Goal: Information Seeking & Learning: Learn about a topic

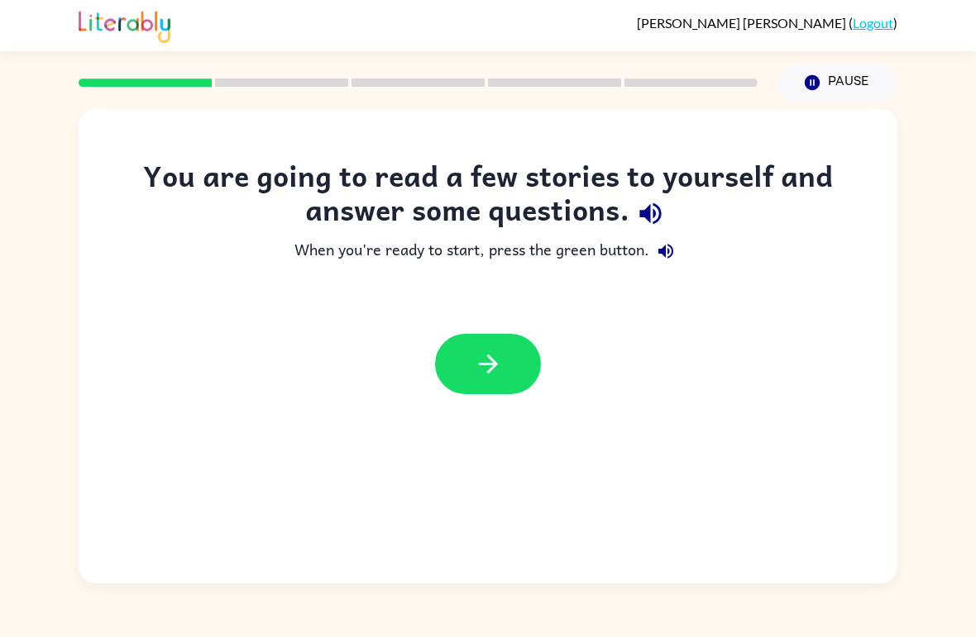
click at [497, 370] on icon "button" at bounding box center [488, 364] width 29 height 29
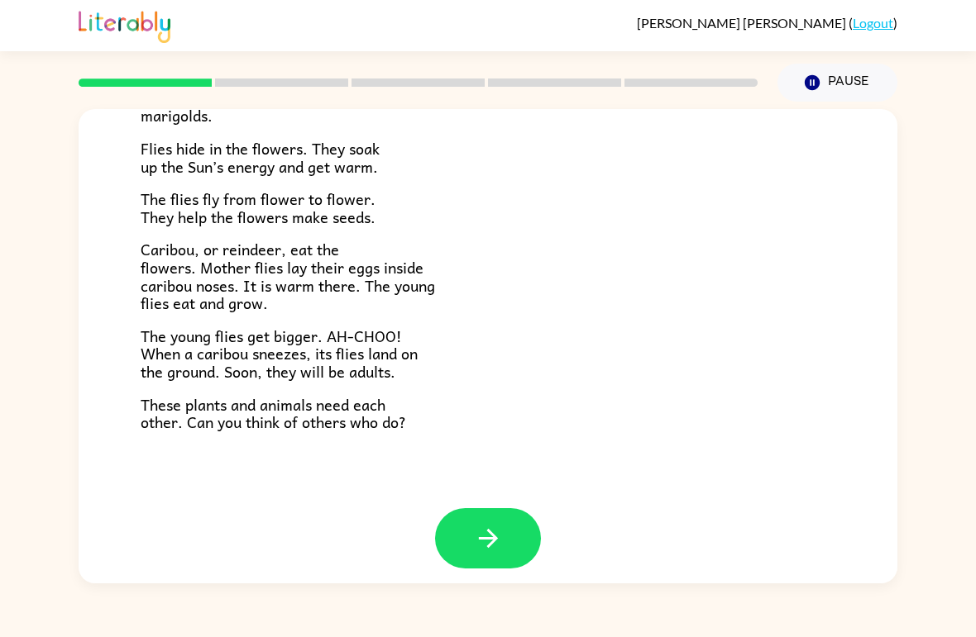
scroll to position [326, 0]
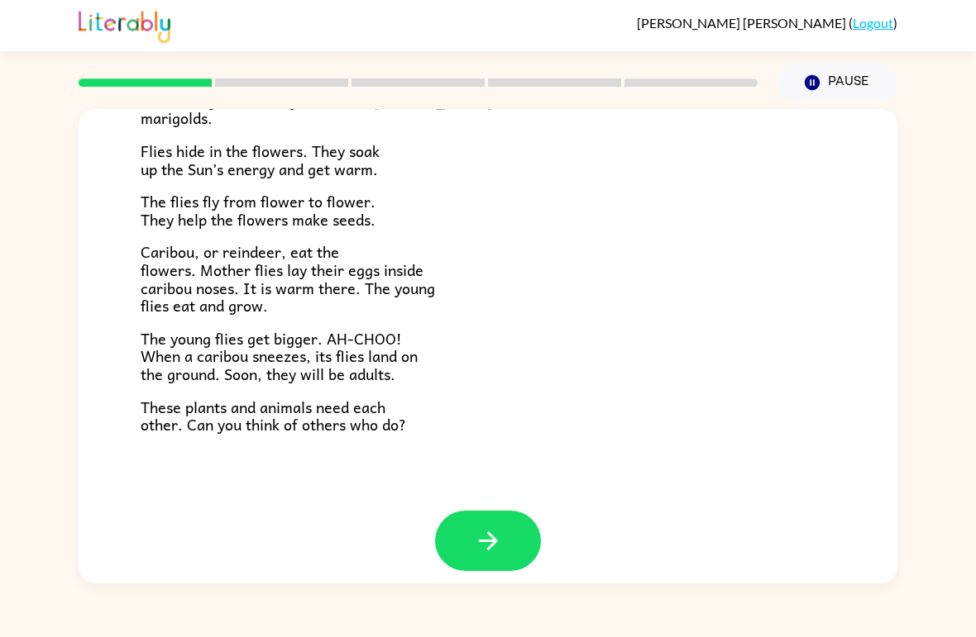
click at [504, 526] on button "button" at bounding box center [488, 541] width 106 height 60
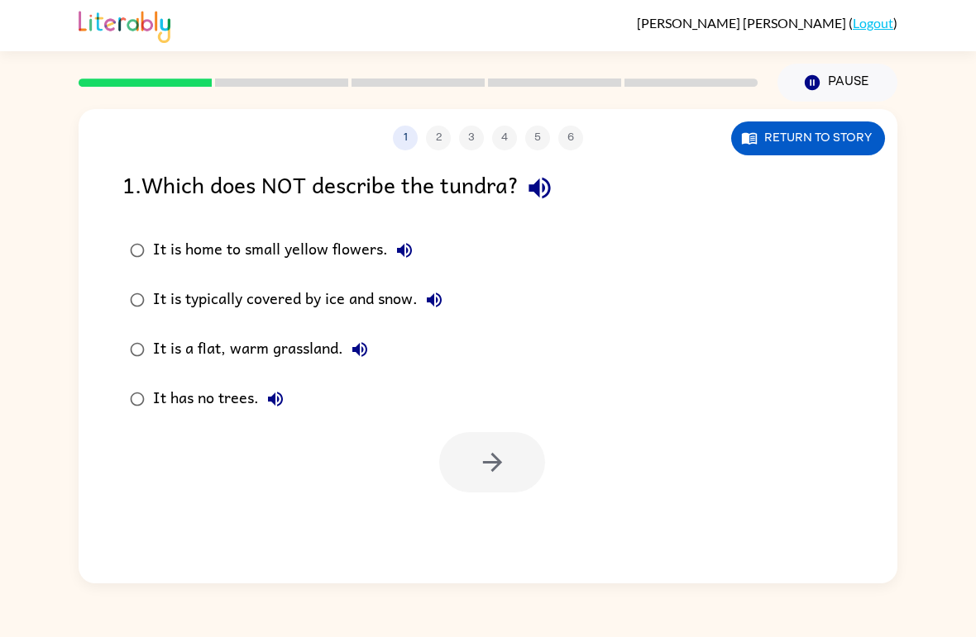
click at [504, 526] on div "1 2 3 4 5 6 Return to story 1 . Which does NOT describe the tundra? It is home …" at bounding box center [488, 346] width 819 height 475
click at [492, 465] on icon "button" at bounding box center [492, 462] width 29 height 29
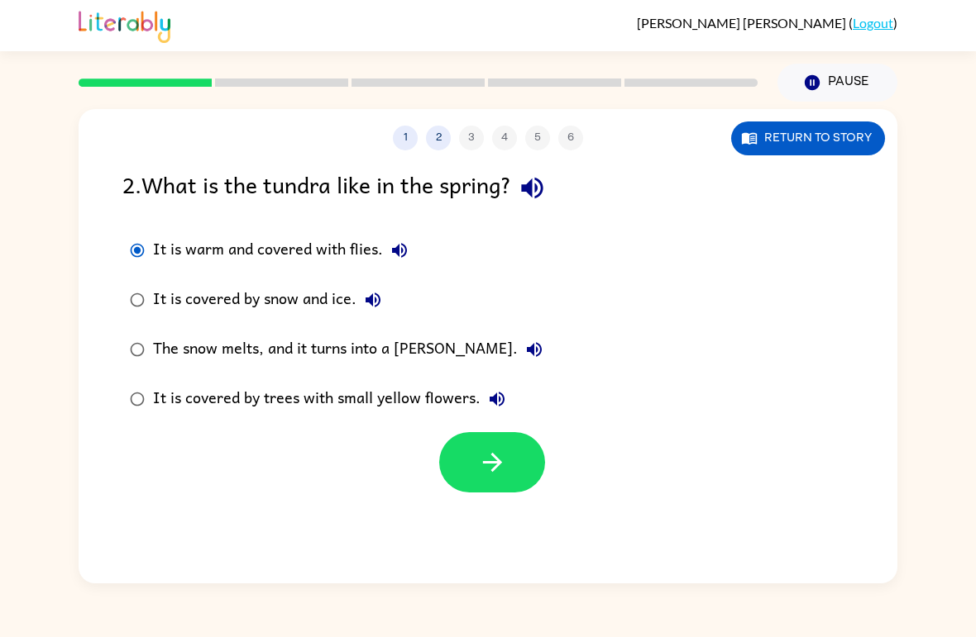
click at [503, 469] on icon "button" at bounding box center [492, 462] width 29 height 29
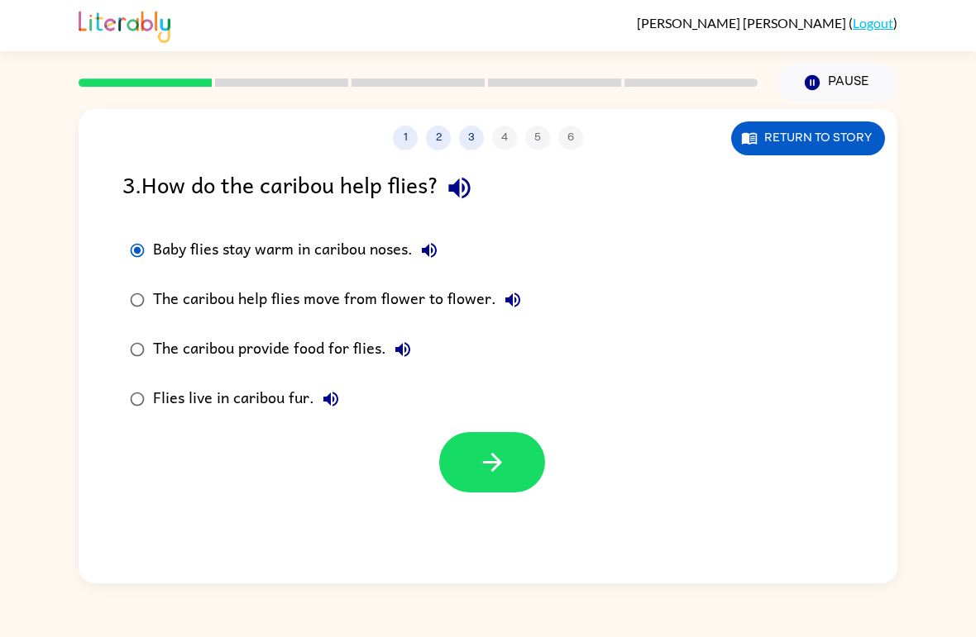
click at [478, 475] on icon "button" at bounding box center [492, 462] width 29 height 29
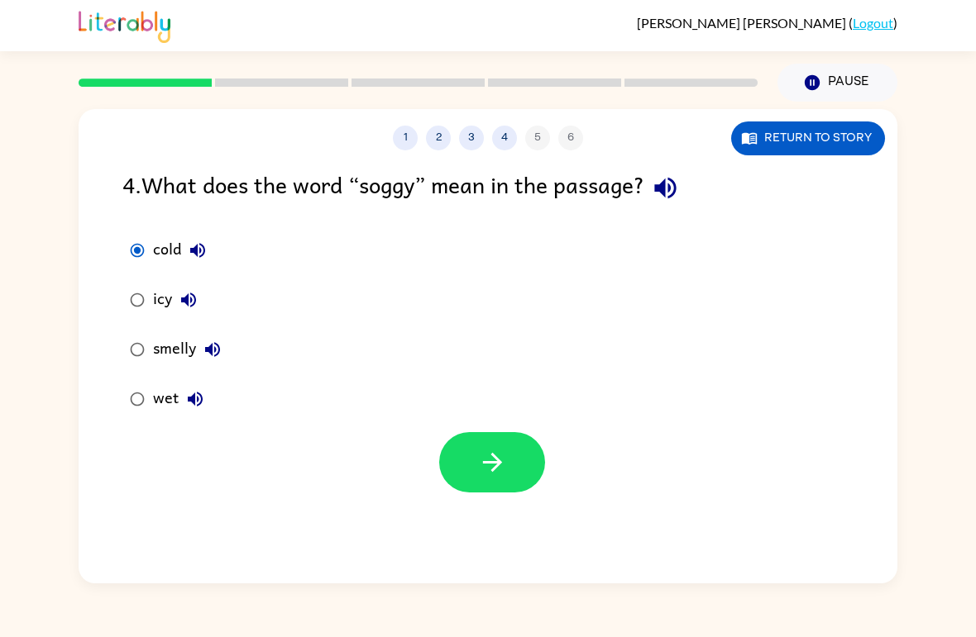
click at [476, 473] on button "button" at bounding box center [492, 462] width 106 height 60
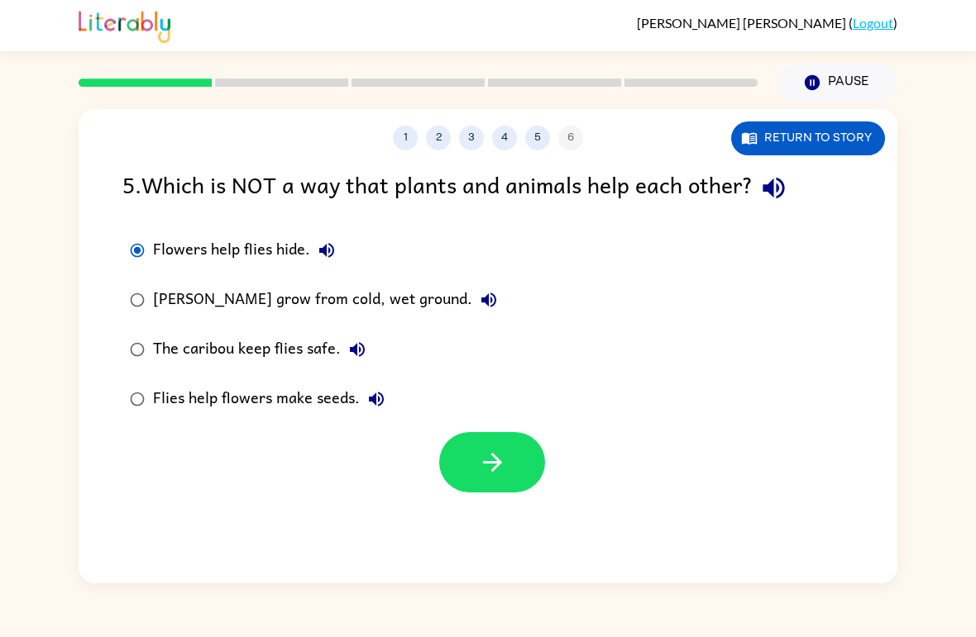
click at [481, 486] on button "button" at bounding box center [492, 462] width 106 height 60
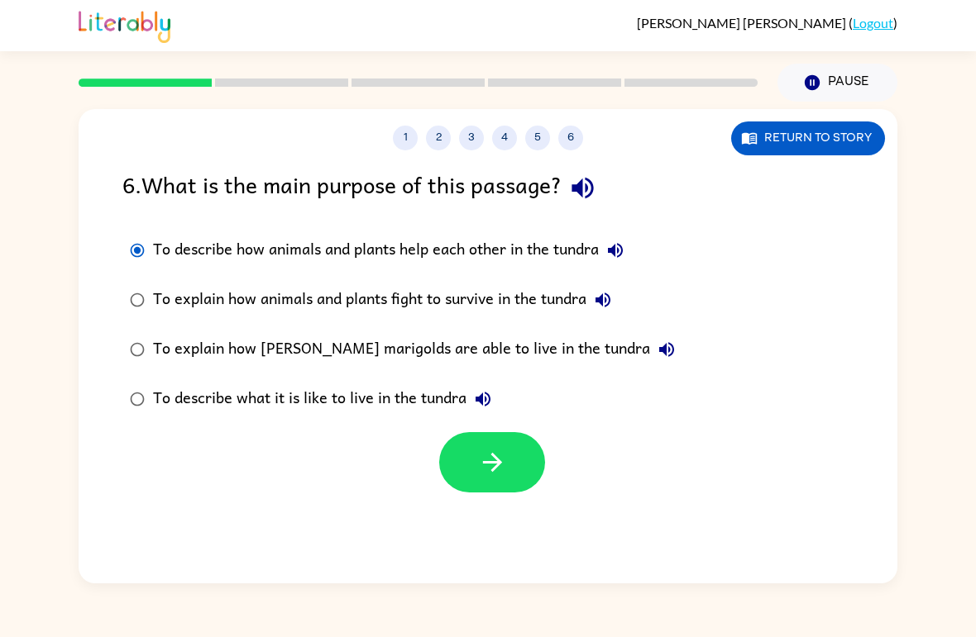
click at [485, 471] on icon "button" at bounding box center [492, 462] width 29 height 29
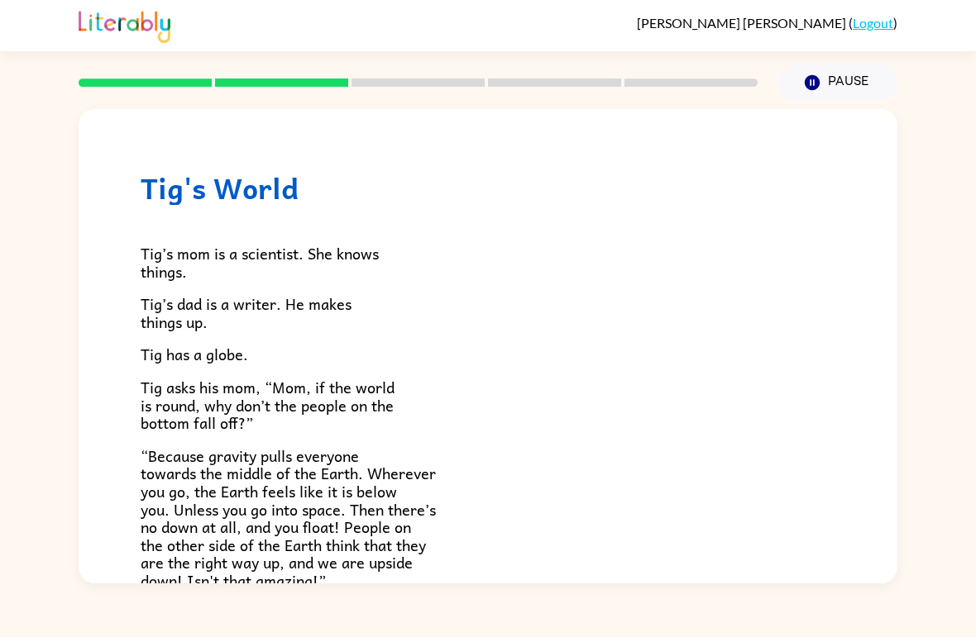
click at [491, 451] on p "“Because gravity pulls everyone towards the middle of the Earth. Wherever you g…" at bounding box center [488, 518] width 695 height 143
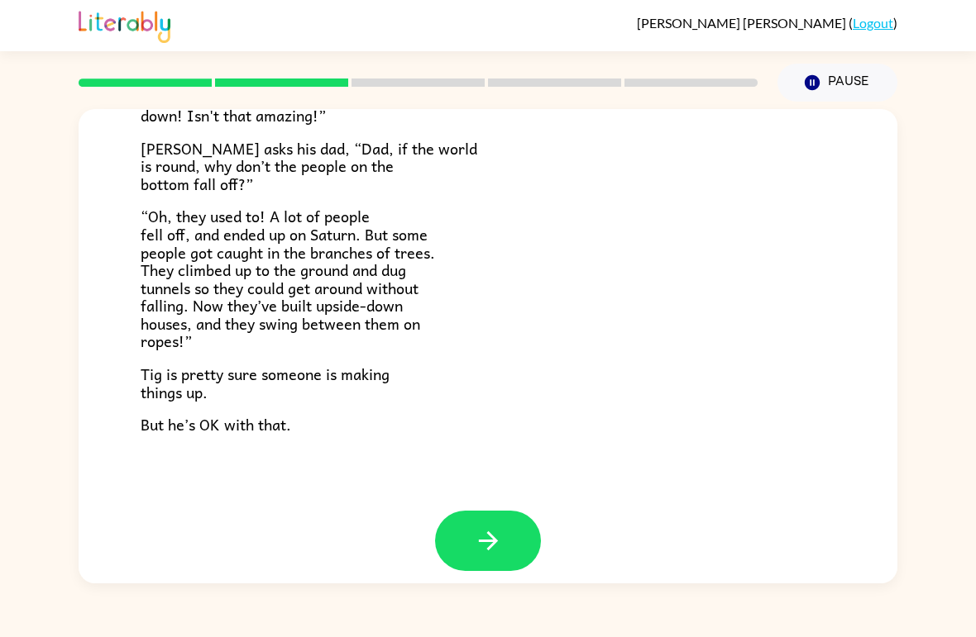
scroll to position [462, 0]
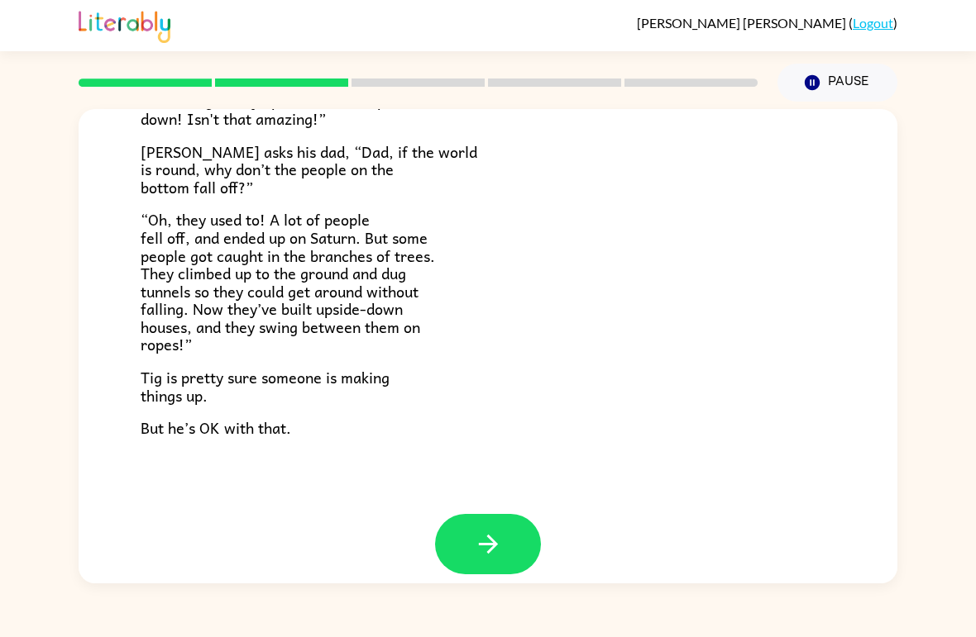
click at [488, 535] on icon "button" at bounding box center [487, 544] width 19 height 19
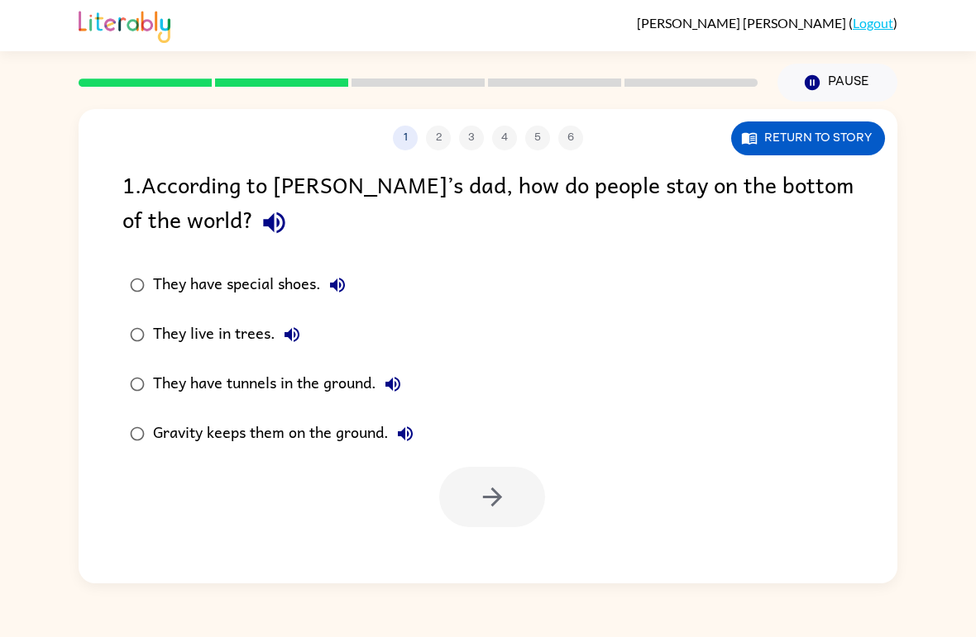
scroll to position [0, 0]
click at [494, 502] on icon "button" at bounding box center [492, 497] width 29 height 29
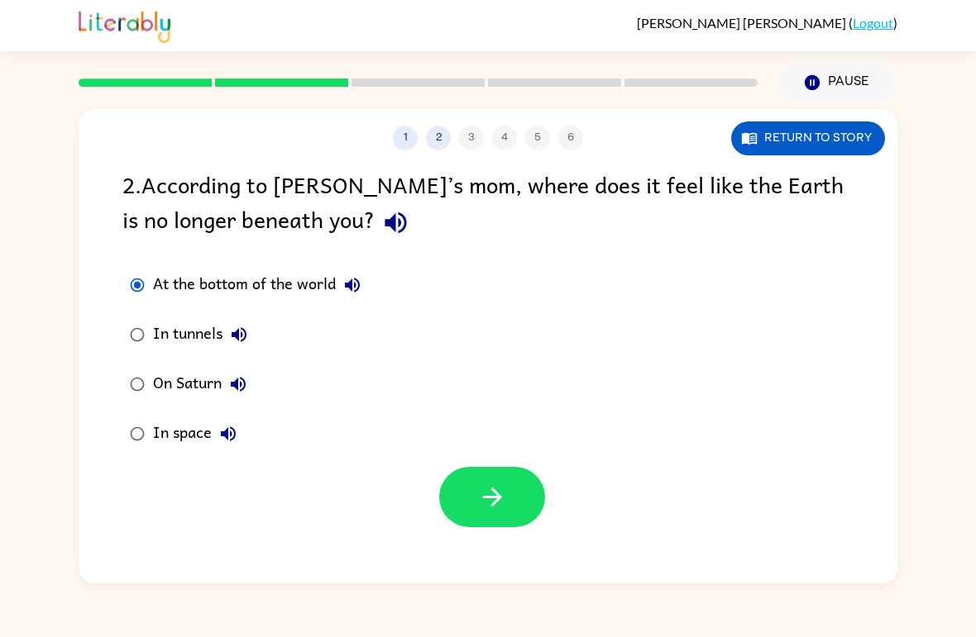
click at [496, 511] on icon "button" at bounding box center [492, 497] width 29 height 29
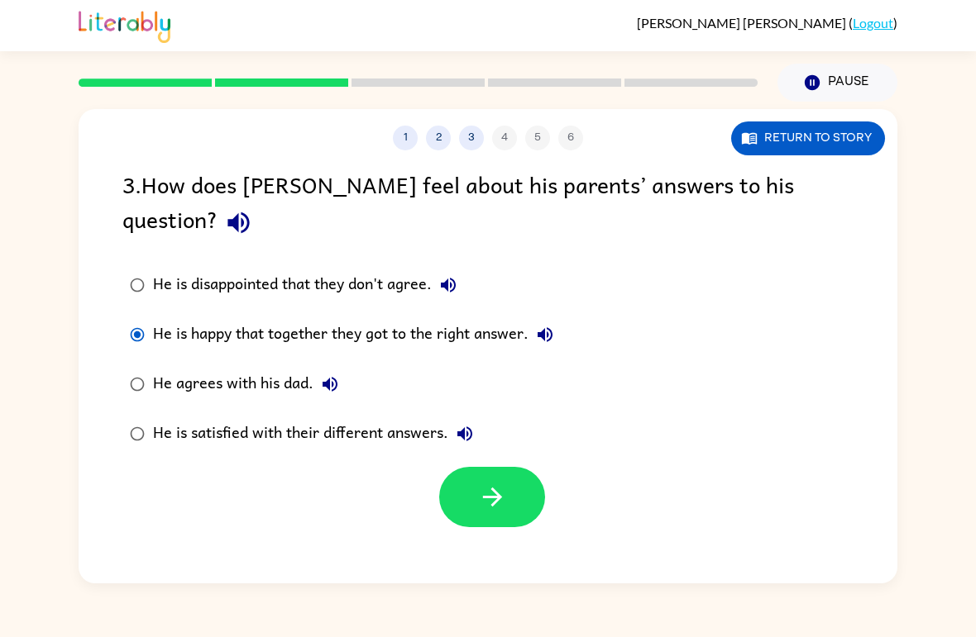
click at [492, 510] on div "1 2 3 4 5 6 Return to story 3 . How does Tig feel about his parents’ answers to…" at bounding box center [488, 346] width 819 height 475
click at [494, 483] on icon "button" at bounding box center [492, 497] width 29 height 29
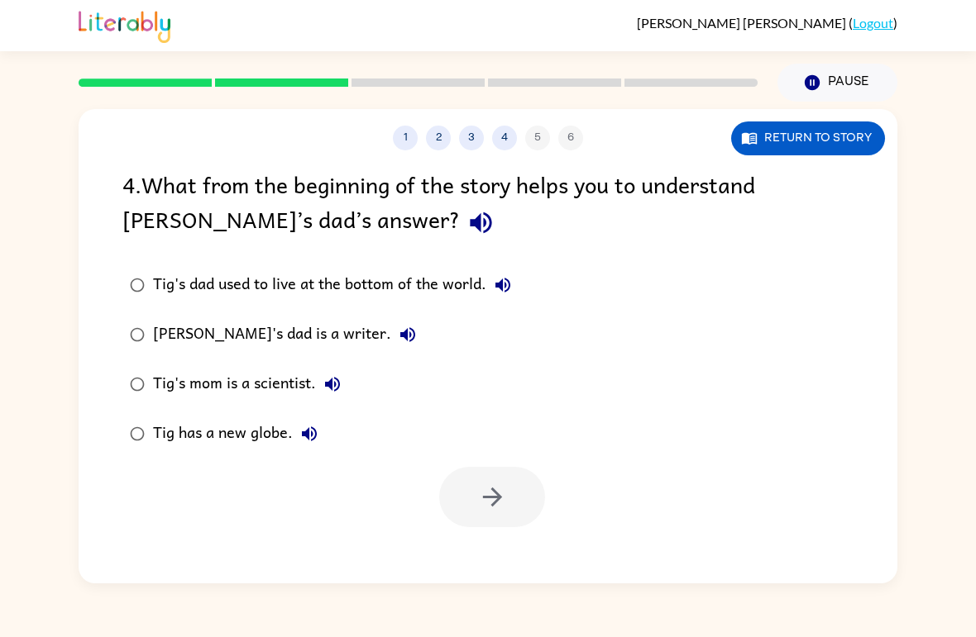
click at [136, 264] on label "Tig's dad used to live at the bottom of the world." at bounding box center [320, 285] width 414 height 50
click at [492, 454] on label "Tig has a new globe." at bounding box center [320, 434] width 414 height 50
click at [497, 489] on icon "button" at bounding box center [492, 497] width 29 height 29
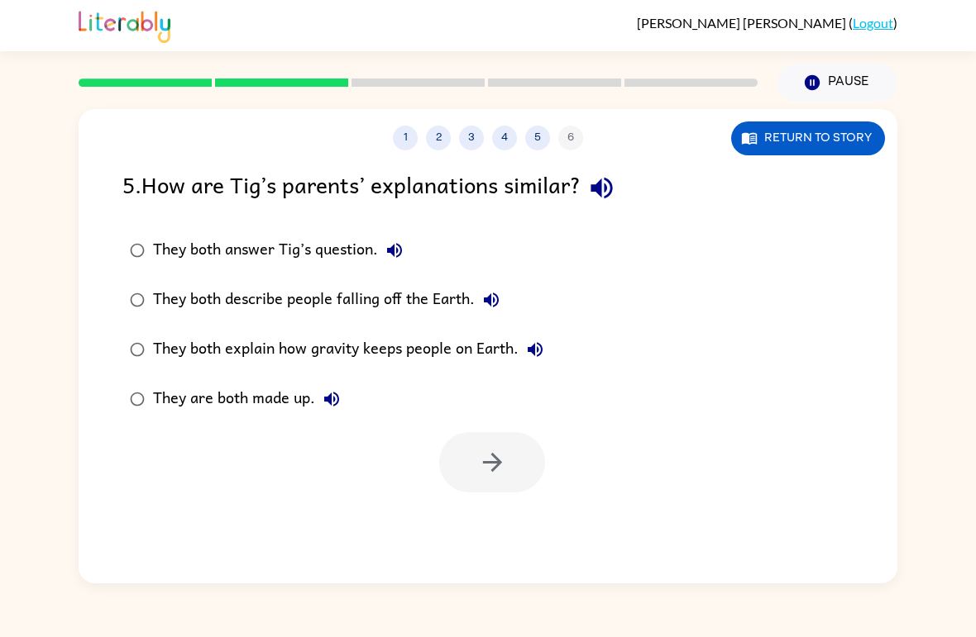
click at [500, 496] on div "1 2 3 4 5 6 Return to story 5 . How are Tig’s parents’ explanations similar? Th…" at bounding box center [488, 346] width 819 height 475
click at [507, 507] on div "1 2 3 4 5 6 Return to story 5 . How are Tig’s parents’ explanations similar? Th…" at bounding box center [488, 346] width 819 height 475
click at [476, 462] on button "button" at bounding box center [492, 462] width 106 height 60
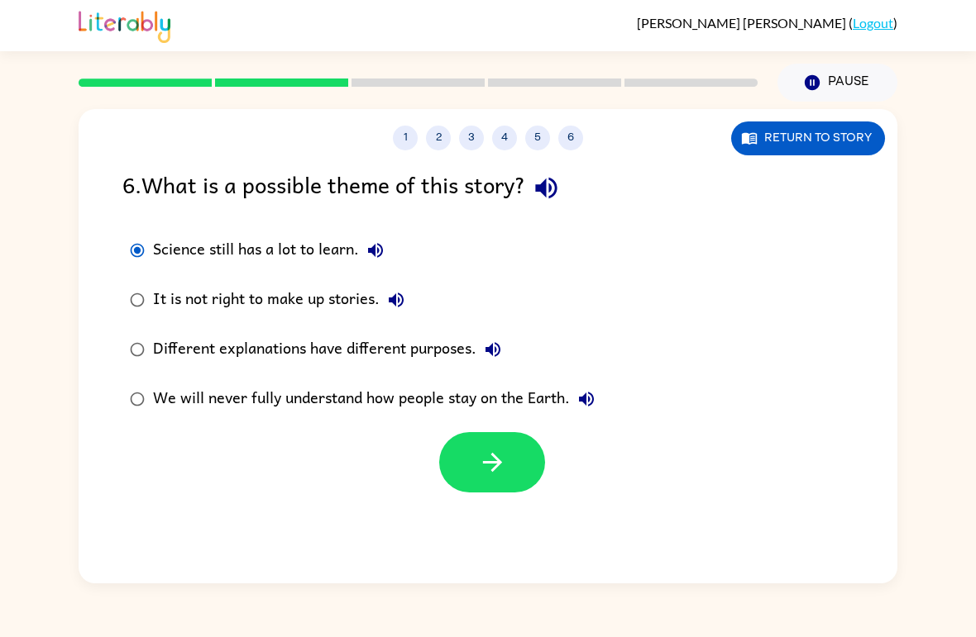
click at [499, 476] on icon "button" at bounding box center [492, 462] width 29 height 29
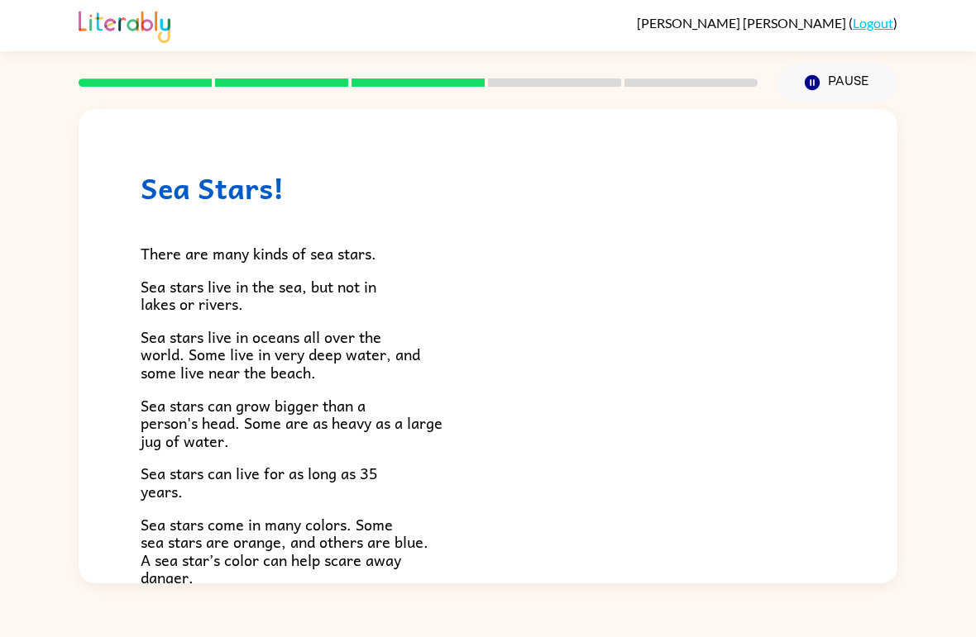
click at [139, 248] on div "Sea Stars! There are many kinds of sea stars. Sea stars live in the sea, but no…" at bounding box center [488, 541] width 819 height 864
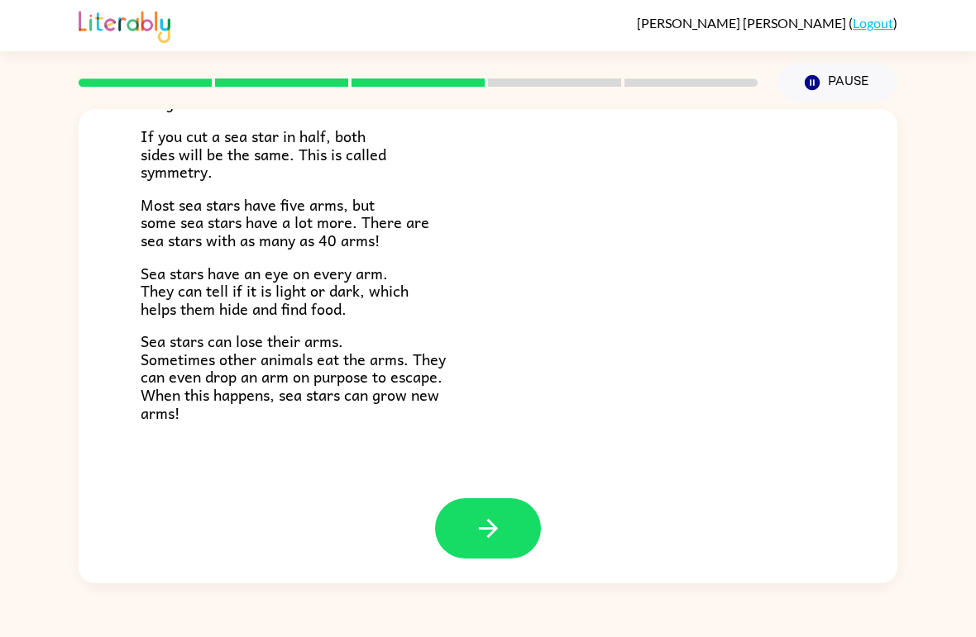
scroll to position [460, 0]
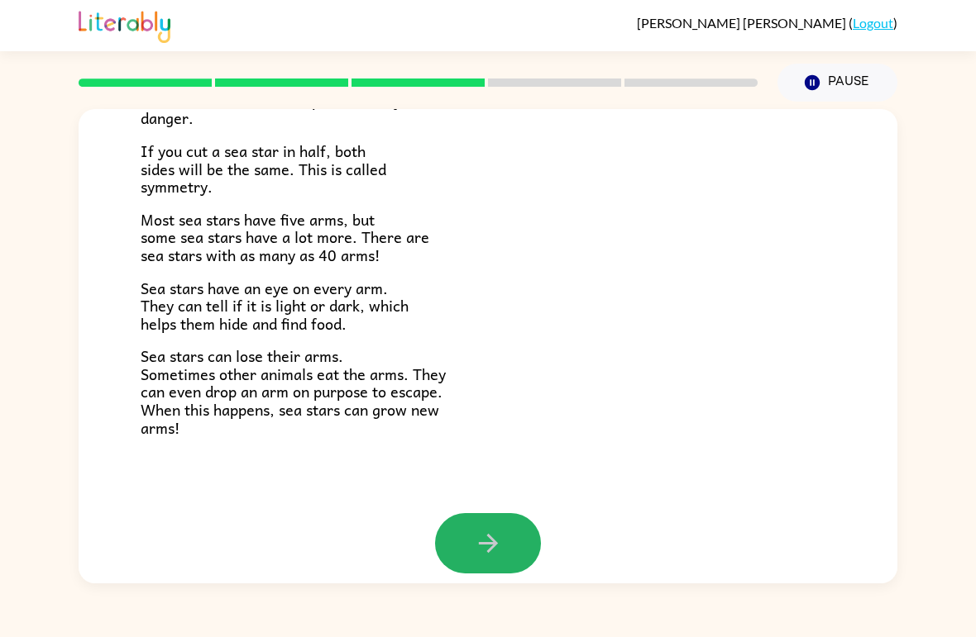
click at [489, 534] on icon "button" at bounding box center [487, 543] width 19 height 19
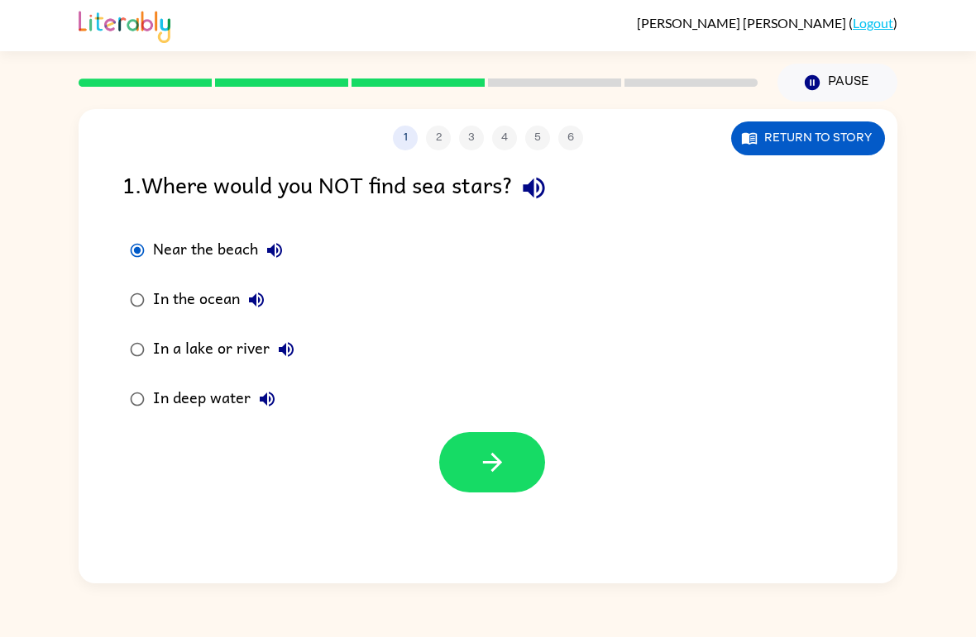
click at [483, 459] on icon "button" at bounding box center [492, 462] width 29 height 29
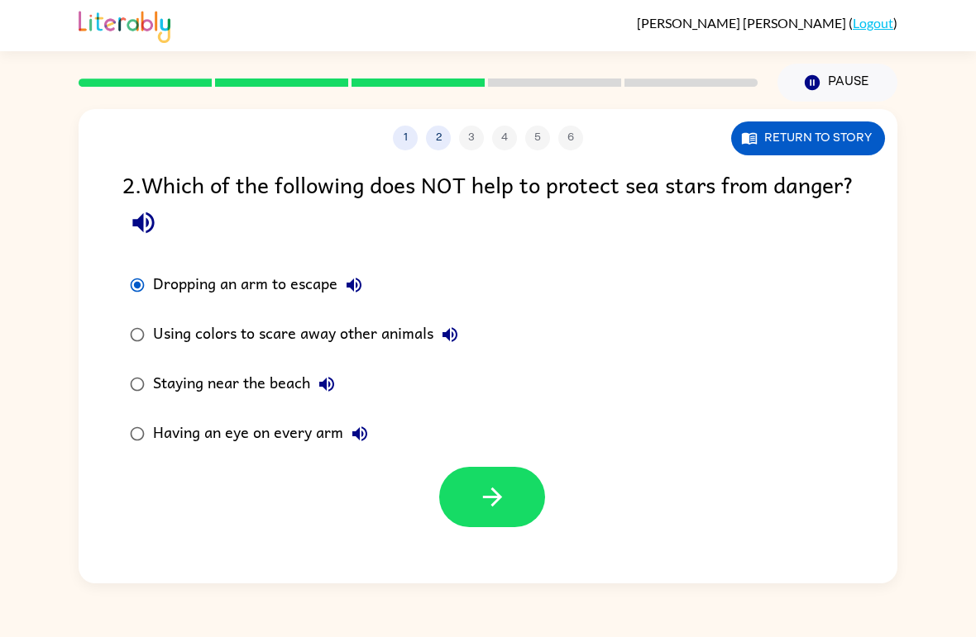
click at [494, 470] on button "button" at bounding box center [492, 497] width 106 height 60
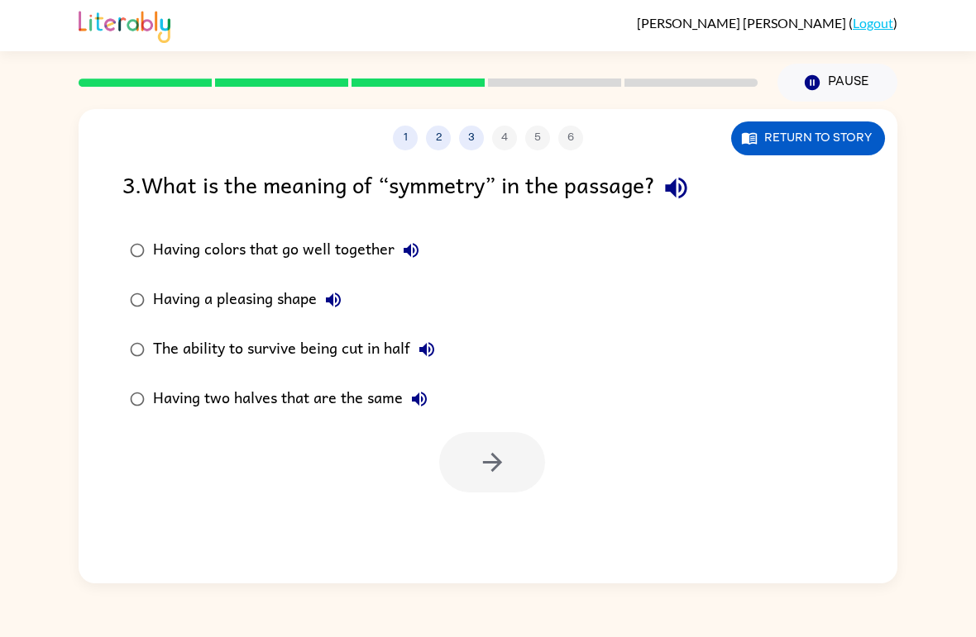
click at [154, 292] on div "Having a pleasing shape" at bounding box center [251, 300] width 197 height 33
click at [480, 493] on button "button" at bounding box center [492, 462] width 106 height 60
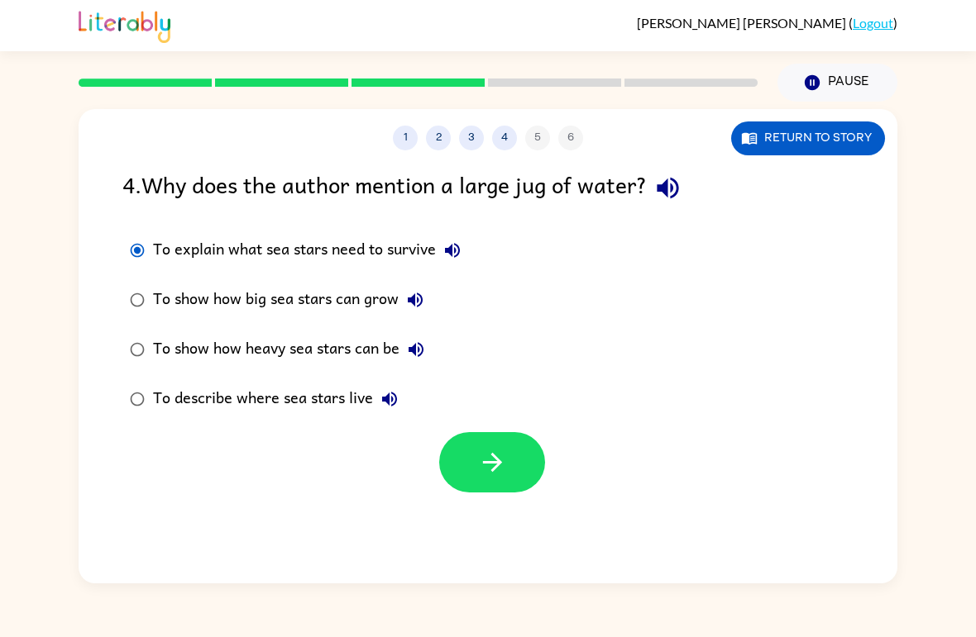
click at [483, 474] on icon "button" at bounding box center [492, 462] width 29 height 29
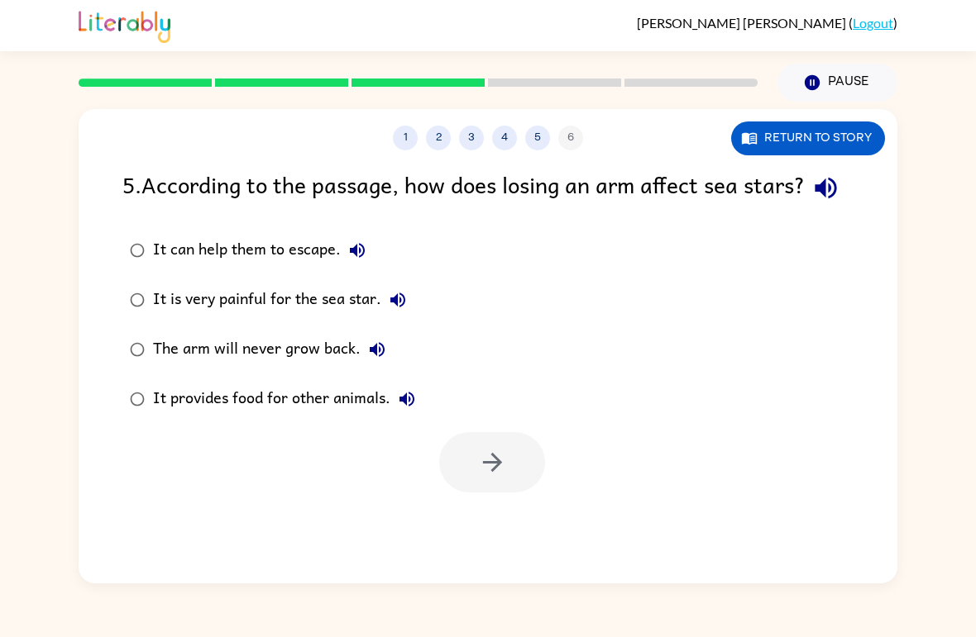
click at [142, 252] on div "5 . According to the passage, how does losing an arm affect sea stars? It can h…" at bounding box center [488, 330] width 819 height 326
click at [488, 482] on button "button" at bounding box center [492, 462] width 106 height 60
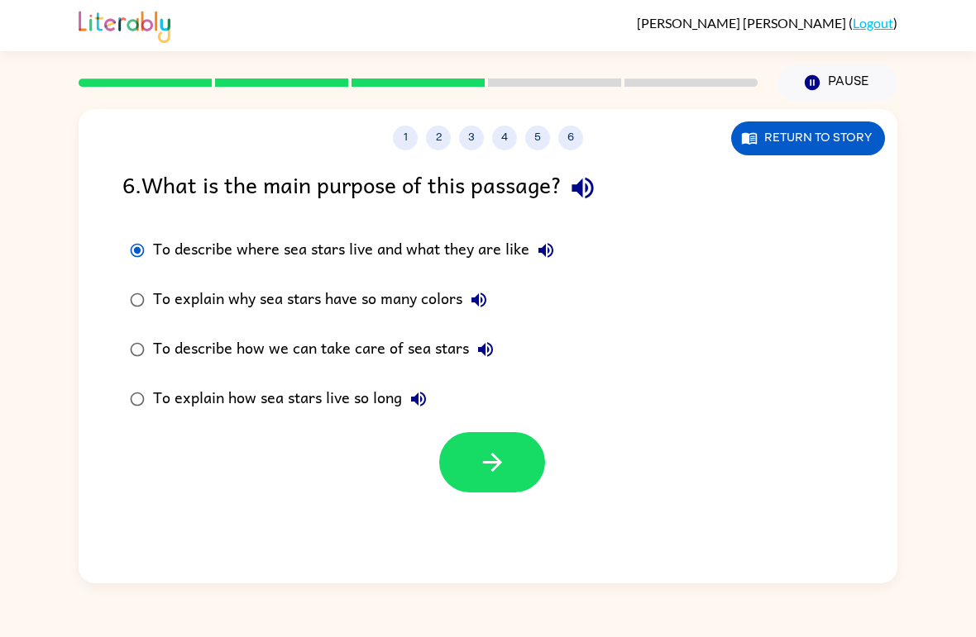
click at [479, 436] on button "button" at bounding box center [492, 462] width 106 height 60
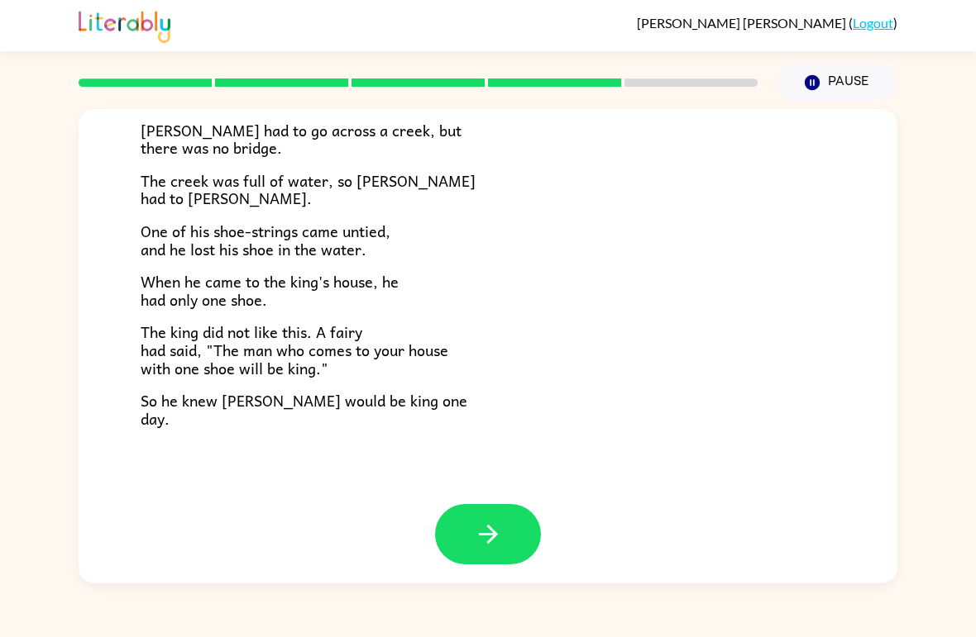
scroll to position [271, 0]
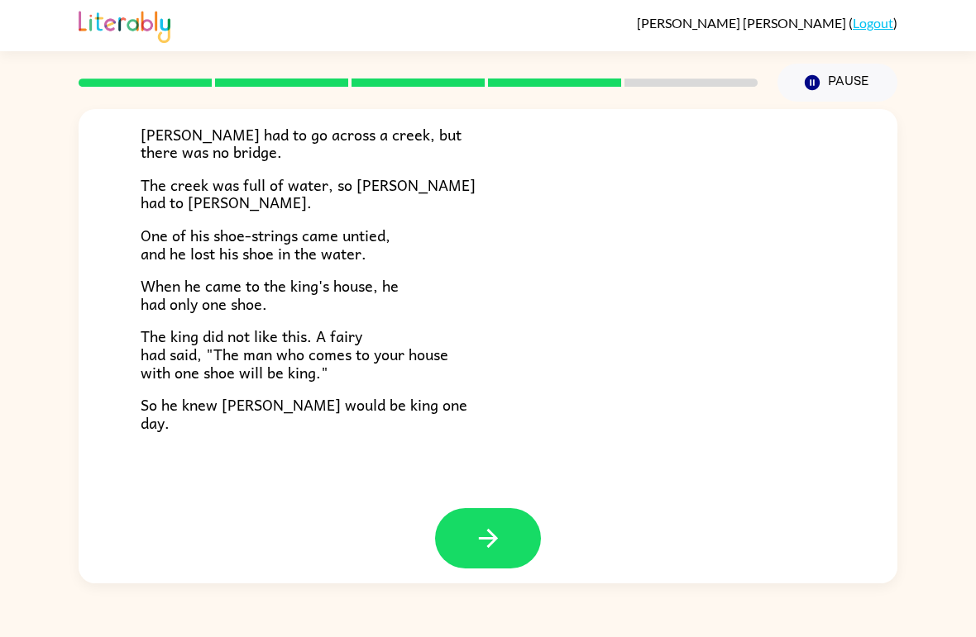
click at [487, 542] on icon "button" at bounding box center [488, 538] width 29 height 29
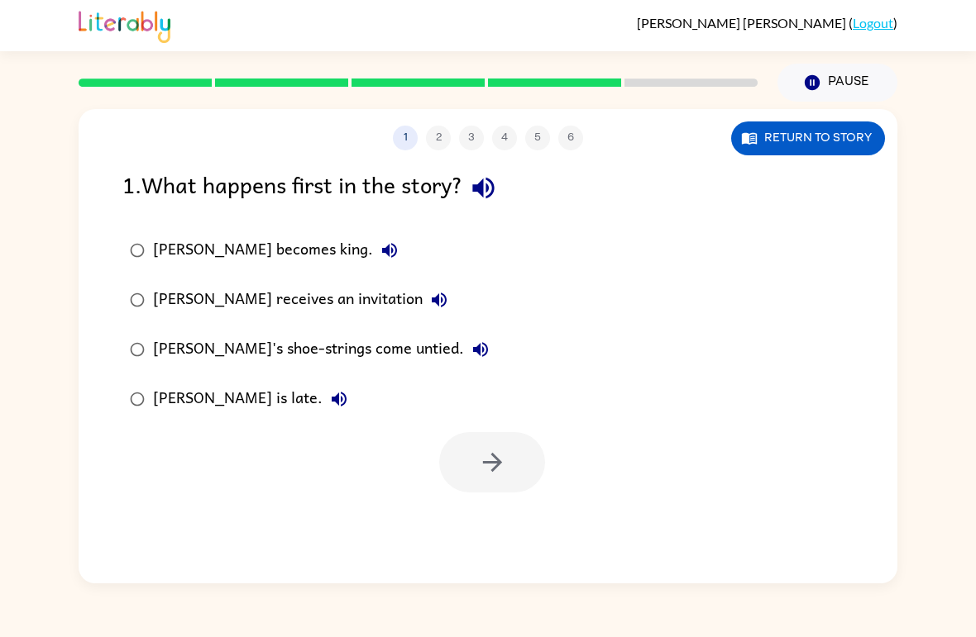
click at [166, 254] on div "Jason becomes king." at bounding box center [279, 250] width 253 height 33
click at [482, 484] on button "button" at bounding box center [492, 462] width 106 height 60
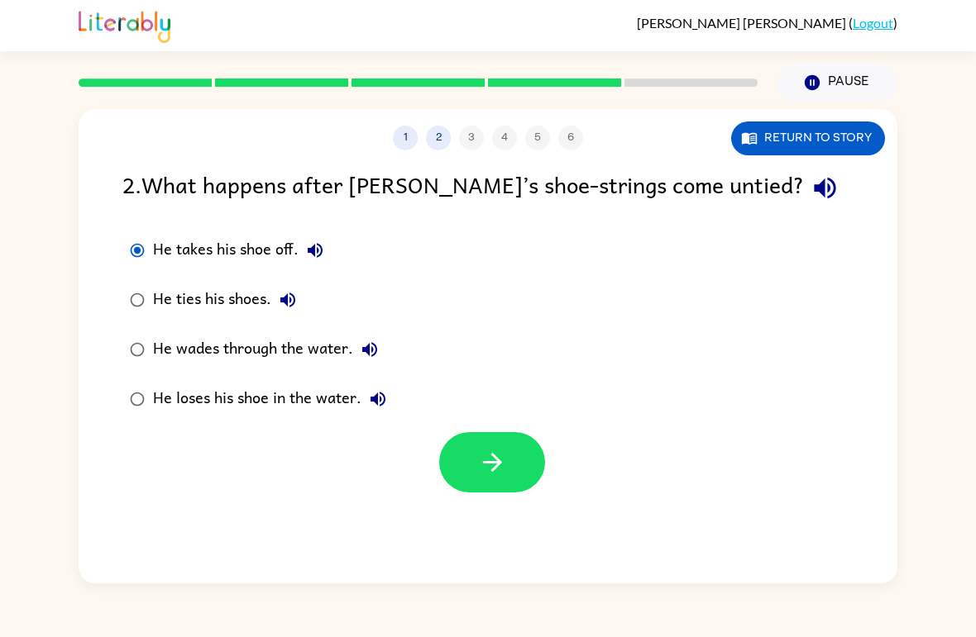
click at [475, 469] on button "button" at bounding box center [492, 462] width 106 height 60
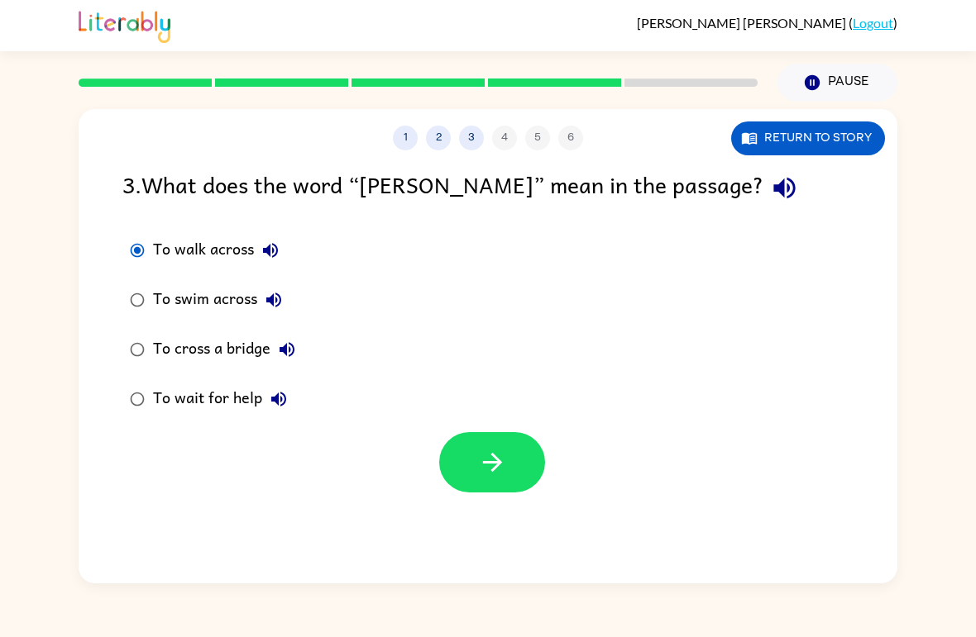
click at [482, 466] on icon "button" at bounding box center [492, 462] width 29 height 29
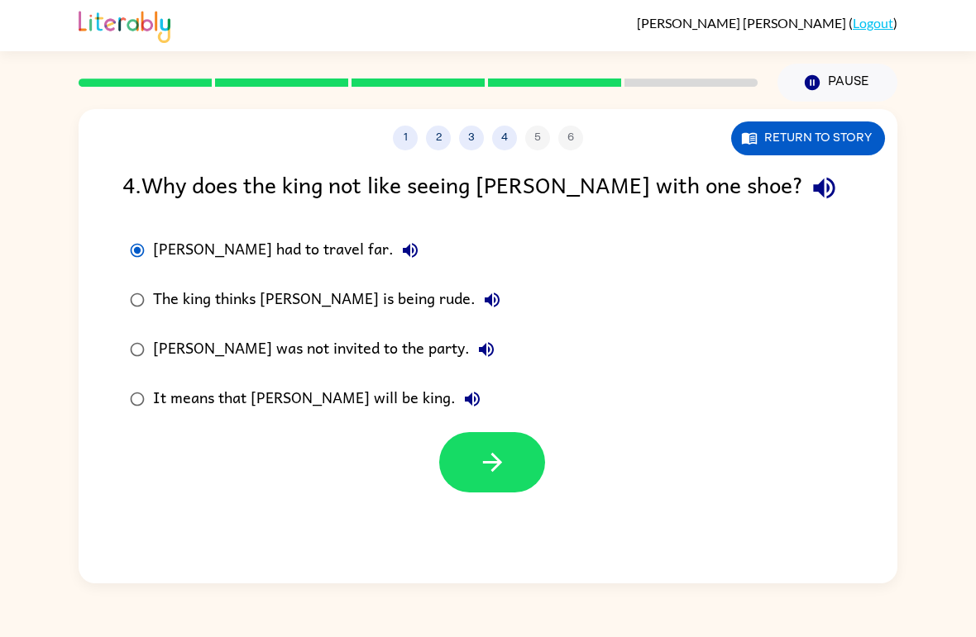
click at [480, 464] on icon "button" at bounding box center [492, 462] width 29 height 29
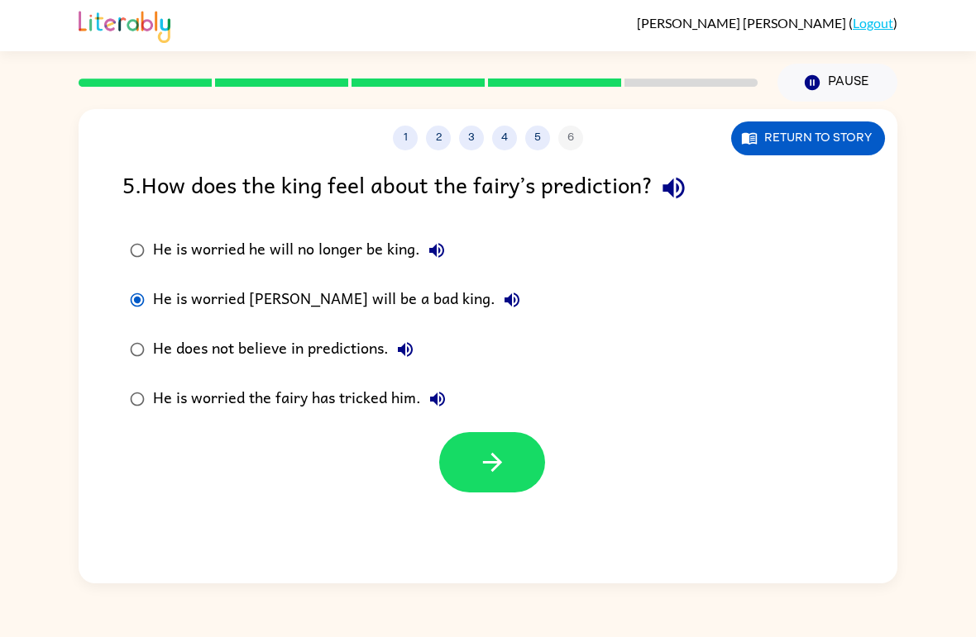
click at [499, 456] on icon "button" at bounding box center [492, 462] width 29 height 29
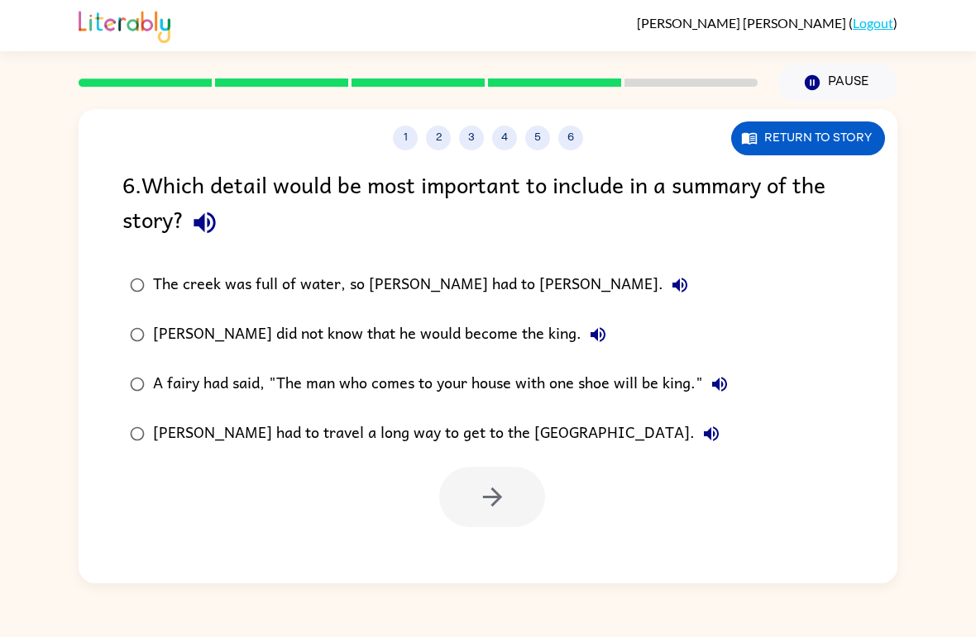
click at [208, 221] on icon "button" at bounding box center [203, 222] width 21 height 21
click at [670, 292] on icon "button" at bounding box center [680, 285] width 20 height 20
click at [581, 351] on button "Jason did not know that he would become the king." at bounding box center [597, 334] width 33 height 33
click at [155, 331] on div "Jason did not know that he would become the king." at bounding box center [383, 334] width 461 height 33
click at [493, 498] on icon "button" at bounding box center [492, 497] width 29 height 29
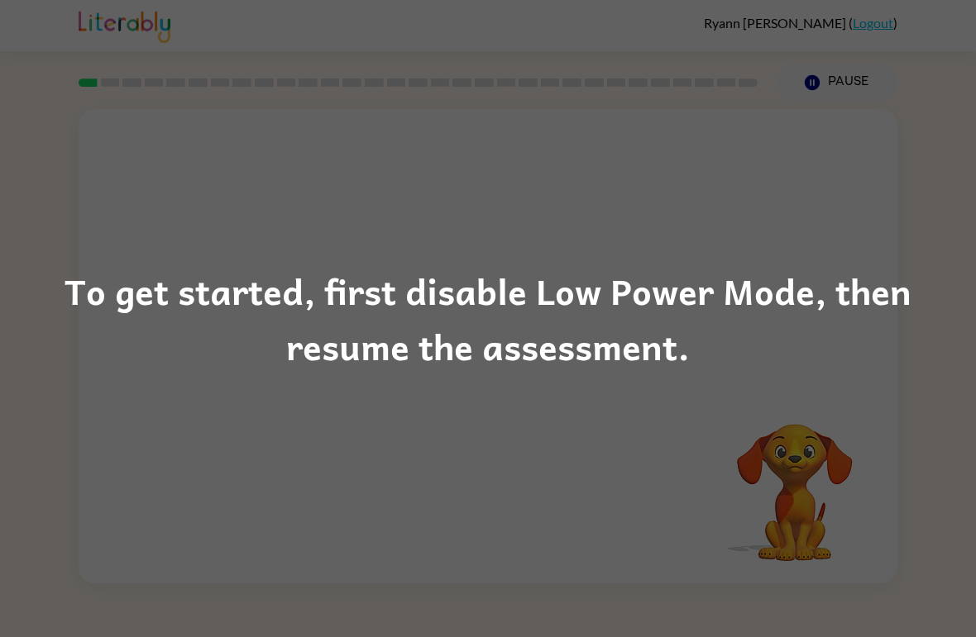
click at [592, 292] on div "To get started, first disable Low Power Mode, then resume the assessment." at bounding box center [488, 319] width 976 height 112
click at [591, 291] on div "To get started, first disable Low Power Mode, then resume the assessment." at bounding box center [488, 319] width 976 height 112
click at [708, 264] on div "To get started, first disable Low Power Mode, then resume the assessment." at bounding box center [488, 319] width 976 height 112
click at [702, 332] on div "To get started, first disable Low Power Mode, then resume the assessment." at bounding box center [488, 319] width 976 height 112
click at [606, 356] on div "To get started, first disable Low Power Mode, then resume the assessment." at bounding box center [488, 319] width 976 height 112
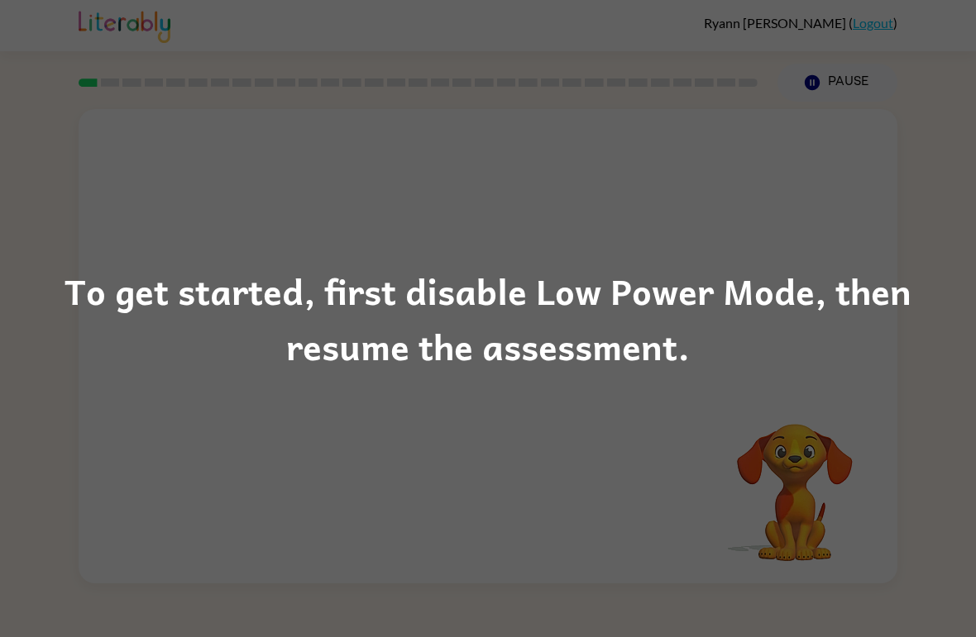
click at [702, 445] on div "To get started, first disable Low Power Mode, then resume the assessment." at bounding box center [488, 318] width 976 height 637
click at [295, 279] on div "To get started, first disable Low Power Mode, then resume the assessment." at bounding box center [488, 319] width 976 height 112
click at [179, 289] on div "To get started, first disable Low Power Mode, then resume the assessment." at bounding box center [488, 319] width 976 height 112
click at [910, 179] on div "To get started, first disable Low Power Mode, then resume the assessment." at bounding box center [488, 318] width 976 height 637
click at [922, 181] on div "To get started, first disable Low Power Mode, then resume the assessment." at bounding box center [488, 318] width 976 height 637
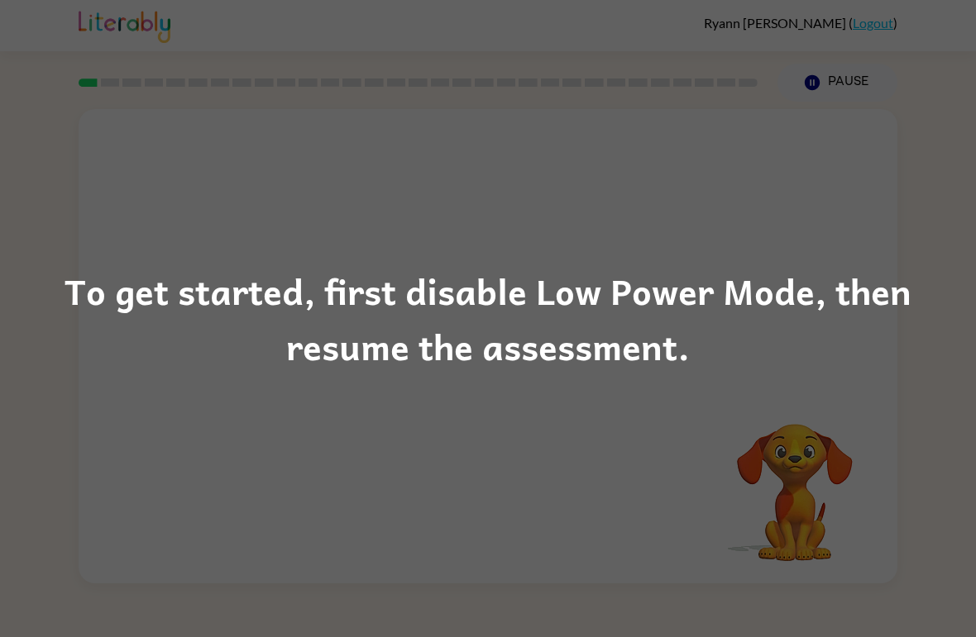
click at [896, 432] on div "To get started, first disable Low Power Mode, then resume the assessment." at bounding box center [488, 318] width 976 height 637
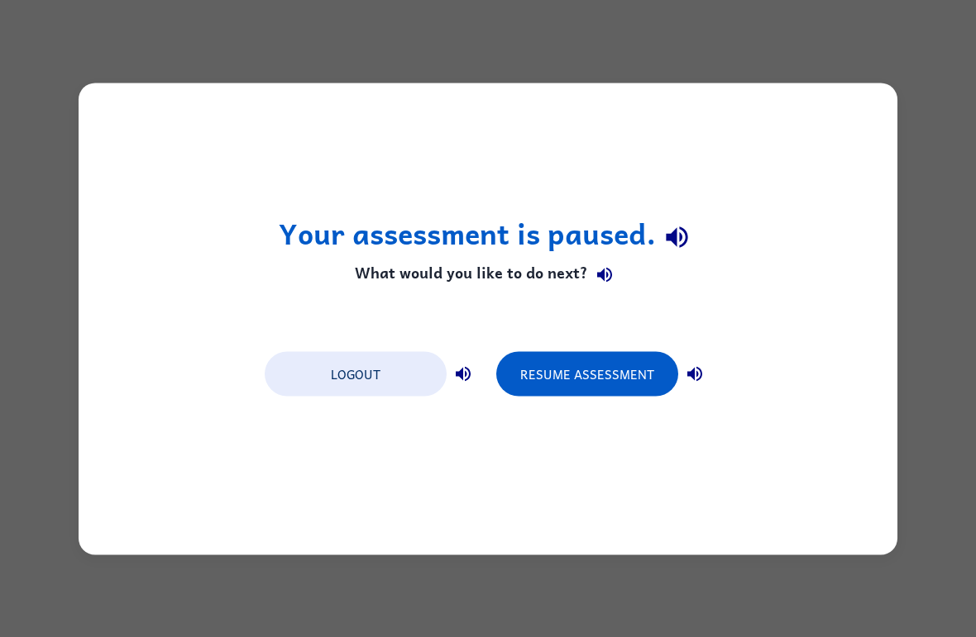
click at [606, 366] on button "Resume Assessment" at bounding box center [587, 373] width 182 height 45
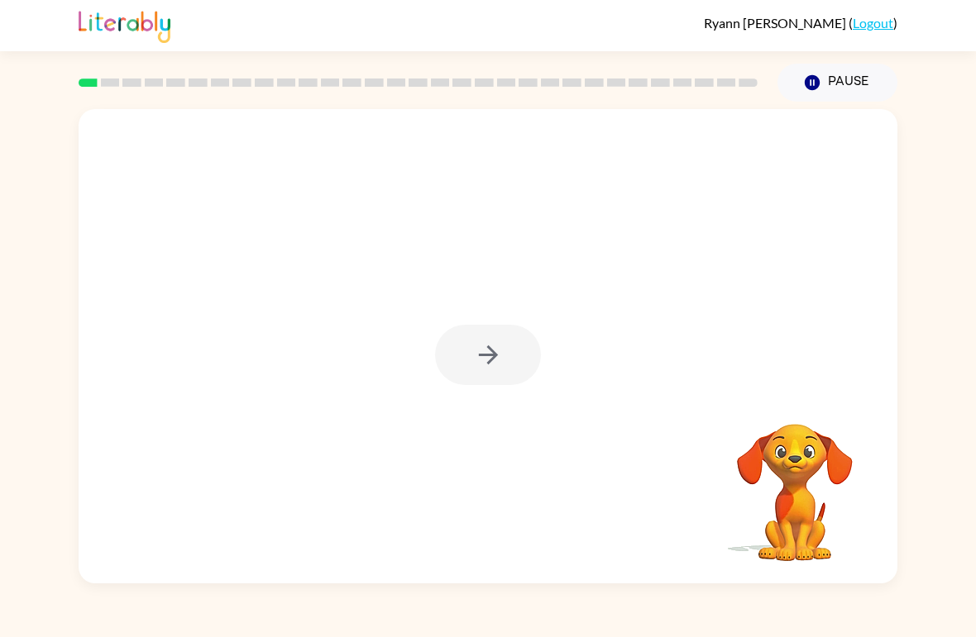
click at [519, 363] on div at bounding box center [488, 355] width 106 height 60
click at [511, 347] on button "button" at bounding box center [488, 355] width 106 height 60
click at [508, 523] on div at bounding box center [487, 500] width 785 height 136
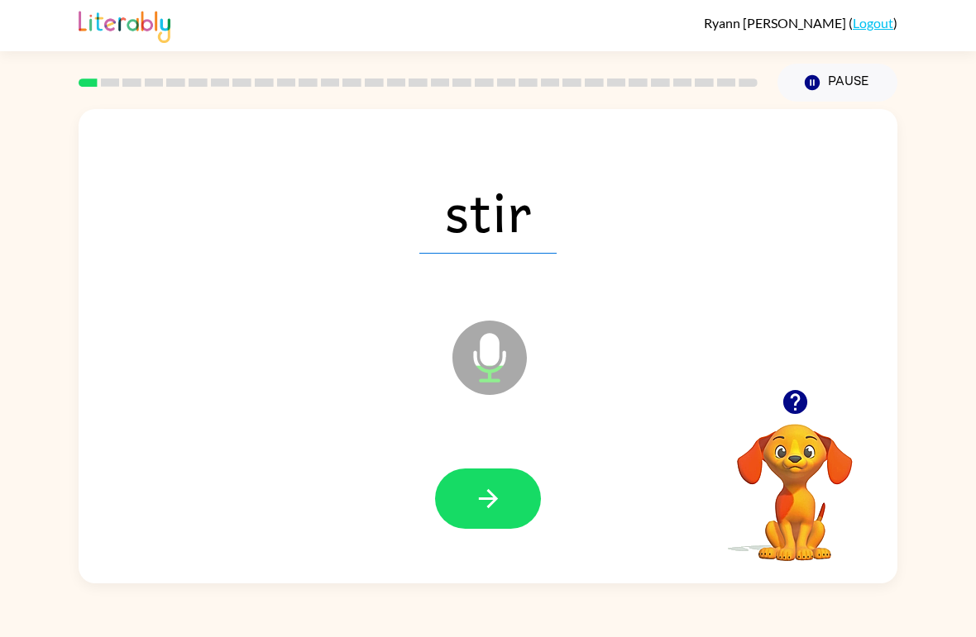
click at [499, 516] on button "button" at bounding box center [488, 499] width 106 height 60
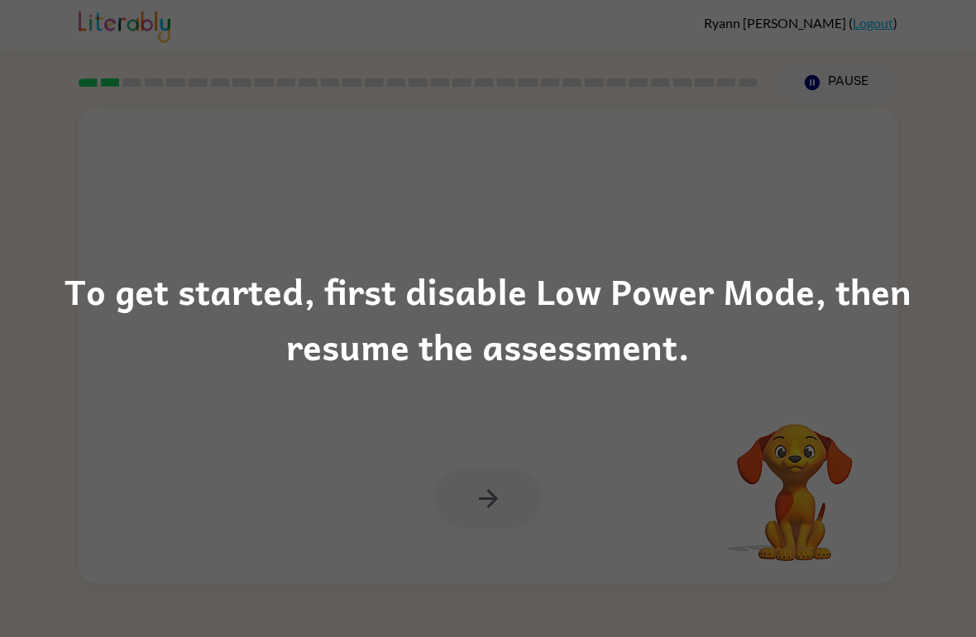
click at [556, 406] on div "To get started, first disable Low Power Mode, then resume the assessment." at bounding box center [488, 318] width 976 height 637
click at [616, 342] on div "To get started, first disable Low Power Mode, then resume the assessment." at bounding box center [488, 319] width 976 height 112
click at [898, 160] on div "To get started, first disable Low Power Mode, then resume the assessment." at bounding box center [488, 318] width 976 height 637
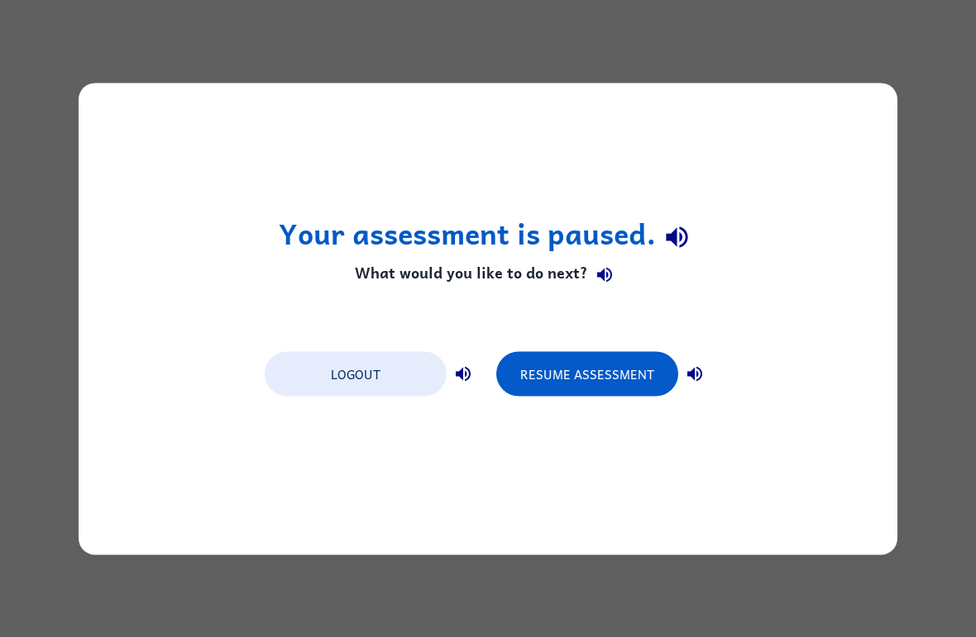
click at [375, 367] on button "Logout" at bounding box center [356, 373] width 182 height 45
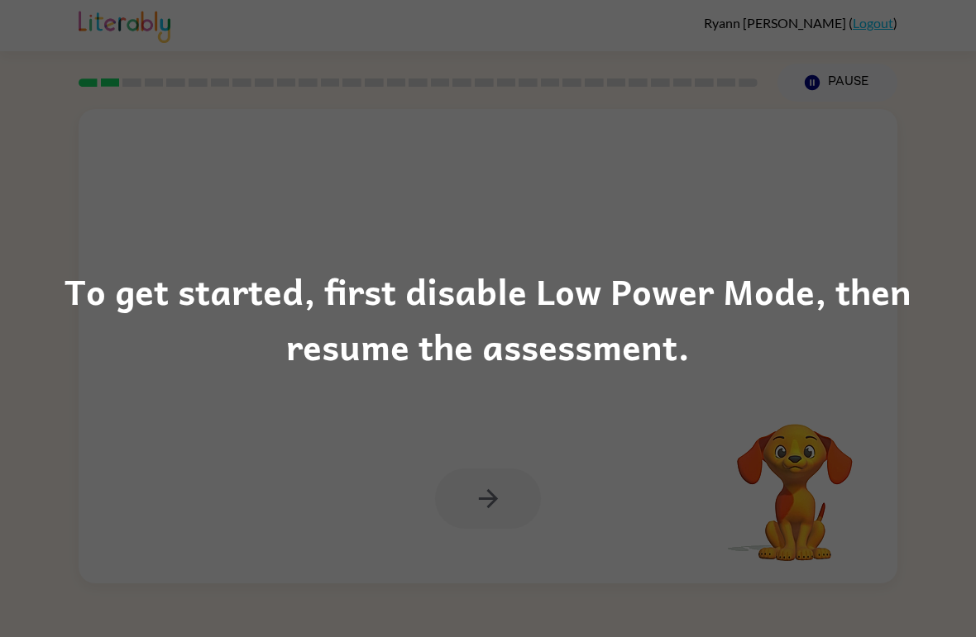
click at [607, 455] on div "To get started, first disable Low Power Mode, then resume the assessment." at bounding box center [488, 318] width 976 height 637
click at [876, 21] on div "To get started, first disable Low Power Mode, then resume the assessment." at bounding box center [488, 318] width 976 height 637
click at [573, 456] on div "To get started, first disable Low Power Mode, then resume the assessment." at bounding box center [488, 318] width 976 height 637
click at [862, 79] on div "To get started, first disable Low Power Mode, then resume the assessment." at bounding box center [488, 318] width 976 height 637
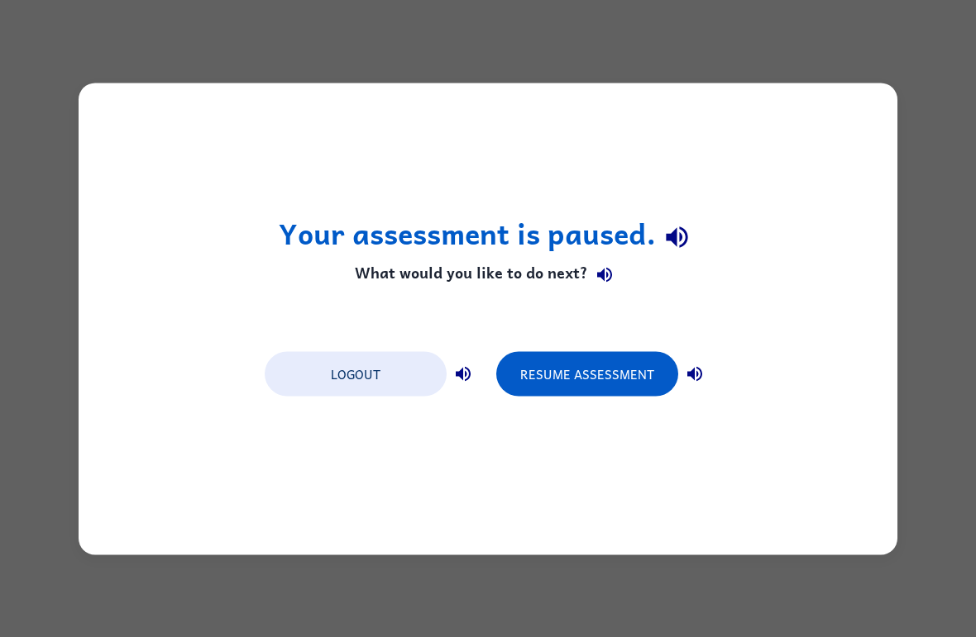
click at [579, 372] on button "Resume Assessment" at bounding box center [587, 373] width 182 height 45
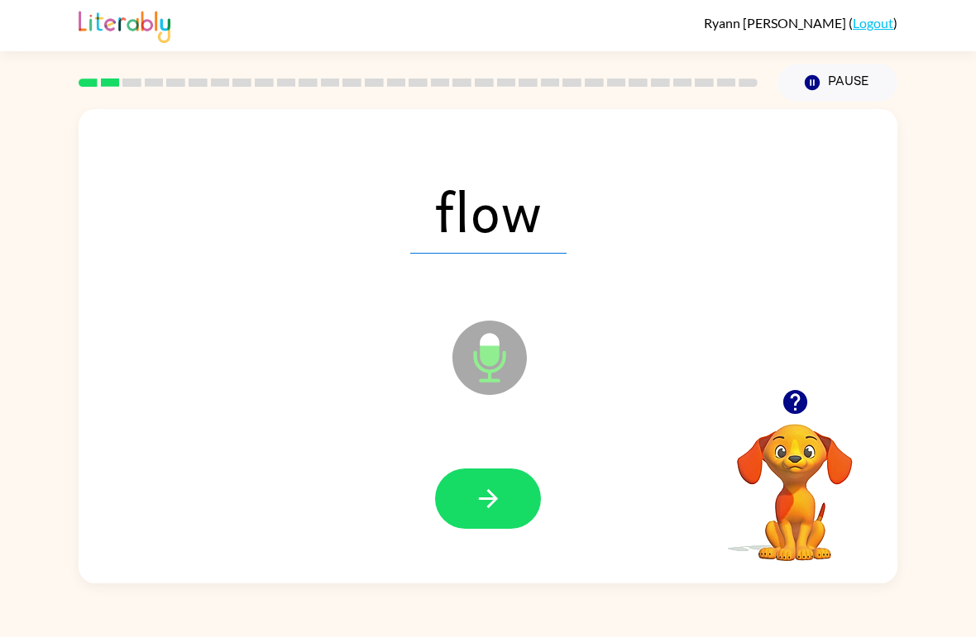
click at [502, 502] on icon "button" at bounding box center [488, 499] width 29 height 29
click at [528, 479] on button "button" at bounding box center [488, 499] width 106 height 60
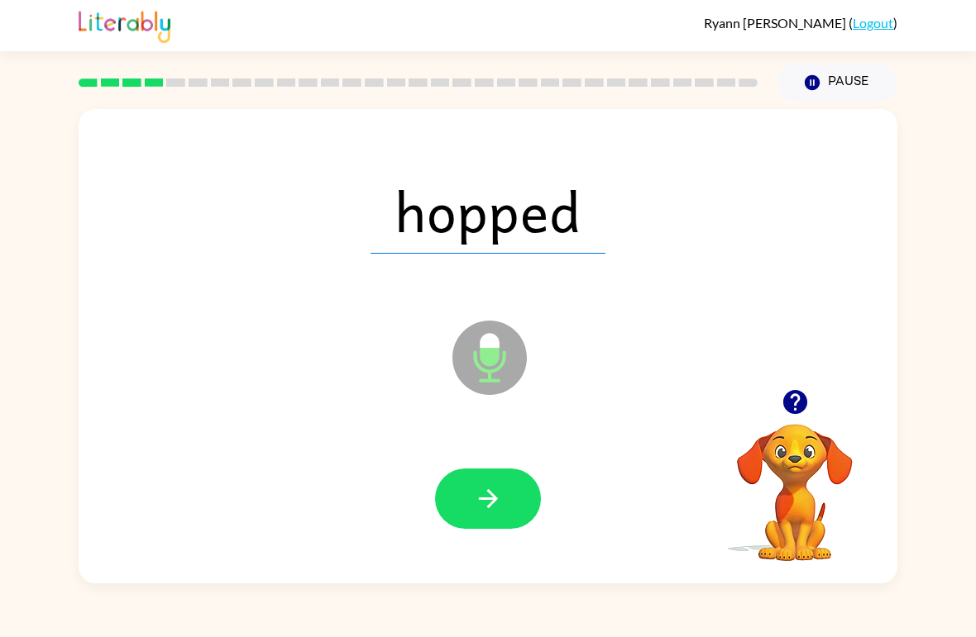
click at [497, 488] on icon "button" at bounding box center [488, 499] width 29 height 29
click at [489, 551] on div at bounding box center [487, 500] width 785 height 136
click at [511, 504] on button "button" at bounding box center [488, 499] width 106 height 60
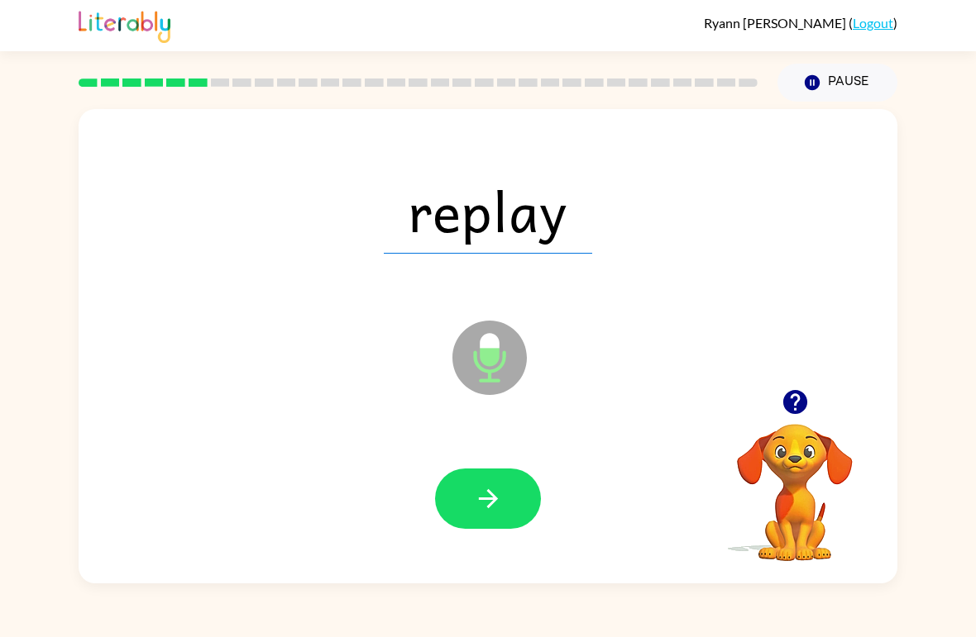
click at [496, 502] on icon "button" at bounding box center [488, 499] width 29 height 29
click at [463, 518] on button "button" at bounding box center [488, 499] width 106 height 60
click at [522, 539] on div at bounding box center [487, 500] width 785 height 136
click at [521, 471] on button "button" at bounding box center [488, 499] width 106 height 60
click at [509, 487] on button "button" at bounding box center [488, 499] width 106 height 60
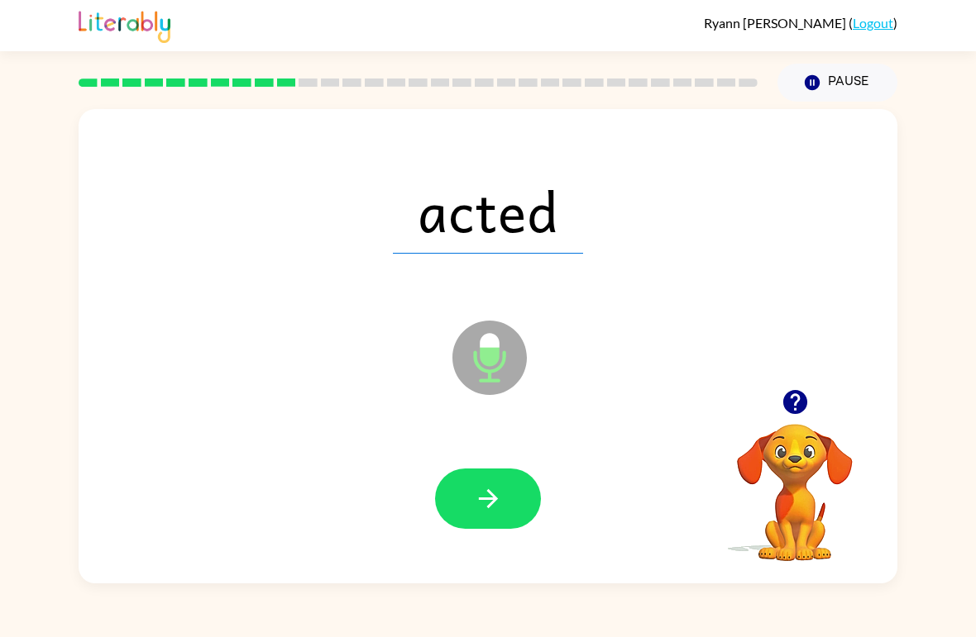
click at [496, 529] on button "button" at bounding box center [488, 499] width 106 height 60
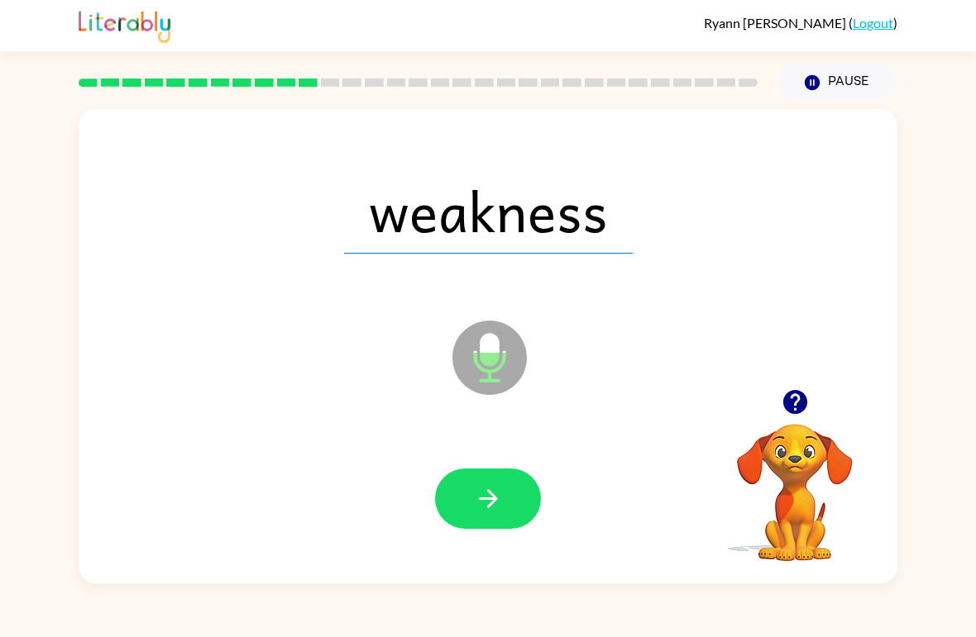
click at [493, 485] on button "button" at bounding box center [488, 499] width 106 height 60
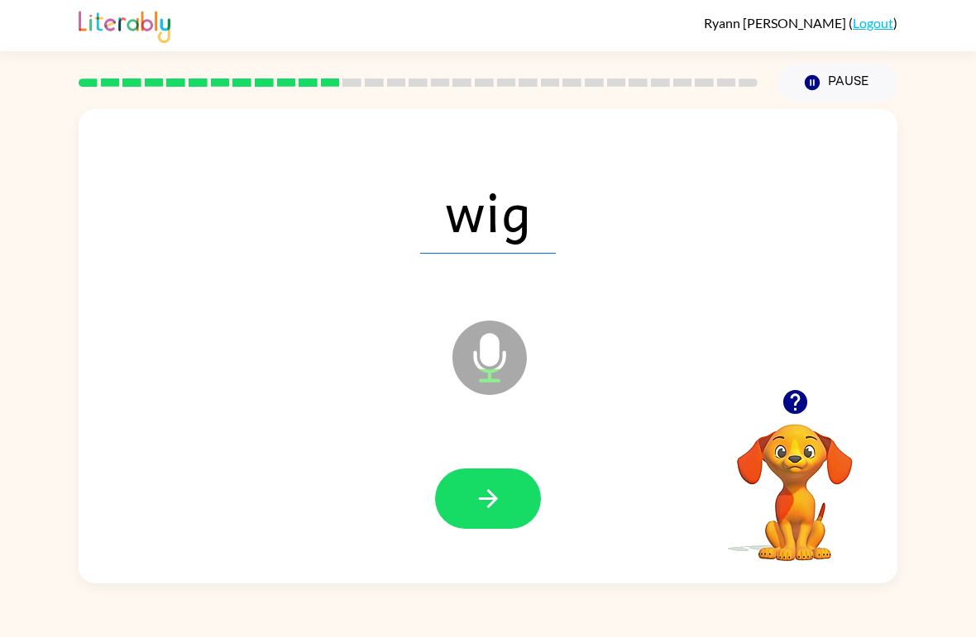
click at [493, 487] on icon "button" at bounding box center [488, 499] width 29 height 29
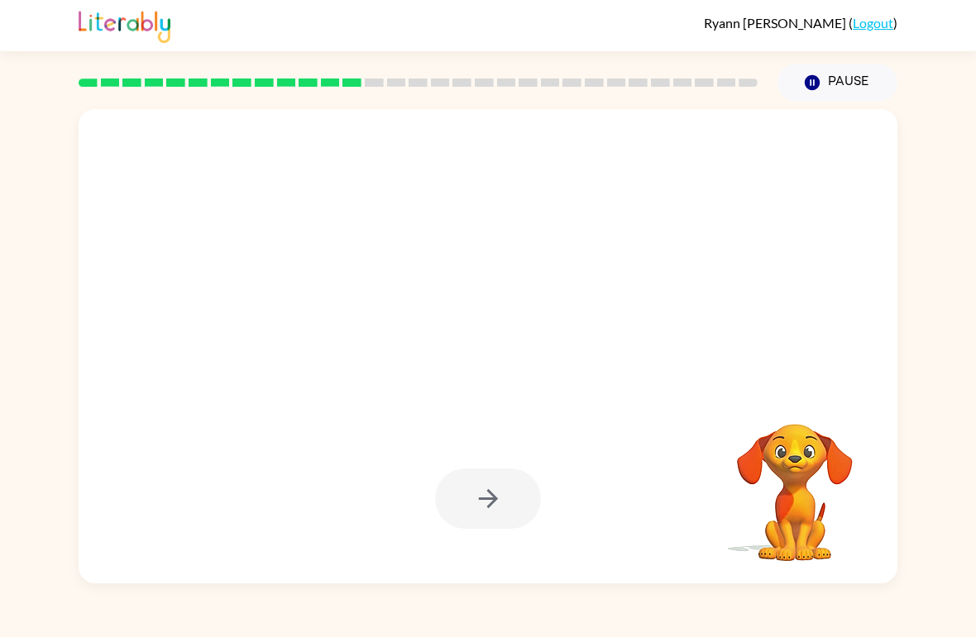
click at [458, 538] on div at bounding box center [487, 500] width 785 height 136
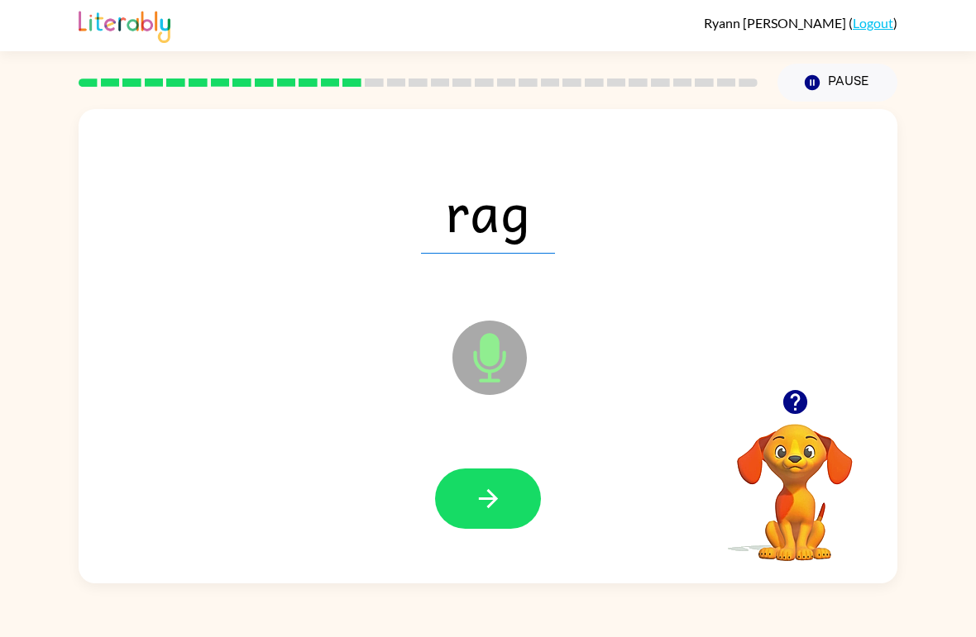
click at [510, 507] on button "button" at bounding box center [488, 499] width 106 height 60
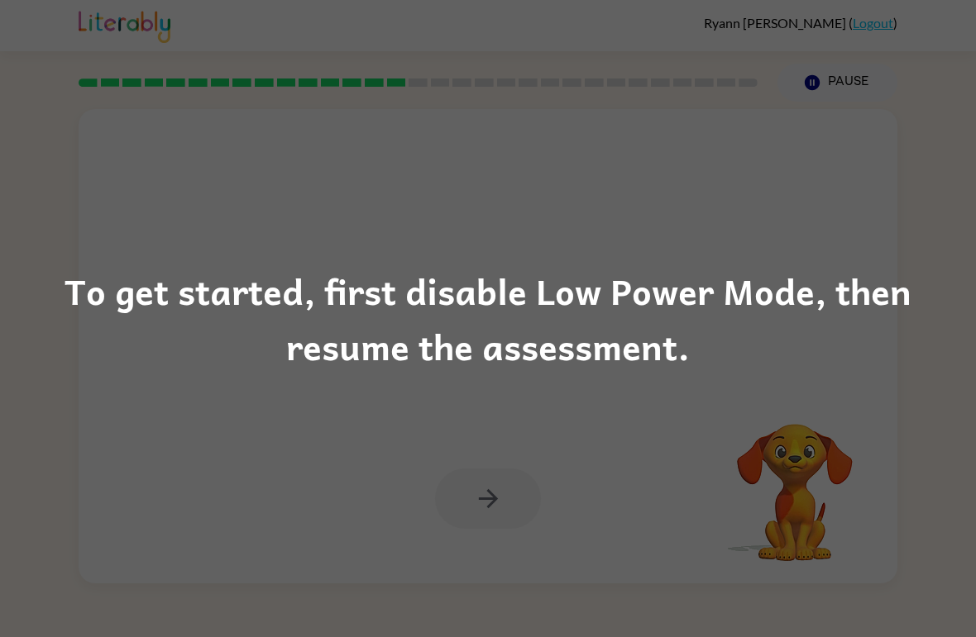
click at [900, 217] on div "To get started, first disable Low Power Mode, then resume the assessment." at bounding box center [488, 318] width 976 height 637
click at [866, 275] on div "To get started, first disable Low Power Mode, then resume the assessment." at bounding box center [488, 319] width 976 height 112
click at [814, 315] on div "To get started, first disable Low Power Mode, then resume the assessment." at bounding box center [488, 319] width 976 height 112
click at [808, 275] on div "To get started, first disable Low Power Mode, then resume the assessment." at bounding box center [488, 319] width 976 height 112
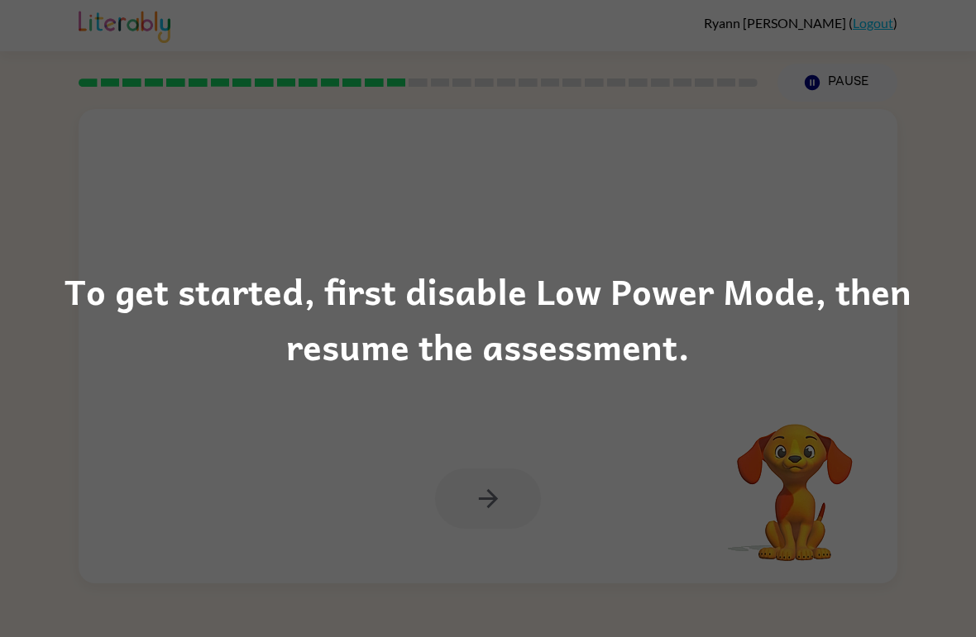
click at [787, 241] on div "To get started, first disable Low Power Mode, then resume the assessment." at bounding box center [488, 318] width 976 height 637
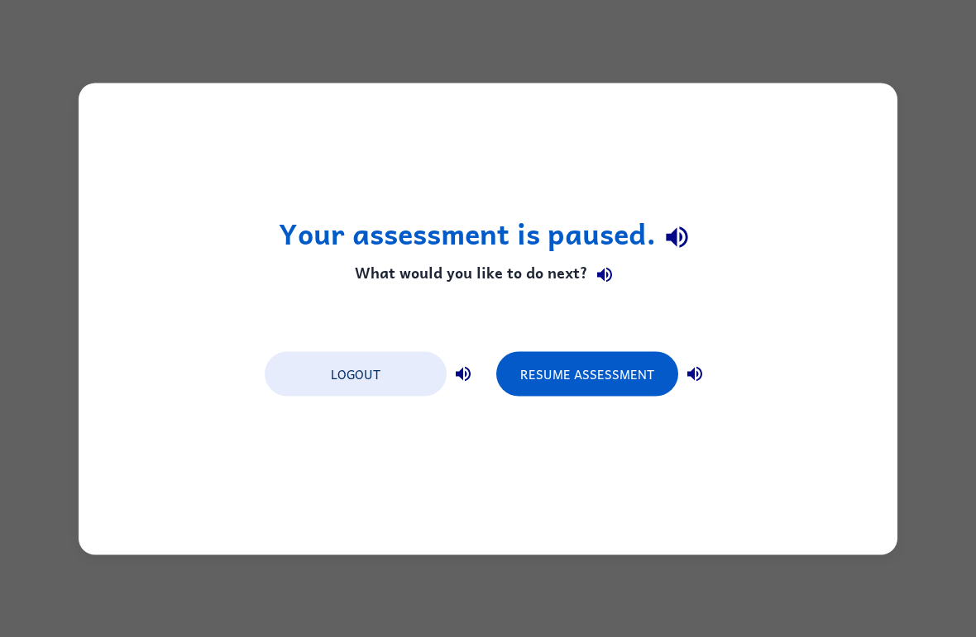
click at [590, 370] on button "Resume Assessment" at bounding box center [587, 373] width 182 height 45
click at [594, 375] on button "Resume Assessment" at bounding box center [587, 373] width 182 height 45
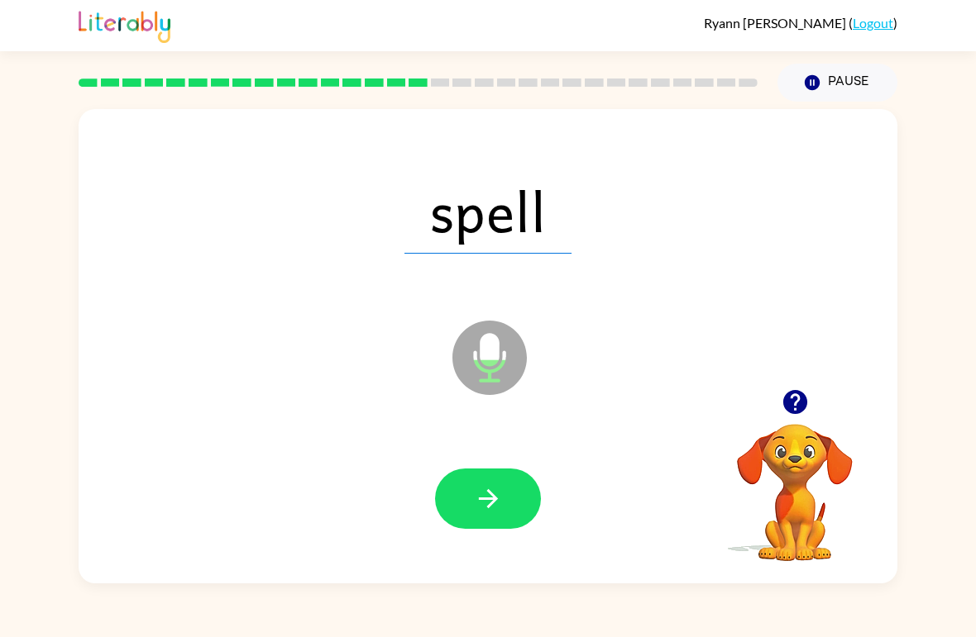
click at [504, 482] on button "button" at bounding box center [488, 499] width 106 height 60
click at [506, 494] on button "button" at bounding box center [488, 499] width 106 height 60
click at [503, 529] on button "button" at bounding box center [488, 499] width 106 height 60
click at [535, 506] on button "button" at bounding box center [488, 499] width 106 height 60
click at [509, 504] on button "button" at bounding box center [488, 499] width 106 height 60
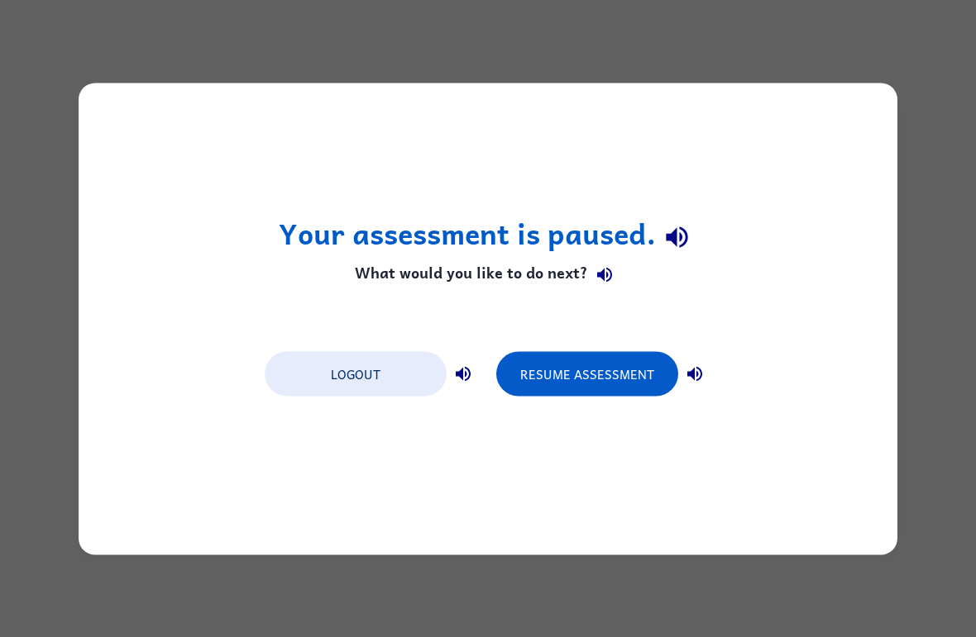
click at [655, 357] on button "Resume Assessment" at bounding box center [587, 373] width 182 height 45
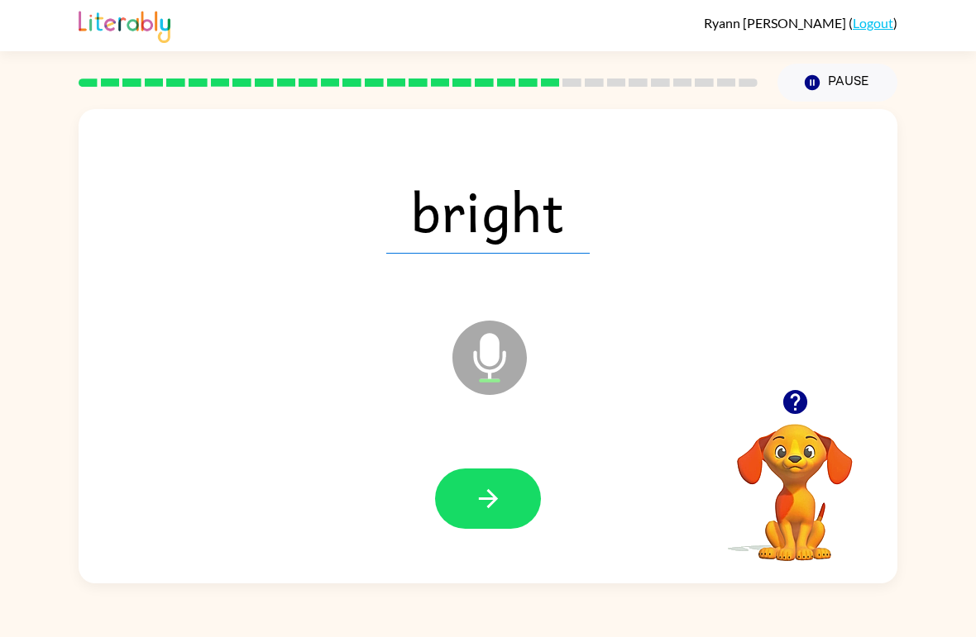
click at [498, 518] on button "button" at bounding box center [488, 499] width 106 height 60
click at [499, 509] on icon "button" at bounding box center [488, 499] width 29 height 29
click at [513, 504] on button "button" at bounding box center [488, 499] width 106 height 60
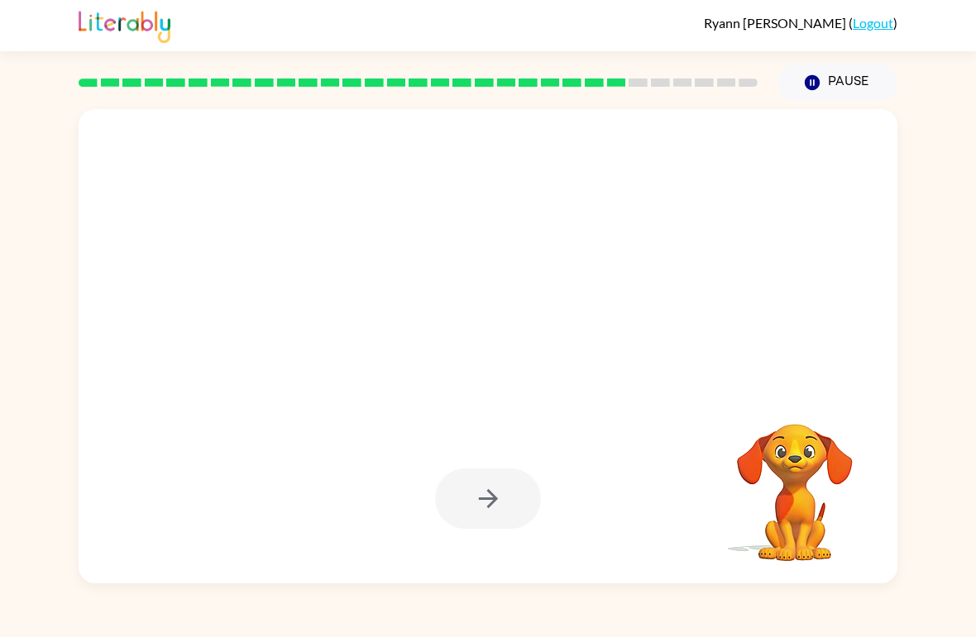
click at [520, 548] on div at bounding box center [487, 500] width 785 height 136
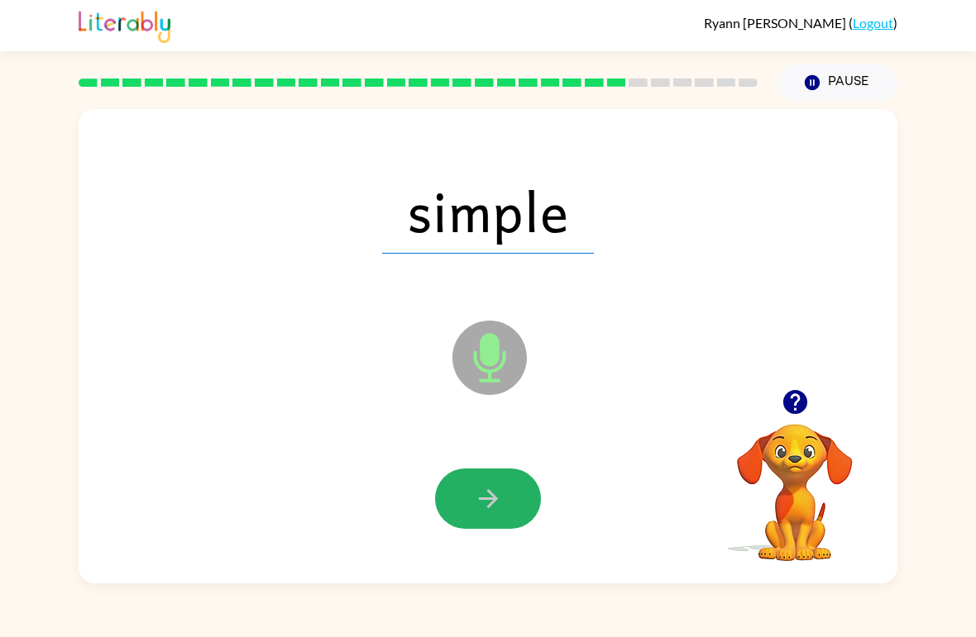
click at [477, 509] on icon "button" at bounding box center [488, 499] width 29 height 29
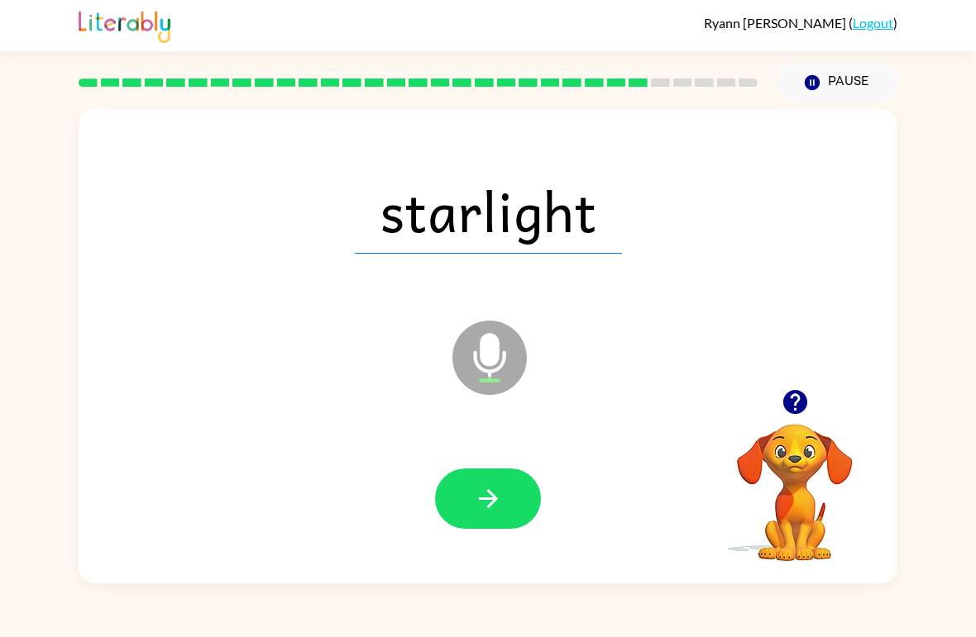
click at [496, 512] on icon "button" at bounding box center [488, 499] width 29 height 29
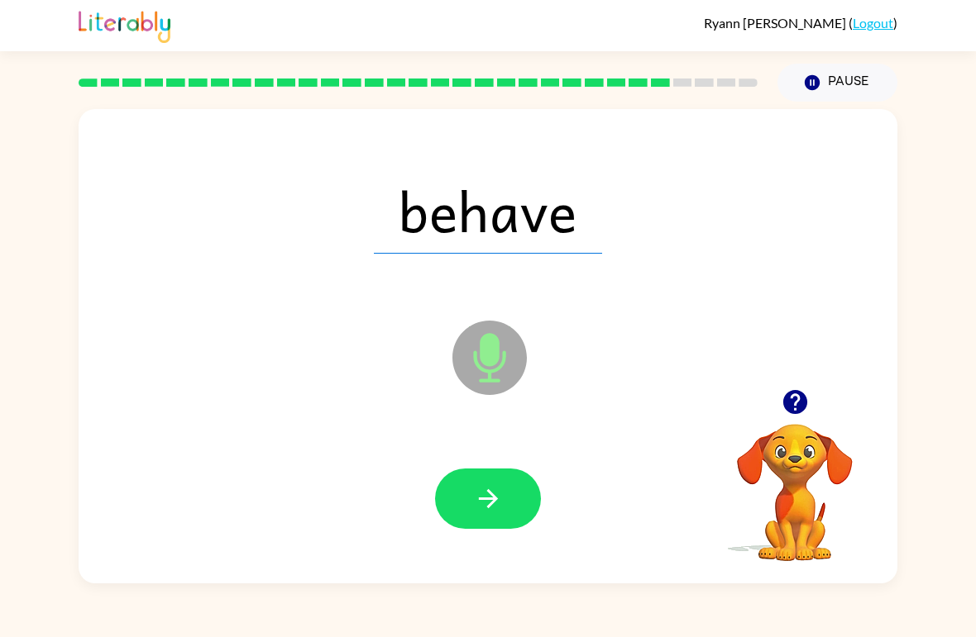
click at [481, 473] on button "button" at bounding box center [488, 499] width 106 height 60
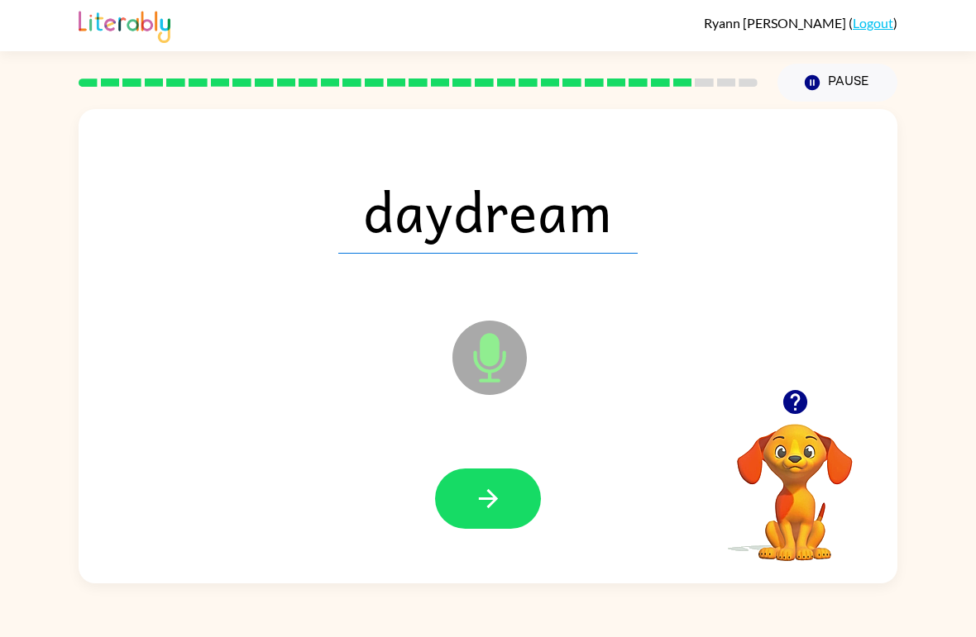
click at [496, 504] on icon "button" at bounding box center [488, 499] width 29 height 29
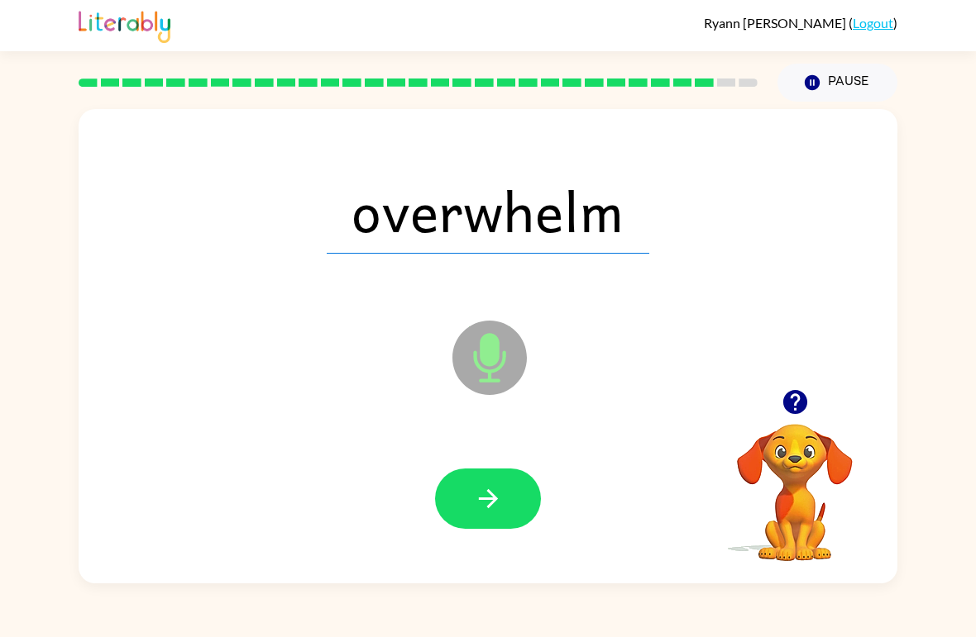
click at [511, 505] on button "button" at bounding box center [488, 499] width 106 height 60
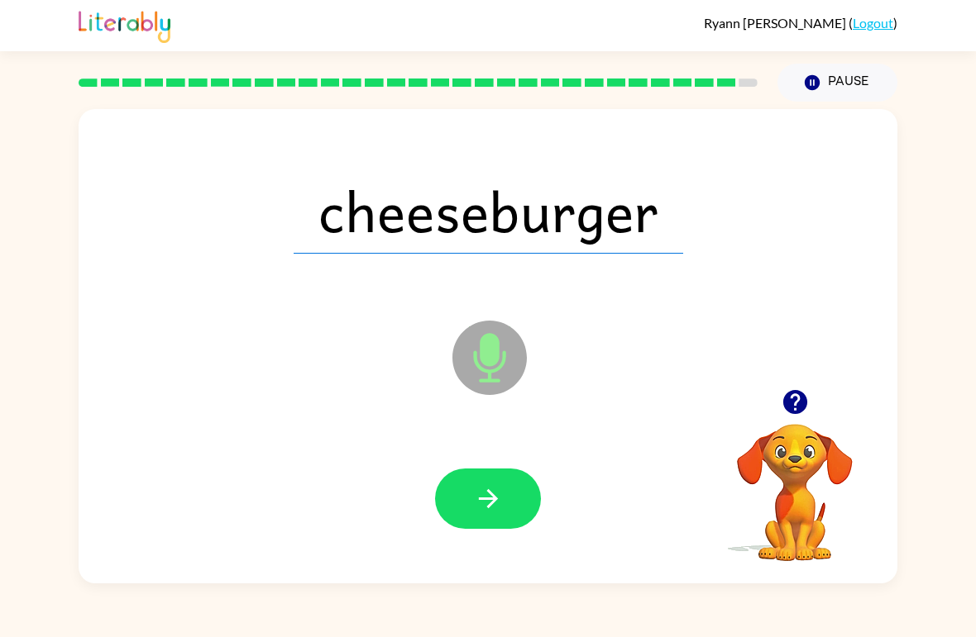
click at [505, 509] on button "button" at bounding box center [488, 499] width 106 height 60
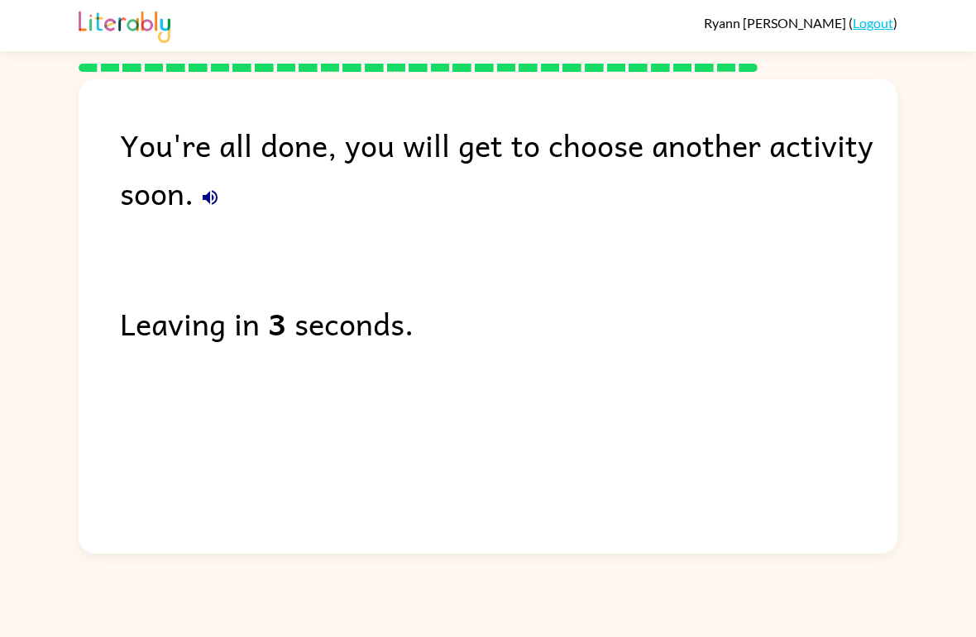
click at [203, 185] on button "button" at bounding box center [209, 197] width 33 height 33
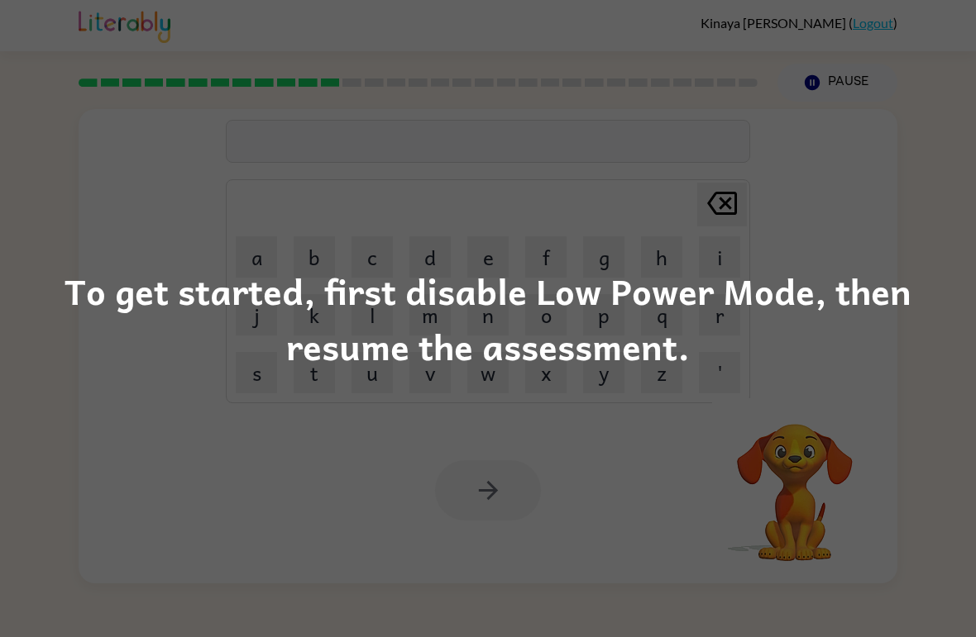
click at [892, 394] on div "To get started, first disable Low Power Mode, then resume the assessment." at bounding box center [488, 318] width 976 height 637
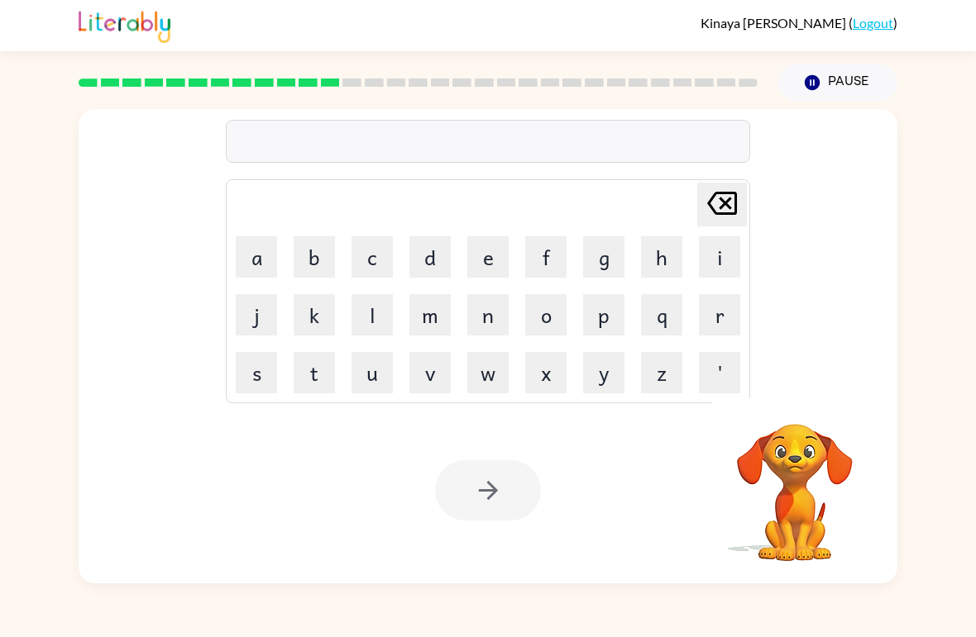
click at [871, 21] on link "Logout" at bounding box center [872, 23] width 41 height 16
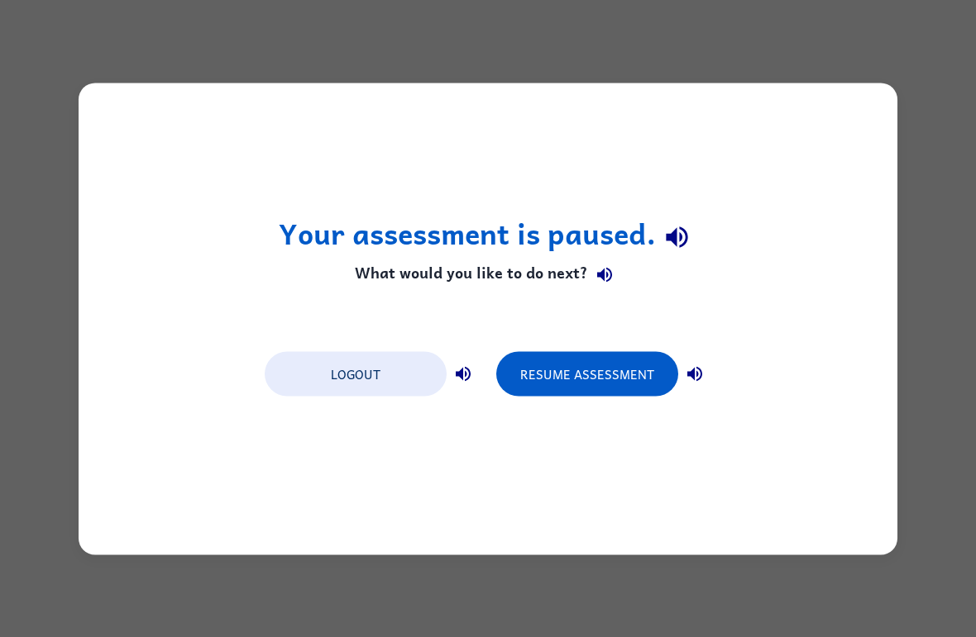
click at [384, 361] on button "Logout" at bounding box center [356, 373] width 182 height 45
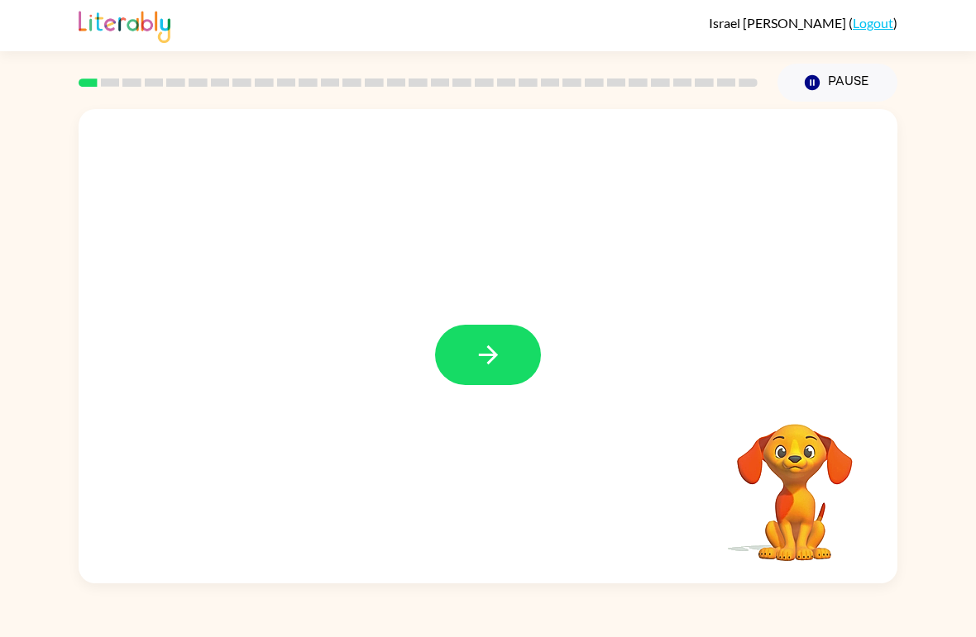
click at [496, 404] on div at bounding box center [488, 346] width 819 height 475
click at [446, 356] on button "button" at bounding box center [488, 355] width 106 height 60
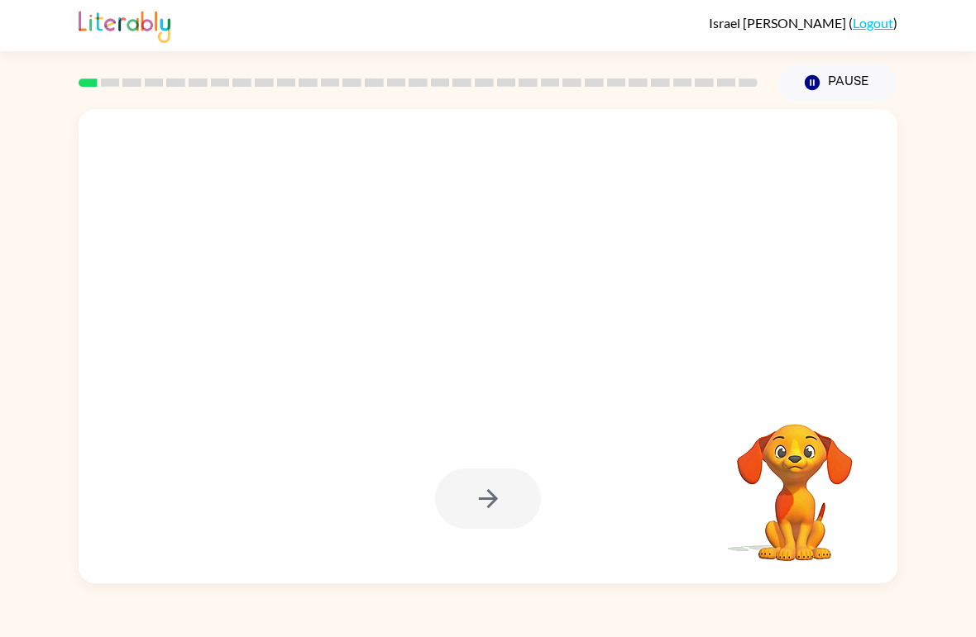
click at [510, 497] on div at bounding box center [488, 499] width 106 height 60
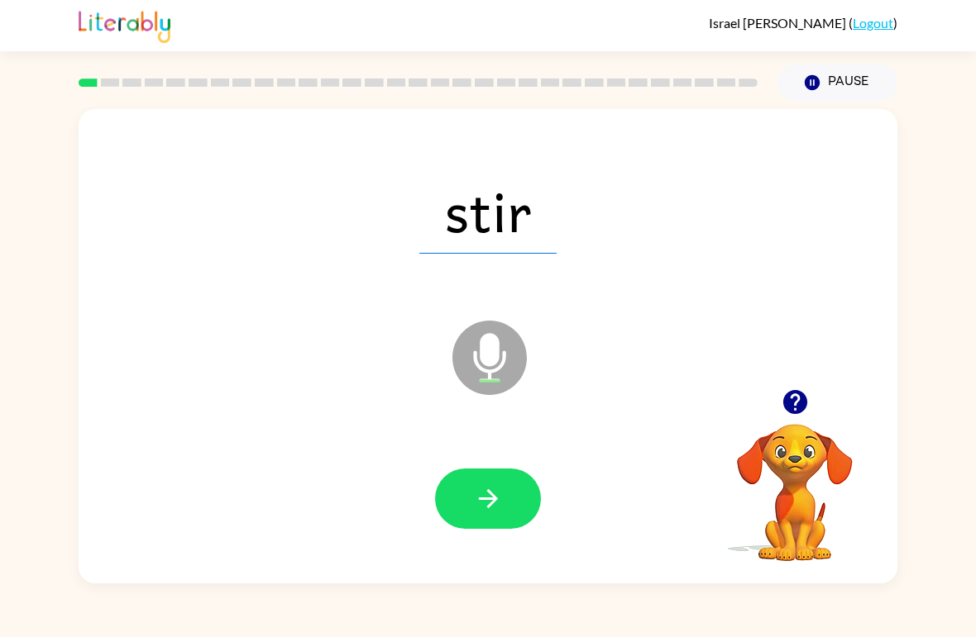
click at [496, 513] on icon "button" at bounding box center [488, 499] width 29 height 29
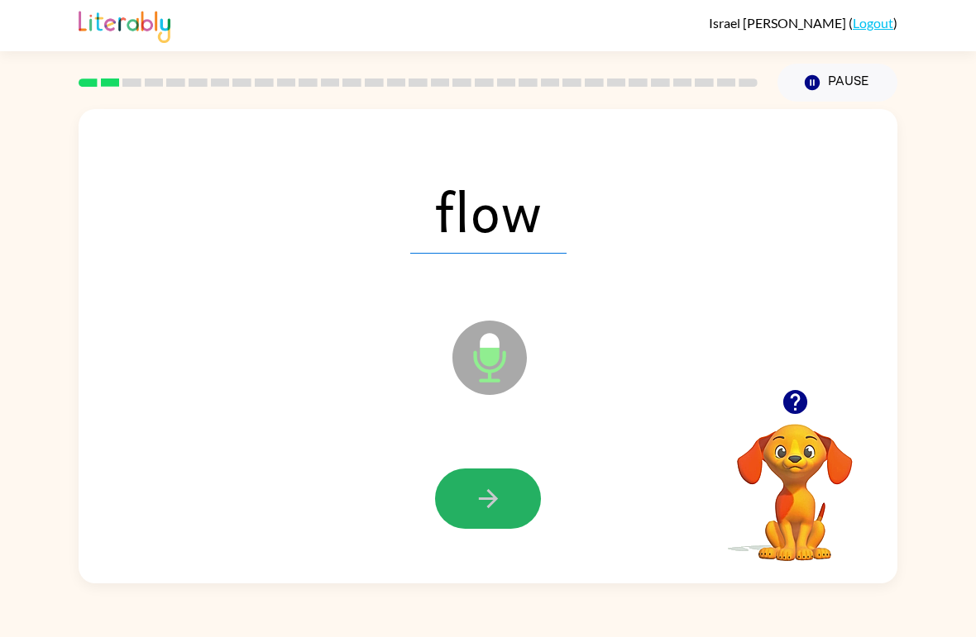
click at [484, 506] on icon "button" at bounding box center [488, 499] width 29 height 29
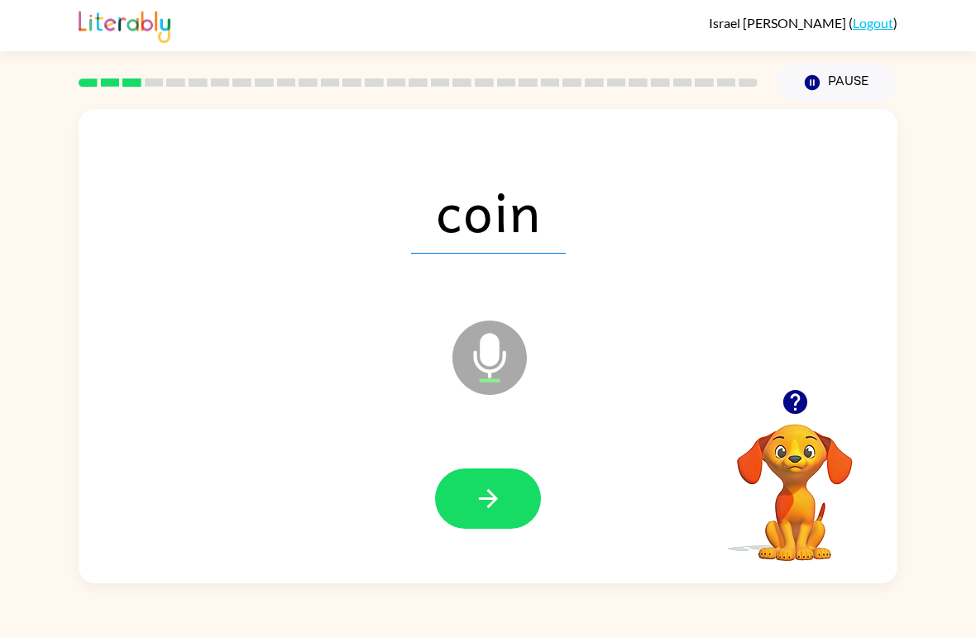
click at [506, 502] on button "button" at bounding box center [488, 499] width 106 height 60
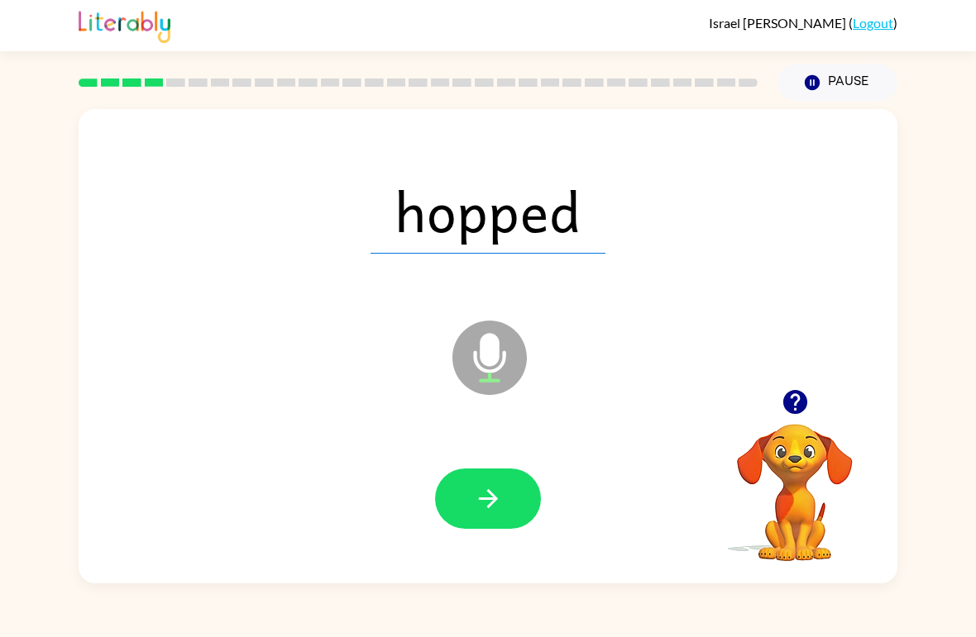
click at [488, 488] on icon "button" at bounding box center [488, 499] width 29 height 29
click at [494, 471] on button "button" at bounding box center [488, 499] width 106 height 60
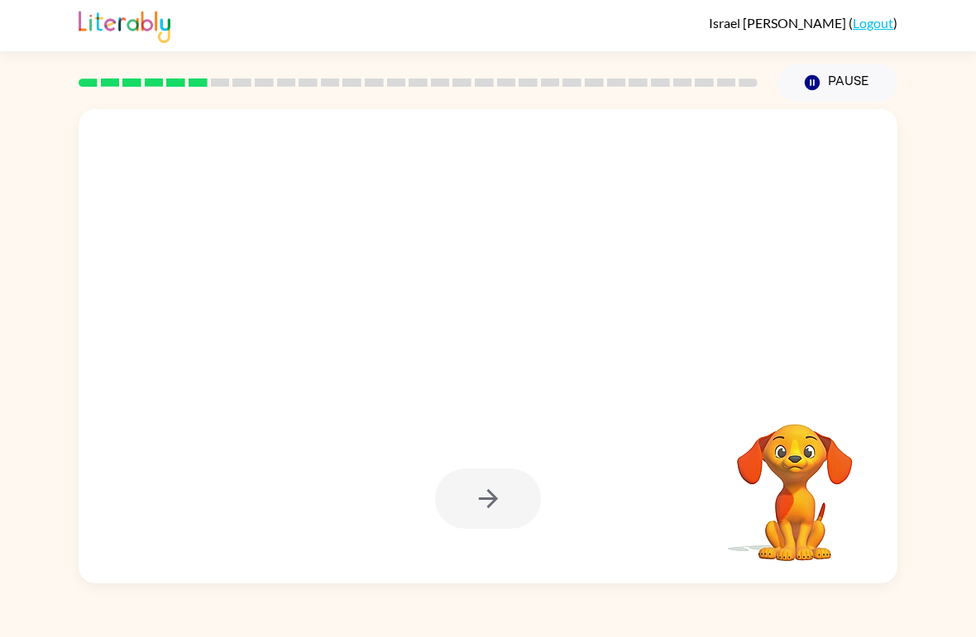
click at [490, 478] on button "button" at bounding box center [488, 499] width 106 height 60
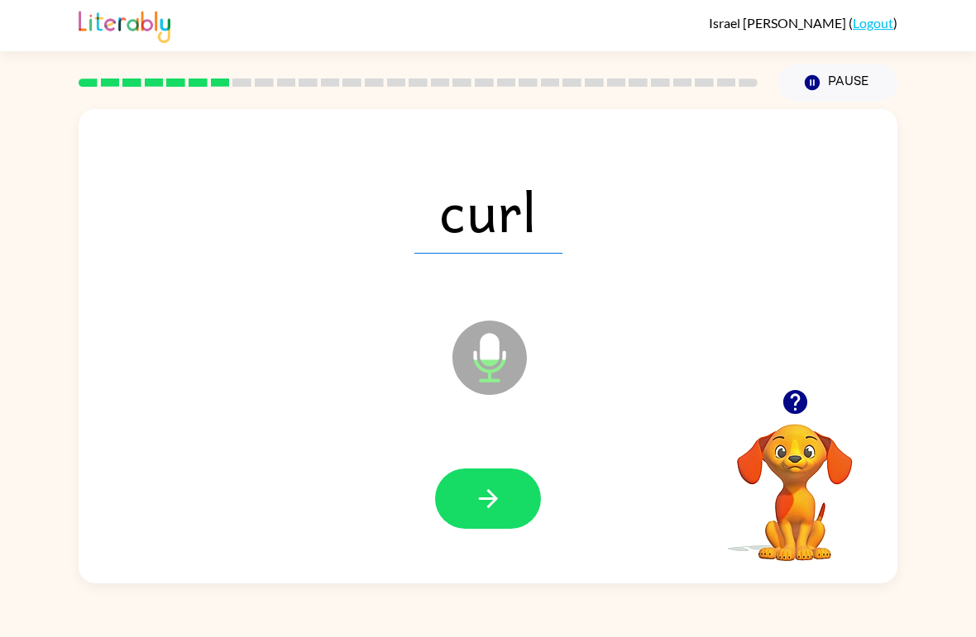
click at [469, 526] on button "button" at bounding box center [488, 499] width 106 height 60
click at [507, 487] on button "button" at bounding box center [488, 499] width 106 height 60
click at [511, 511] on button "button" at bounding box center [488, 499] width 106 height 60
click at [490, 492] on icon "button" at bounding box center [488, 499] width 29 height 29
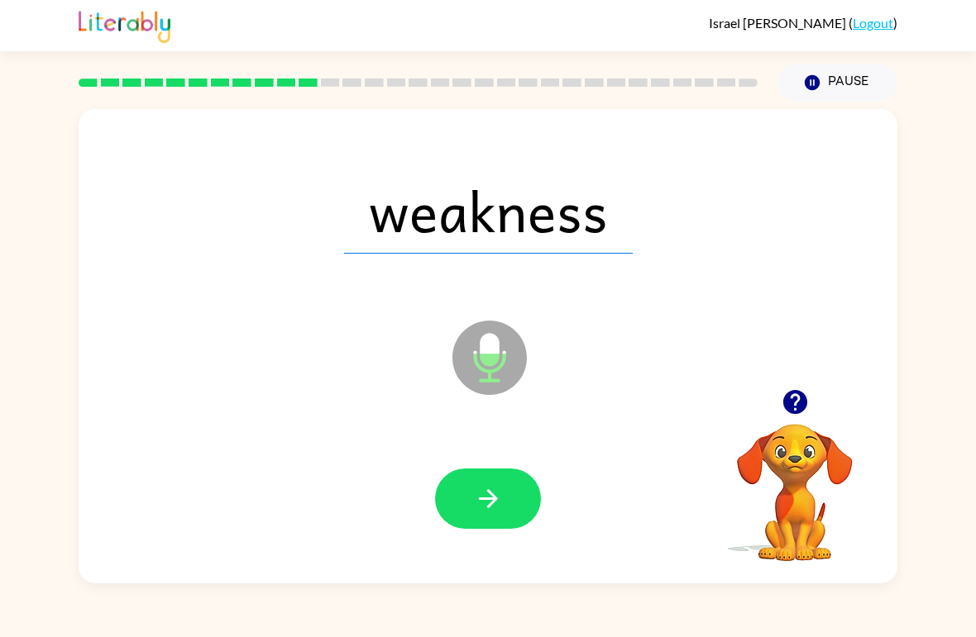
click at [482, 497] on icon "button" at bounding box center [488, 499] width 29 height 29
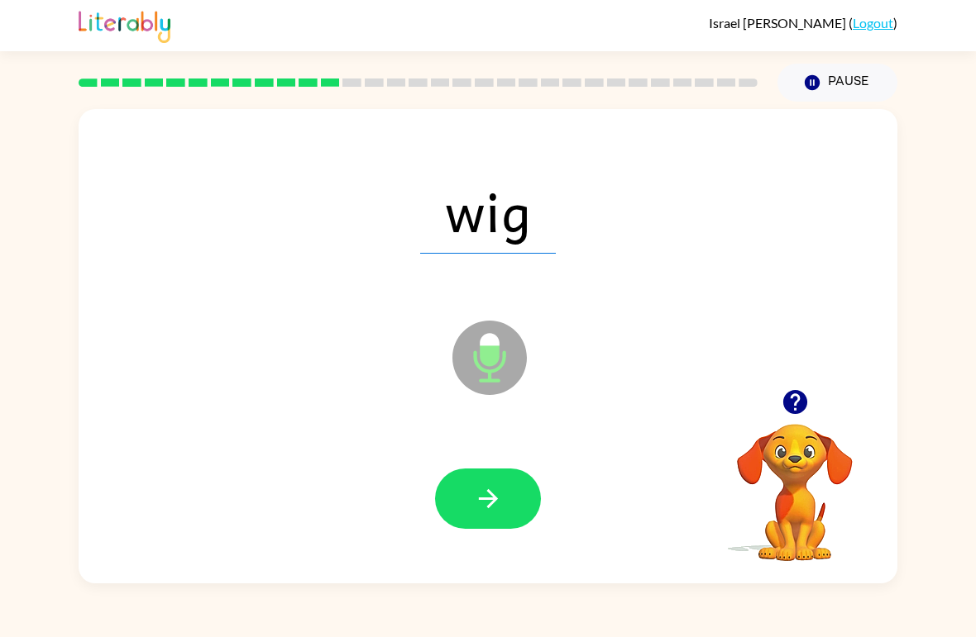
click at [518, 513] on button "button" at bounding box center [488, 499] width 106 height 60
click at [499, 500] on icon "button" at bounding box center [488, 499] width 29 height 29
click at [498, 482] on button "button" at bounding box center [488, 499] width 106 height 60
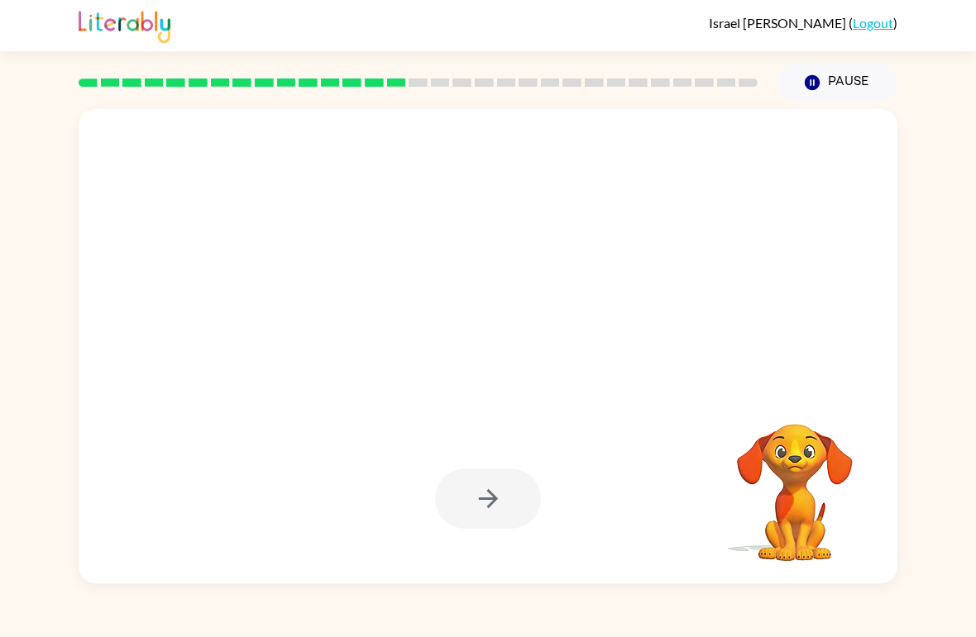
click at [480, 516] on div at bounding box center [488, 499] width 106 height 60
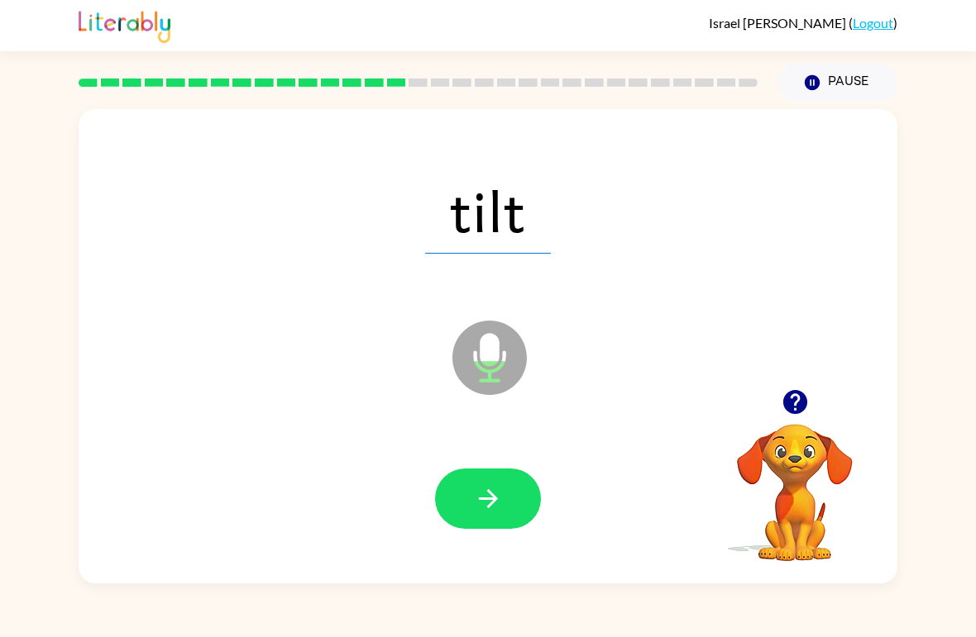
click at [492, 493] on icon "button" at bounding box center [488, 499] width 29 height 29
click at [461, 492] on button "button" at bounding box center [488, 499] width 106 height 60
click at [490, 509] on icon "button" at bounding box center [488, 499] width 29 height 29
click at [483, 518] on button "button" at bounding box center [488, 499] width 106 height 60
click at [511, 498] on button "button" at bounding box center [488, 499] width 106 height 60
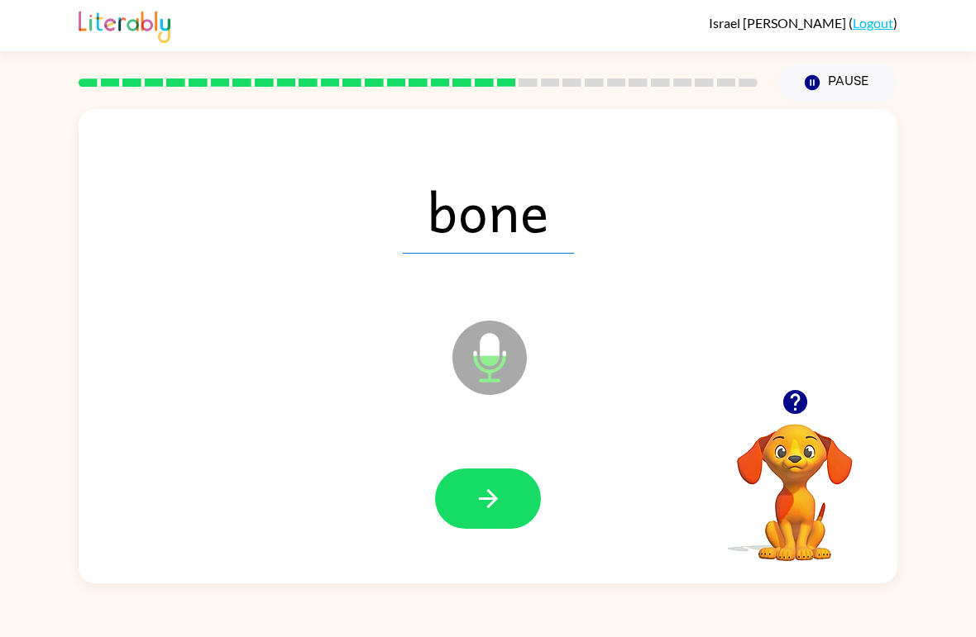
click at [489, 504] on icon "button" at bounding box center [488, 499] width 29 height 29
click at [485, 505] on icon "button" at bounding box center [488, 499] width 29 height 29
click at [494, 487] on icon "button" at bounding box center [488, 499] width 29 height 29
click at [485, 504] on icon "button" at bounding box center [488, 499] width 29 height 29
click at [461, 515] on button "button" at bounding box center [488, 499] width 106 height 60
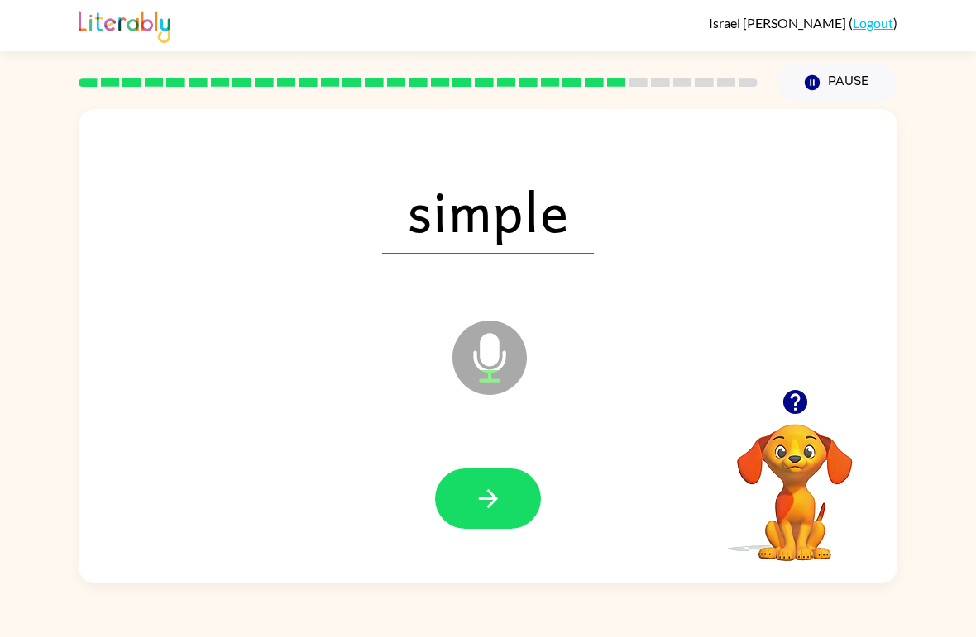
click at [471, 479] on button "button" at bounding box center [488, 499] width 106 height 60
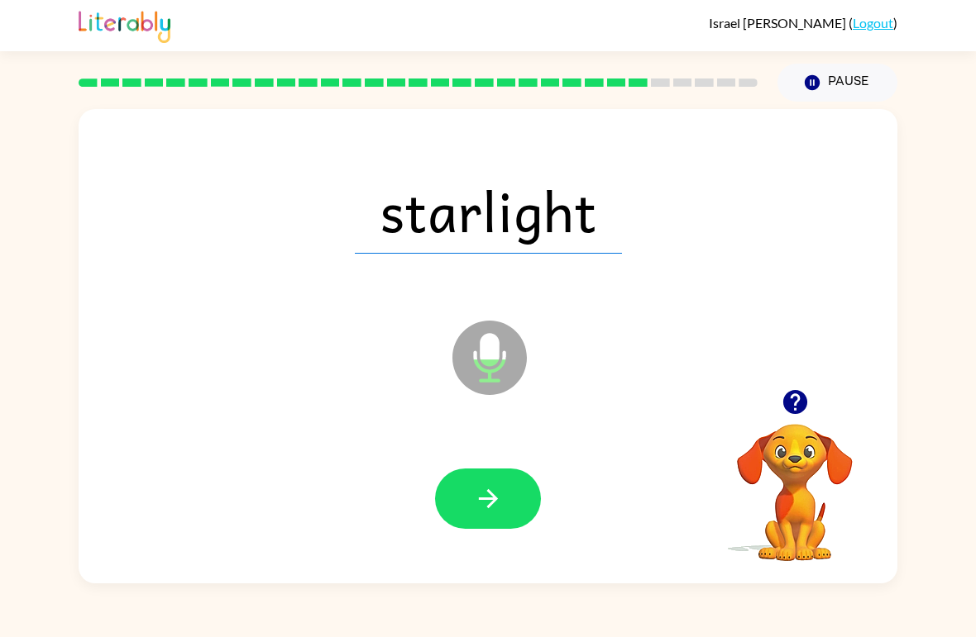
click at [500, 522] on button "button" at bounding box center [488, 499] width 106 height 60
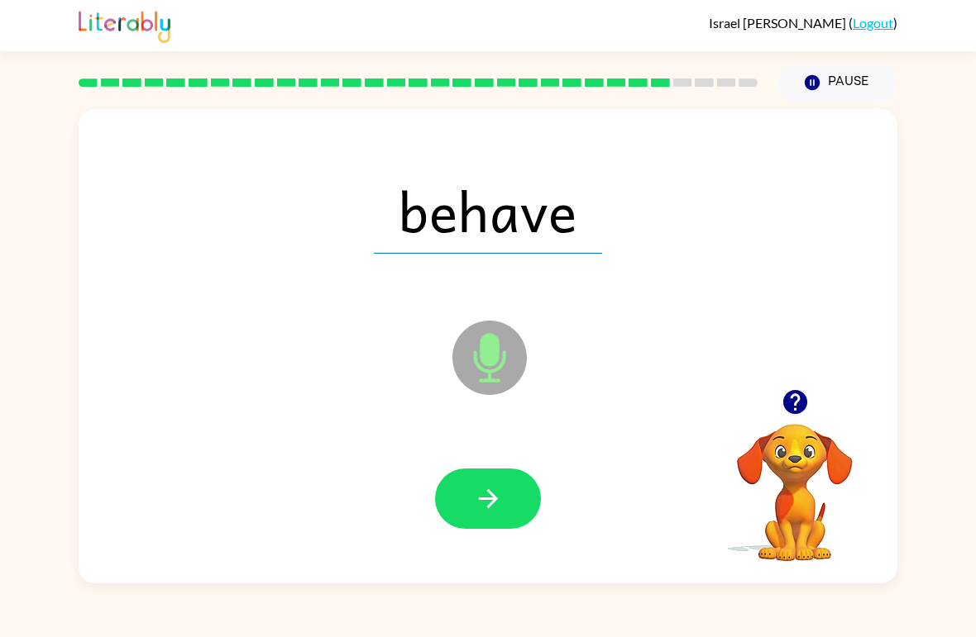
click at [488, 488] on icon "button" at bounding box center [488, 499] width 29 height 29
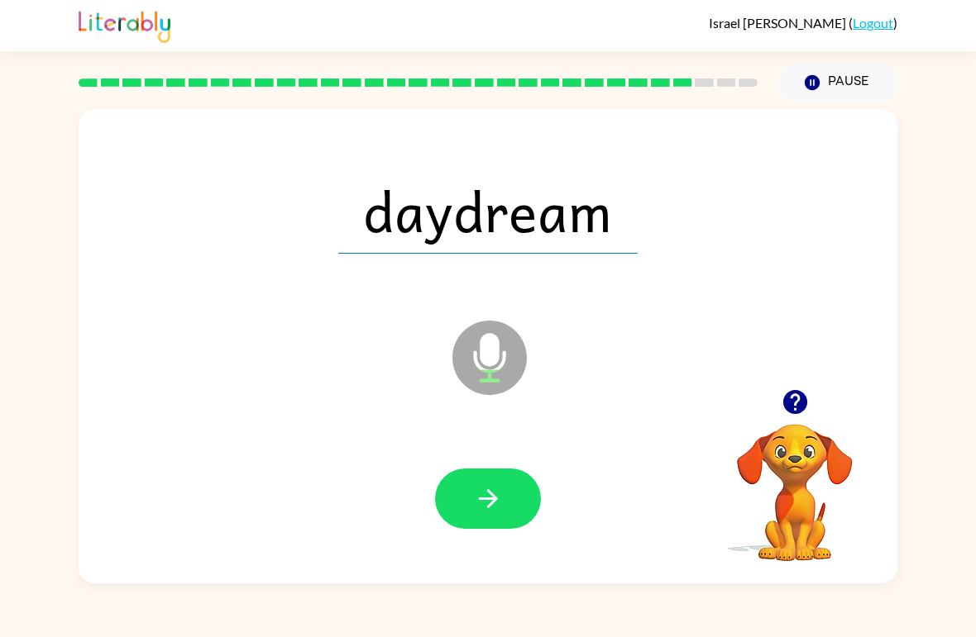
click at [509, 502] on button "button" at bounding box center [488, 499] width 106 height 60
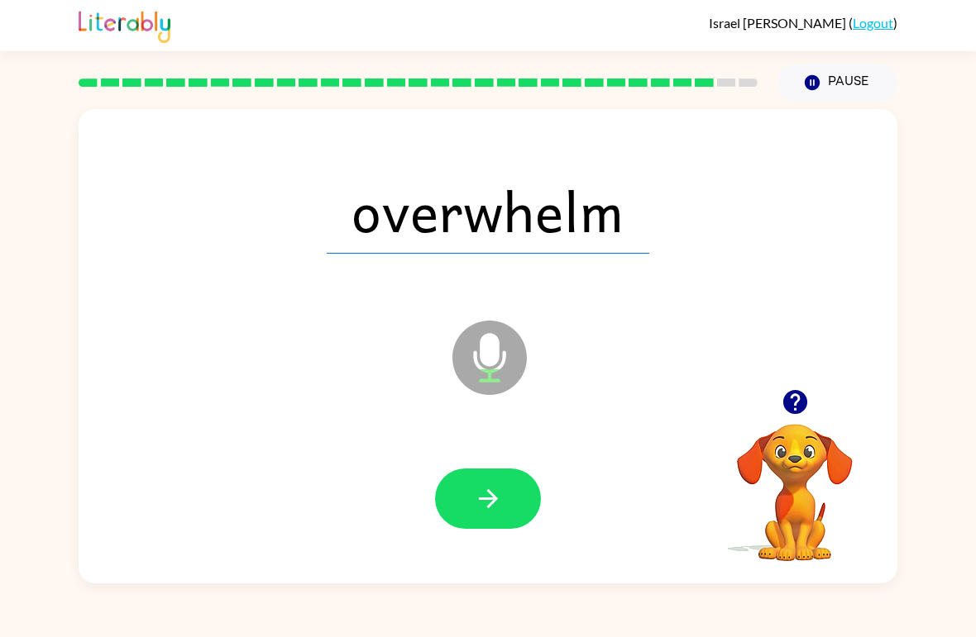
click at [499, 486] on icon "button" at bounding box center [488, 499] width 29 height 29
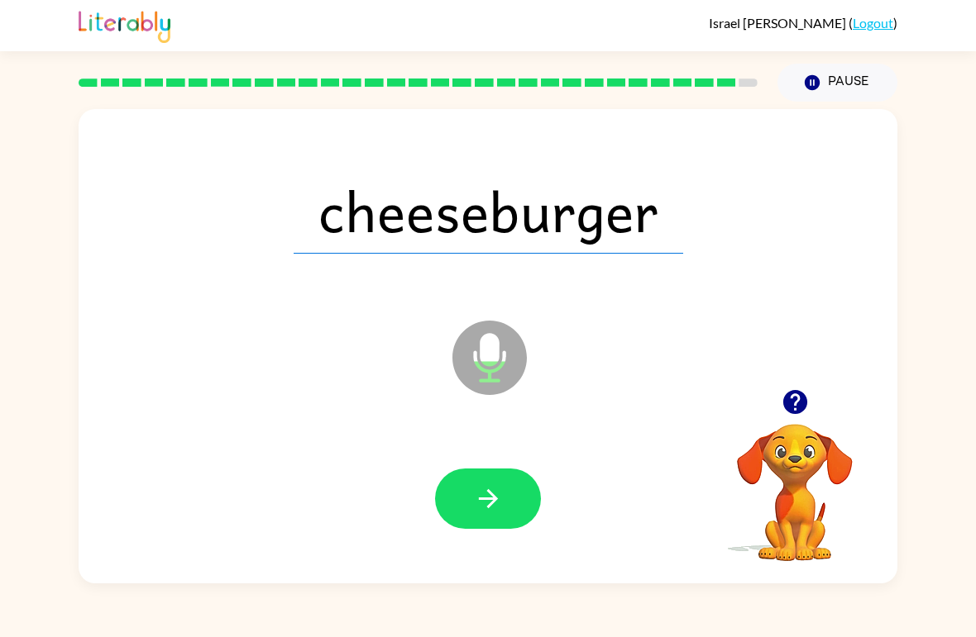
click at [504, 492] on button "button" at bounding box center [488, 499] width 106 height 60
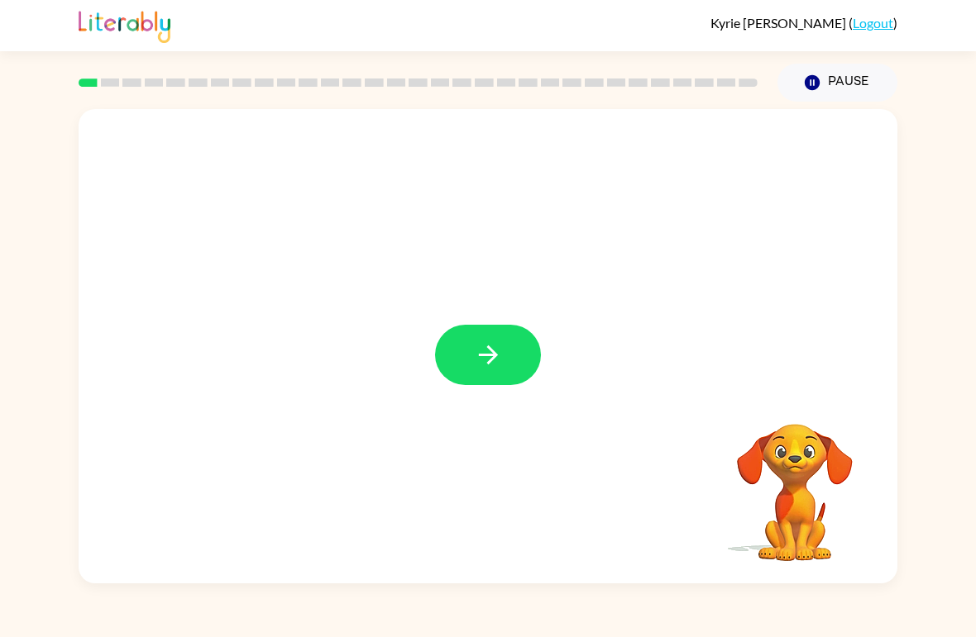
click at [966, 535] on div "Your browser must support playing .mp4 files to use Literably. Please try using…" at bounding box center [488, 343] width 976 height 482
click at [494, 367] on icon "button" at bounding box center [488, 355] width 29 height 29
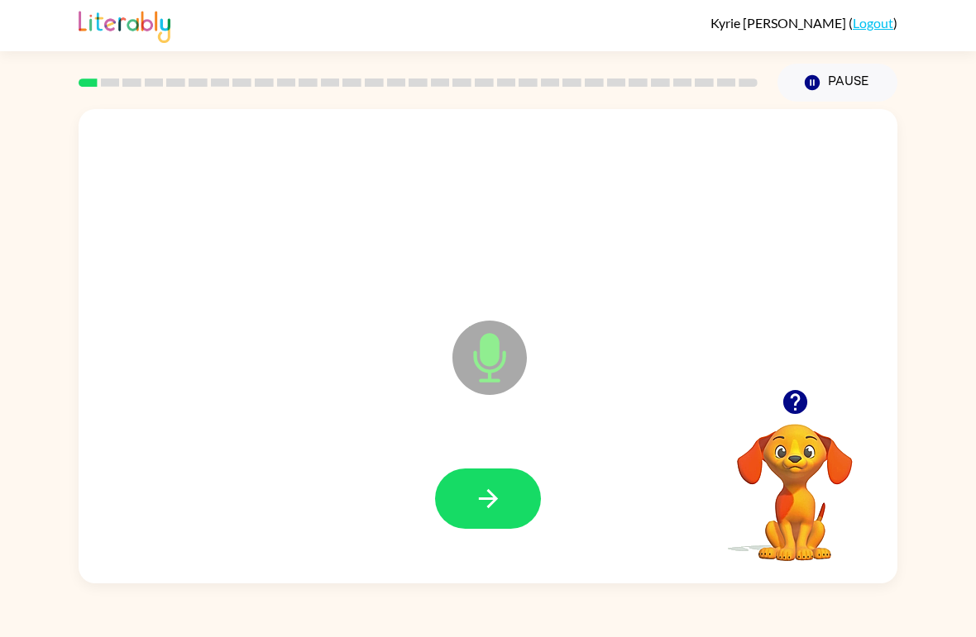
click at [493, 494] on icon "button" at bounding box center [488, 499] width 29 height 29
click at [485, 519] on button "button" at bounding box center [488, 499] width 106 height 60
click at [449, 477] on button "button" at bounding box center [488, 499] width 106 height 60
click at [484, 508] on icon "button" at bounding box center [488, 499] width 29 height 29
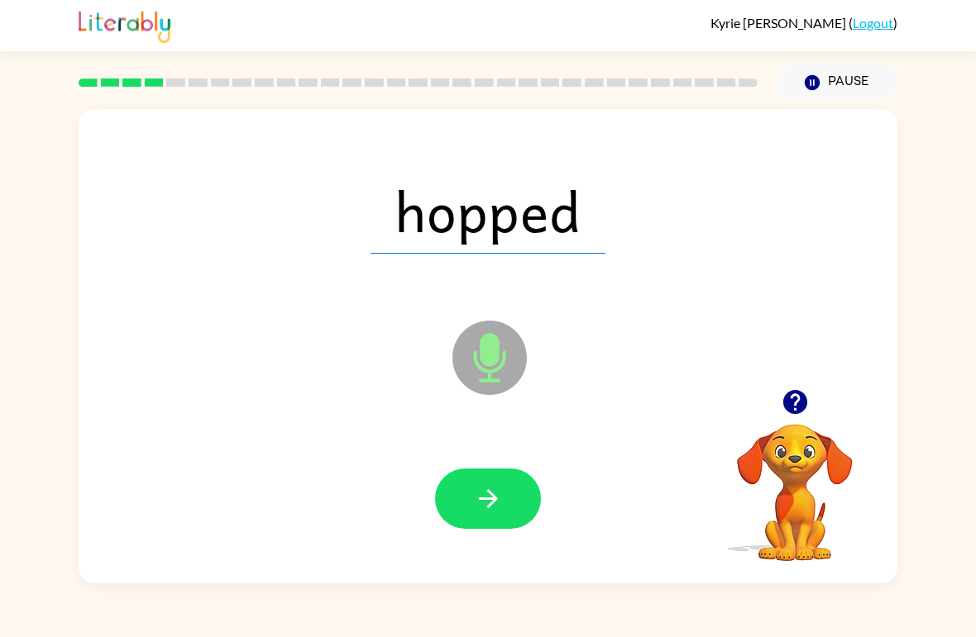
click at [509, 489] on button "button" at bounding box center [488, 499] width 106 height 60
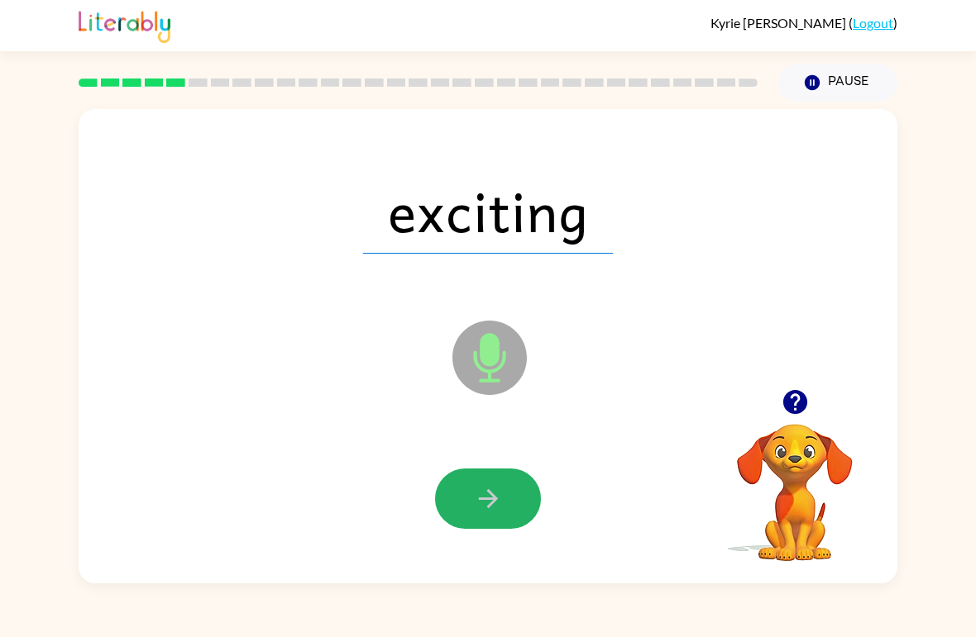
click at [508, 509] on button "button" at bounding box center [488, 499] width 106 height 60
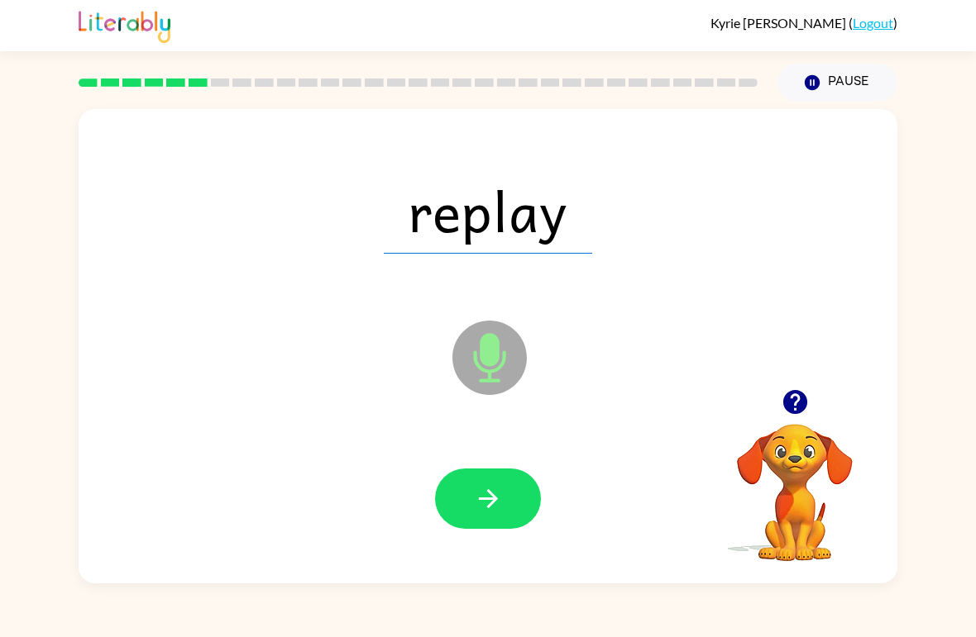
click at [493, 513] on icon "button" at bounding box center [488, 499] width 29 height 29
click at [502, 516] on button "button" at bounding box center [488, 499] width 106 height 60
click at [507, 501] on button "button" at bounding box center [488, 499] width 106 height 60
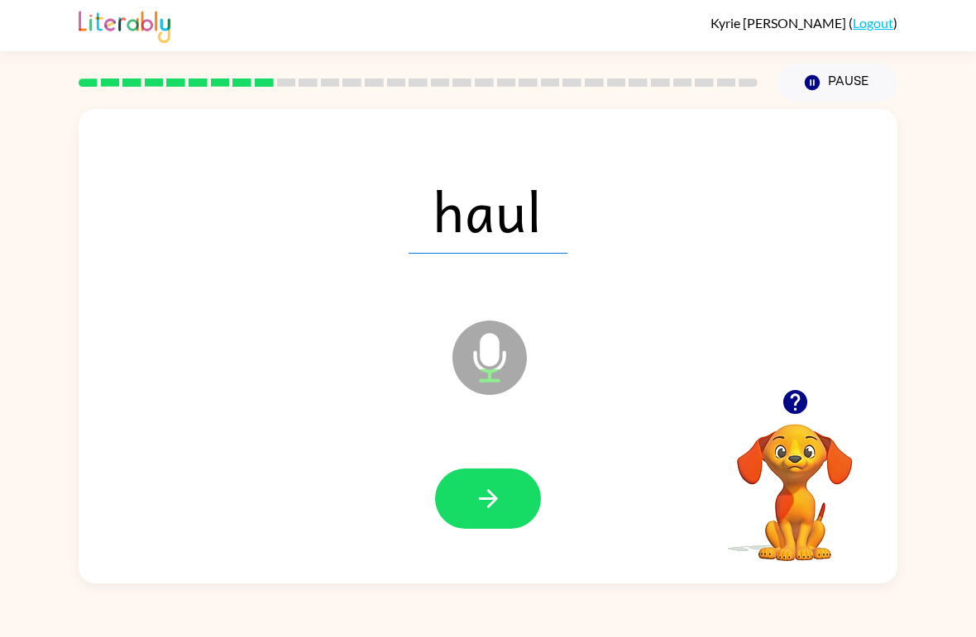
click at [448, 537] on div at bounding box center [487, 500] width 785 height 136
click at [486, 539] on div at bounding box center [487, 500] width 785 height 136
click at [484, 508] on icon "button" at bounding box center [488, 499] width 29 height 29
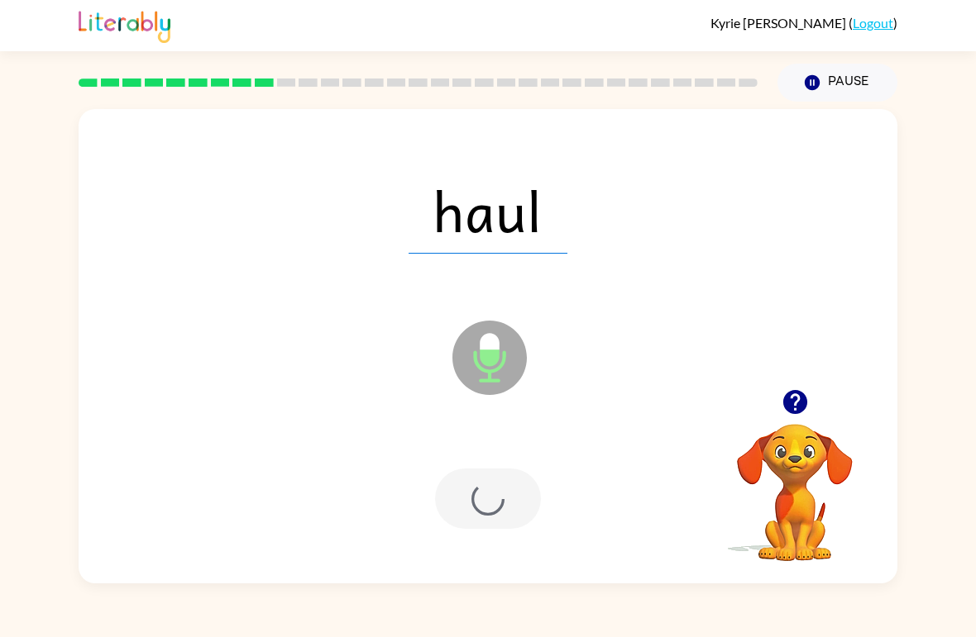
click at [483, 508] on div at bounding box center [488, 499] width 106 height 60
click at [504, 502] on div at bounding box center [488, 499] width 106 height 60
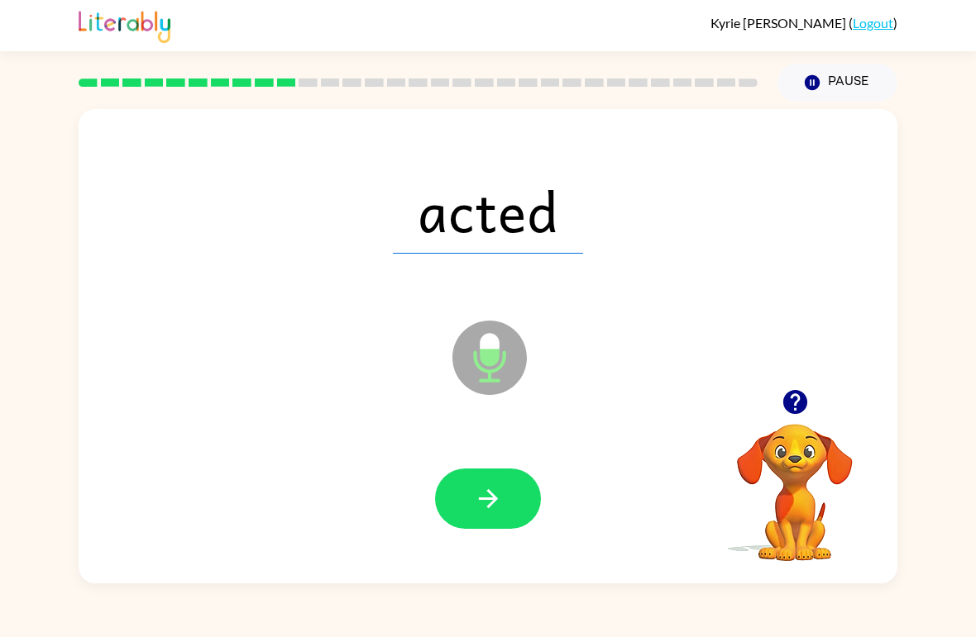
click at [520, 481] on button "button" at bounding box center [488, 499] width 106 height 60
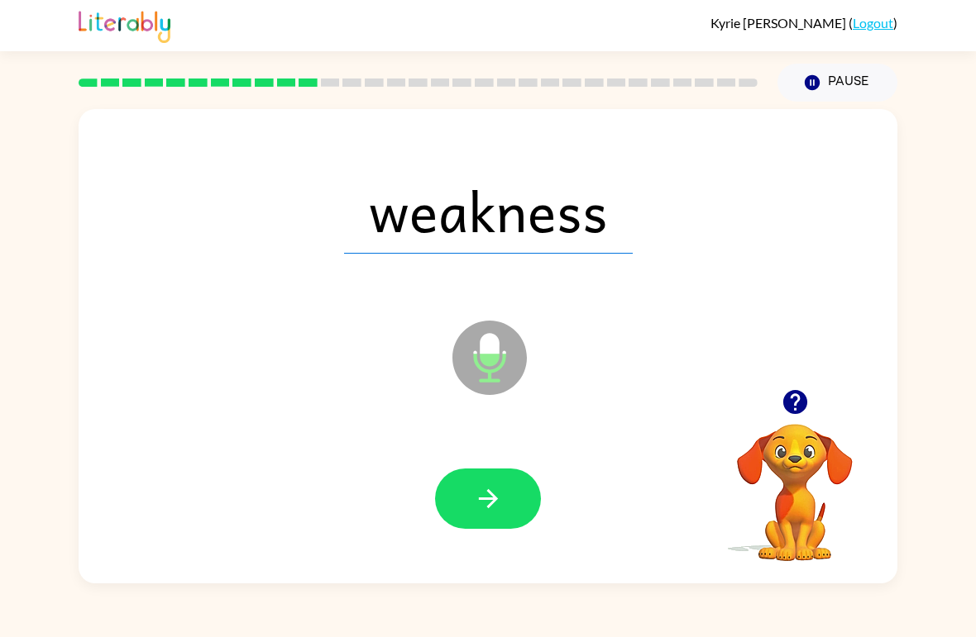
click at [478, 524] on button "button" at bounding box center [488, 499] width 106 height 60
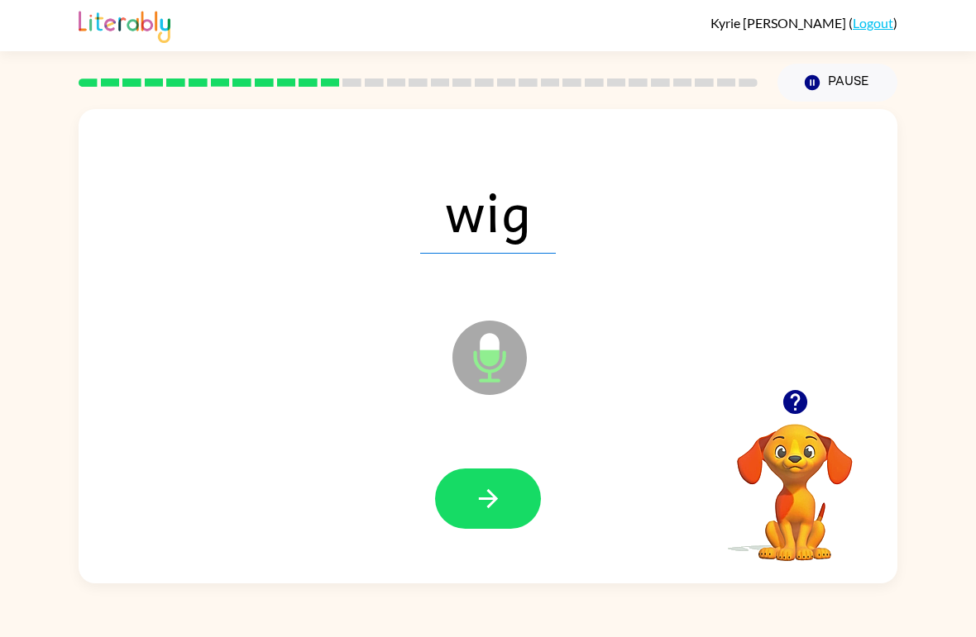
click at [470, 539] on div at bounding box center [487, 500] width 785 height 136
click at [516, 510] on button "button" at bounding box center [488, 499] width 106 height 60
click at [483, 494] on icon "button" at bounding box center [488, 499] width 29 height 29
click at [501, 495] on icon "button" at bounding box center [488, 499] width 29 height 29
click at [489, 503] on icon "button" at bounding box center [488, 499] width 29 height 29
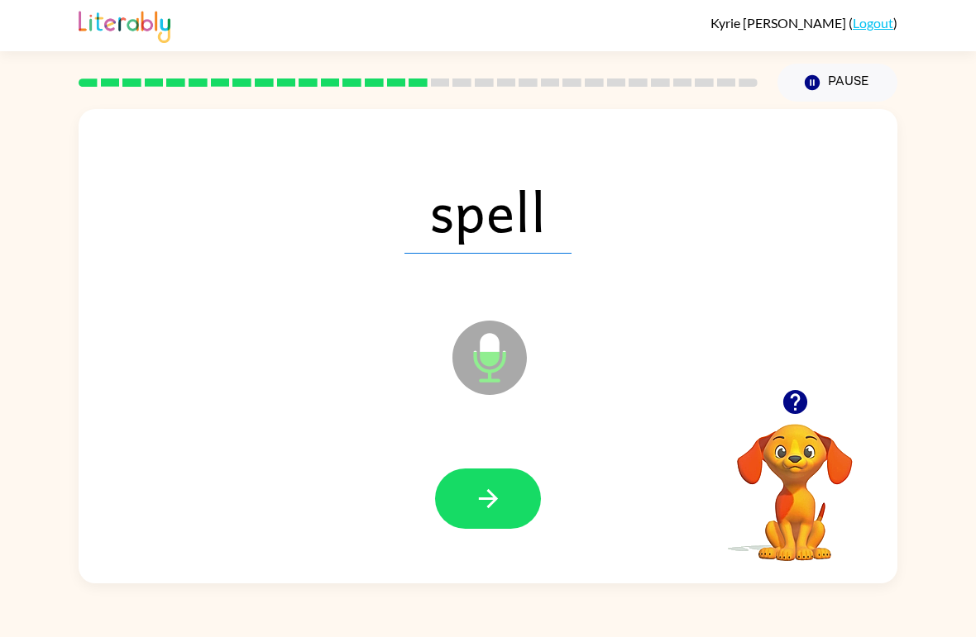
click at [475, 529] on button "button" at bounding box center [488, 499] width 106 height 60
click at [461, 528] on button "button" at bounding box center [488, 499] width 106 height 60
click at [532, 494] on button "button" at bounding box center [488, 499] width 106 height 60
click at [508, 509] on button "button" at bounding box center [488, 499] width 106 height 60
click at [509, 510] on button "button" at bounding box center [488, 499] width 106 height 60
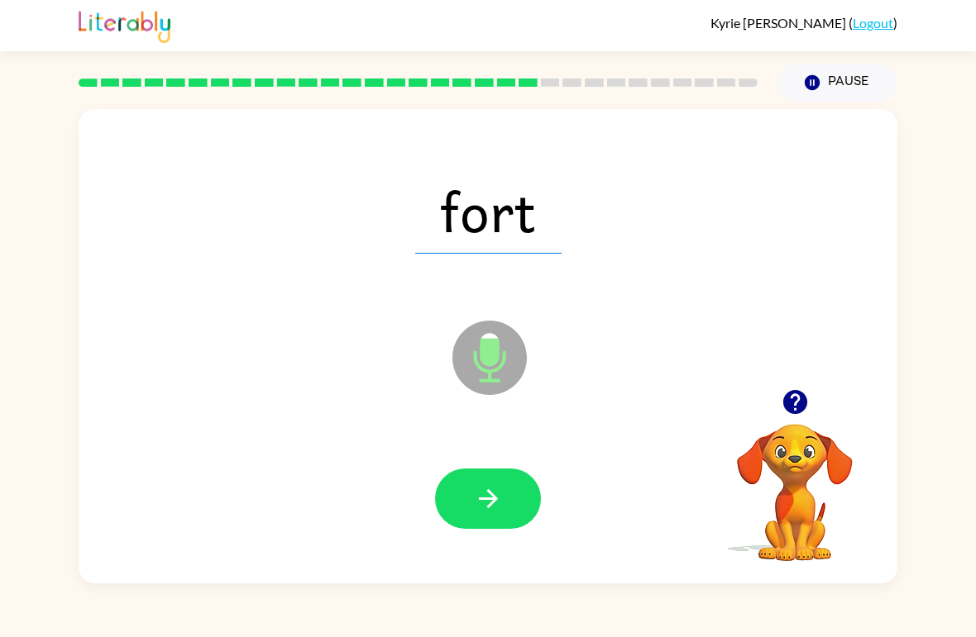
click at [790, 411] on icon "button" at bounding box center [794, 402] width 24 height 24
click at [782, 417] on icon "button" at bounding box center [795, 402] width 29 height 29
click at [491, 526] on button "button" at bounding box center [488, 499] width 106 height 60
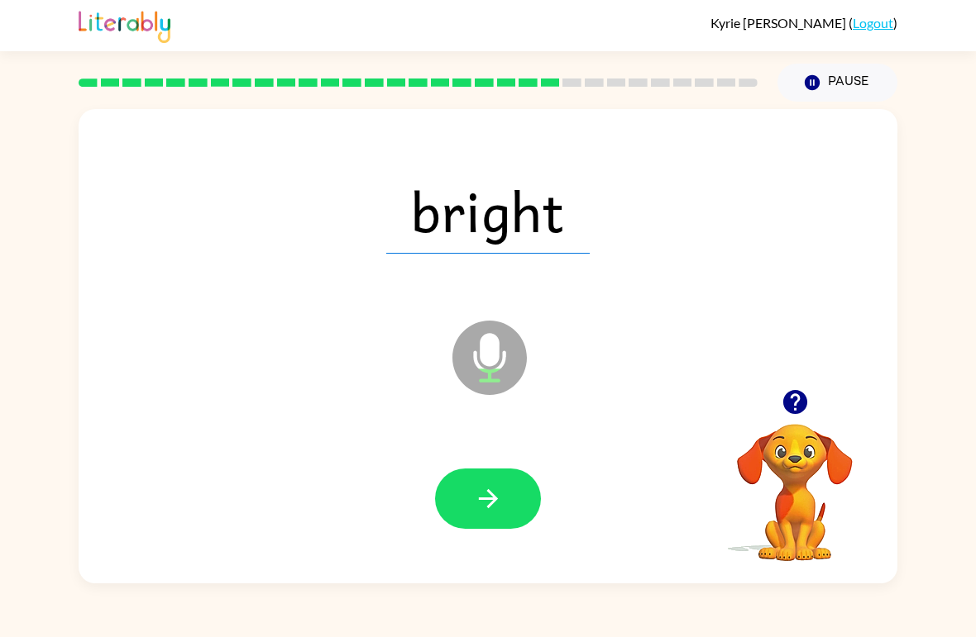
click at [483, 484] on button "button" at bounding box center [488, 499] width 106 height 60
click at [508, 498] on button "button" at bounding box center [488, 499] width 106 height 60
click at [511, 525] on button "button" at bounding box center [488, 499] width 106 height 60
click at [504, 490] on button "button" at bounding box center [488, 499] width 106 height 60
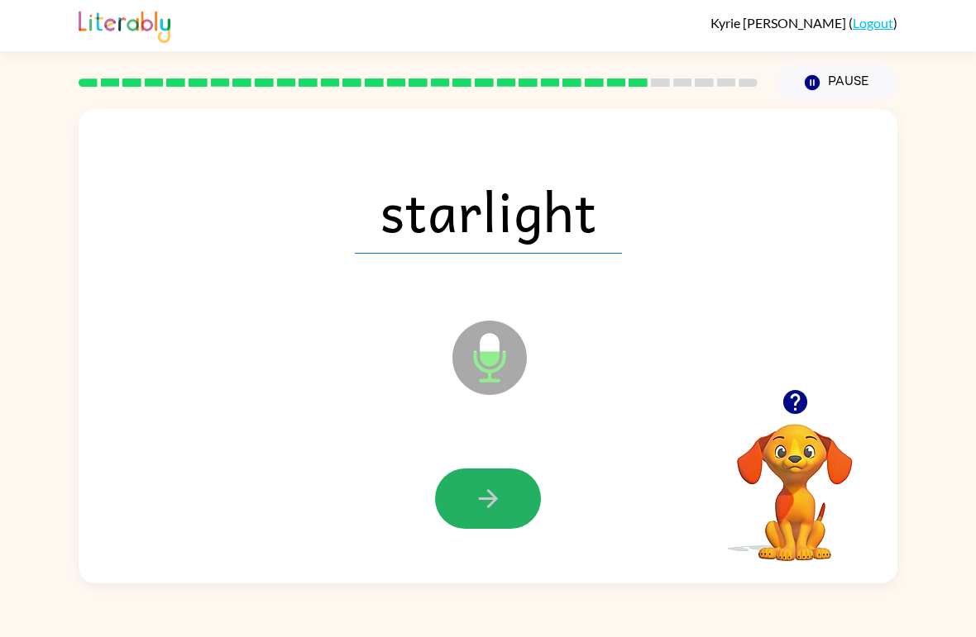
click at [512, 486] on button "button" at bounding box center [488, 499] width 106 height 60
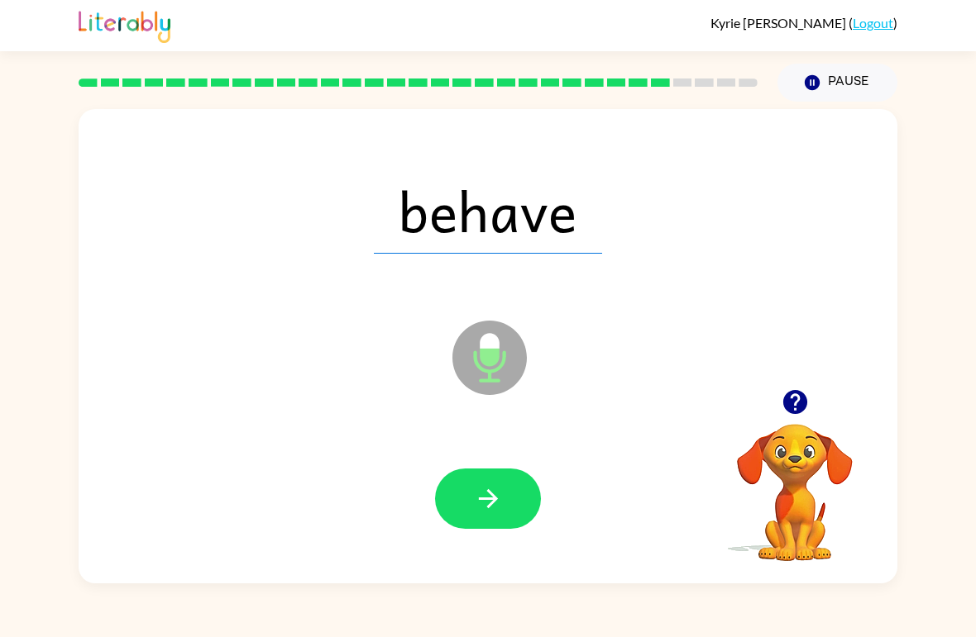
click at [482, 473] on button "button" at bounding box center [488, 499] width 106 height 60
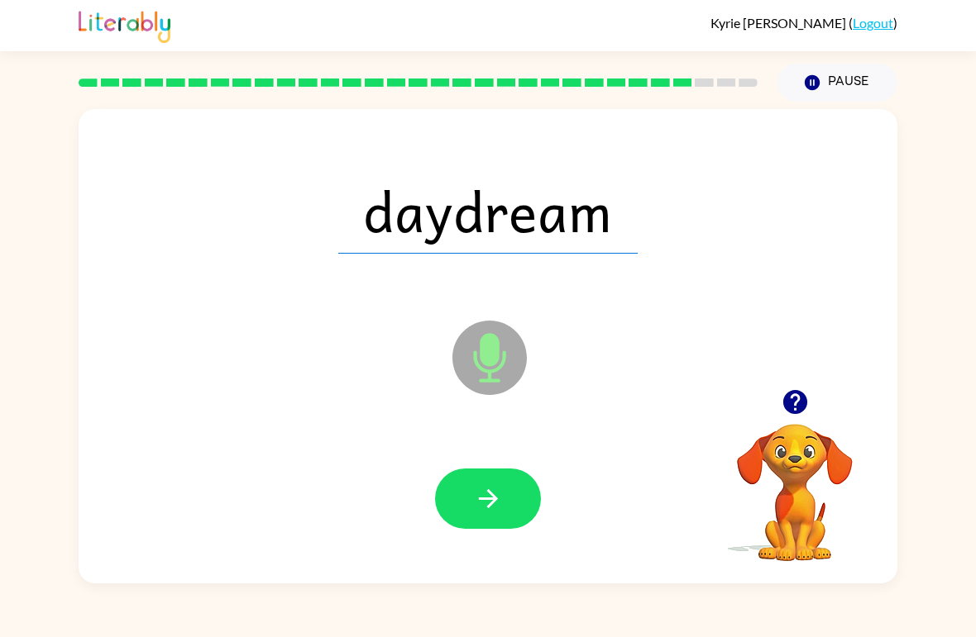
click at [506, 478] on button "button" at bounding box center [488, 499] width 106 height 60
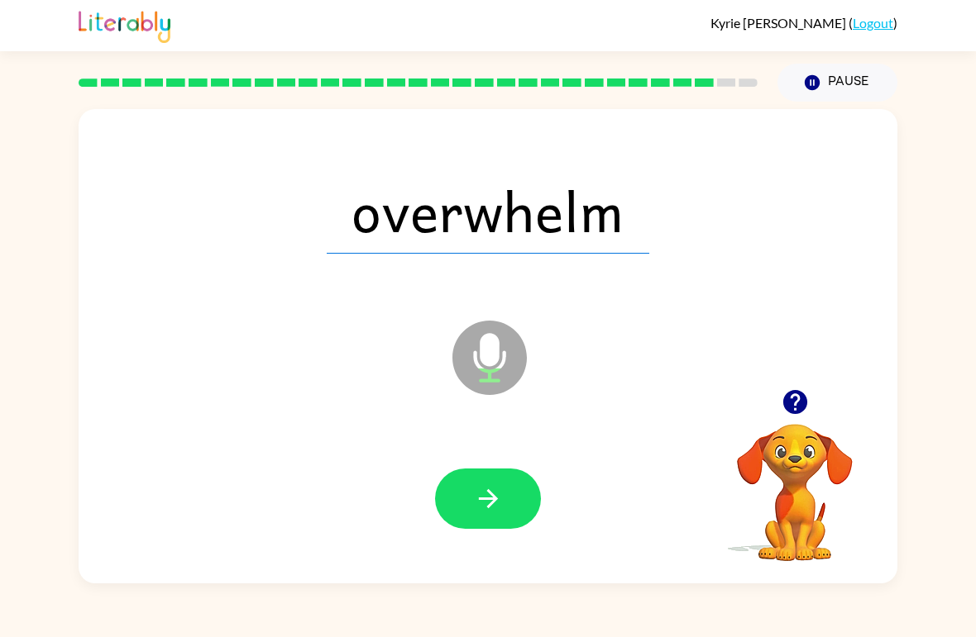
click at [494, 485] on icon "button" at bounding box center [488, 499] width 29 height 29
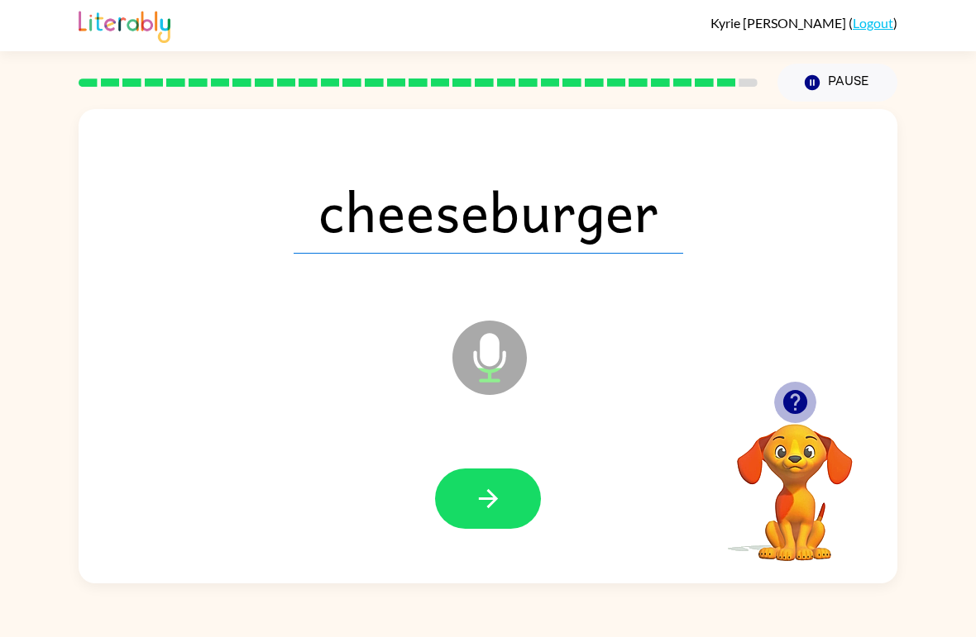
click at [797, 402] on icon "button" at bounding box center [795, 402] width 29 height 29
click at [473, 483] on button "button" at bounding box center [488, 499] width 106 height 60
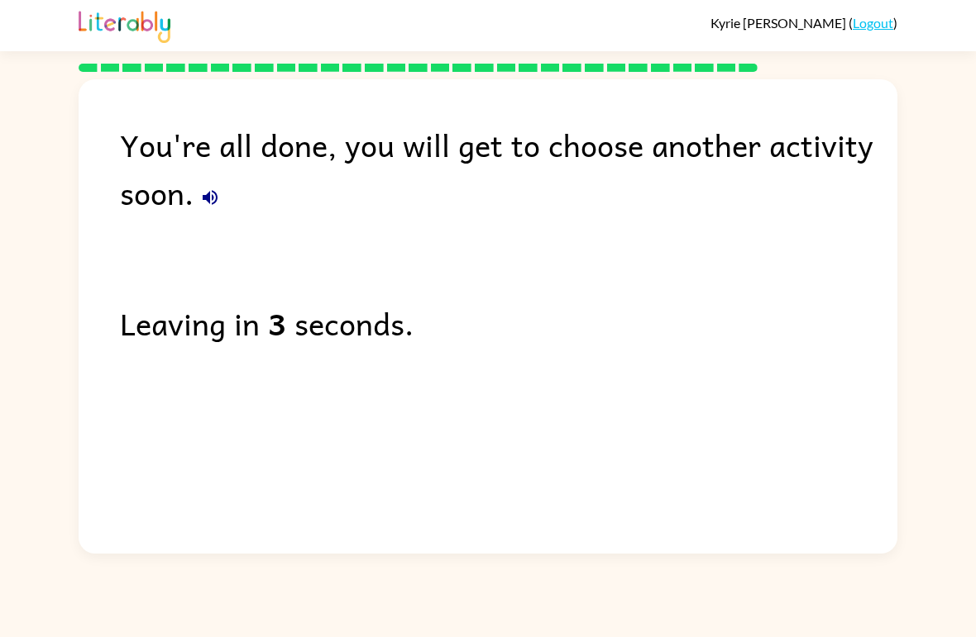
click at [214, 213] on button "button" at bounding box center [209, 197] width 33 height 33
click at [196, 202] on button "button" at bounding box center [209, 197] width 33 height 33
click at [215, 200] on icon "button" at bounding box center [210, 198] width 20 height 20
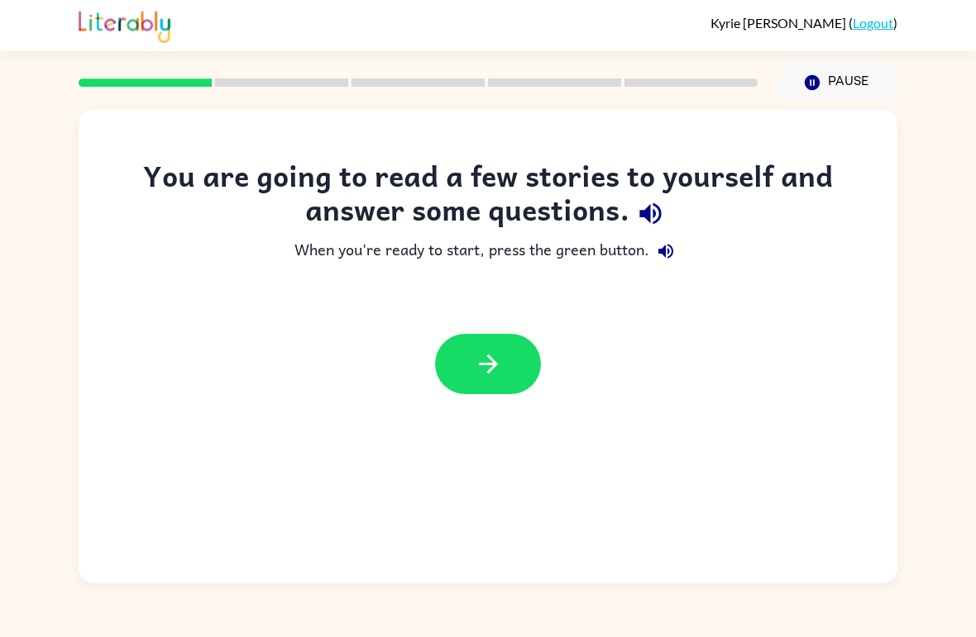
click at [877, 26] on link "Logout" at bounding box center [872, 23] width 41 height 16
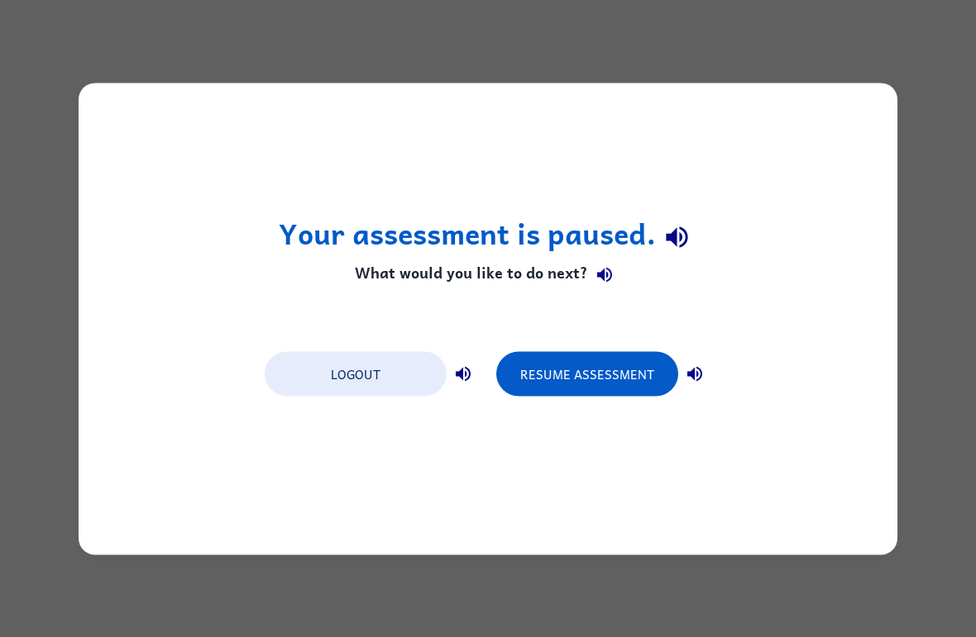
click at [389, 370] on button "Logout" at bounding box center [356, 373] width 182 height 45
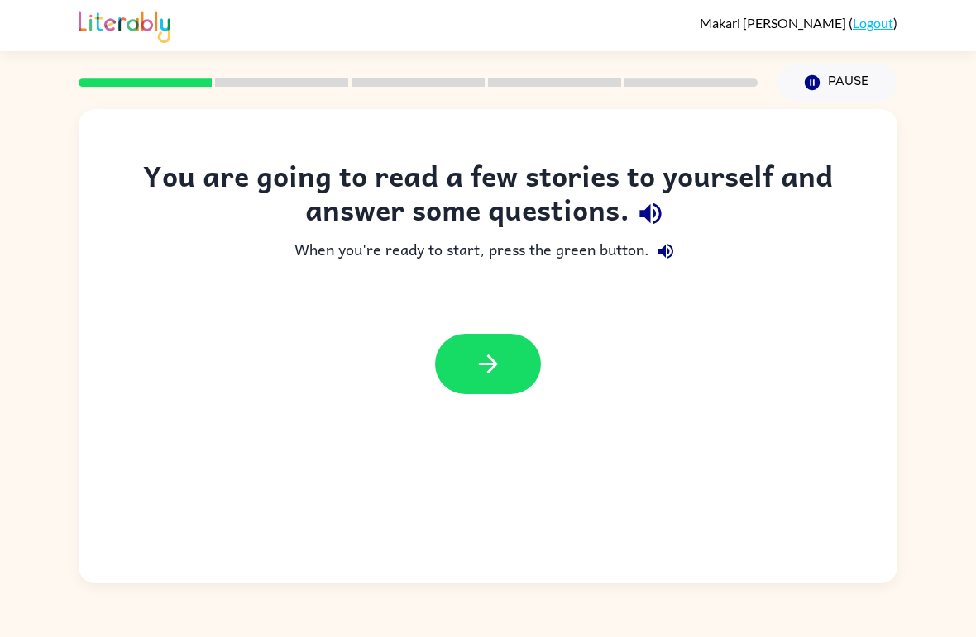
click at [879, 21] on link "Logout" at bounding box center [872, 23] width 41 height 16
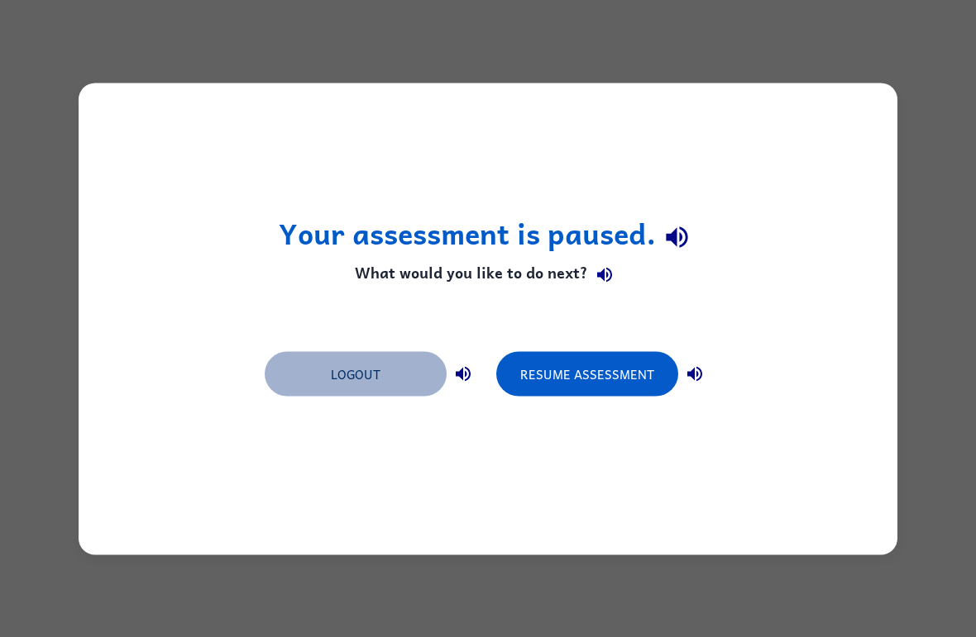
click at [341, 391] on button "Logout" at bounding box center [356, 373] width 182 height 45
